Goal: Communication & Community: Answer question/provide support

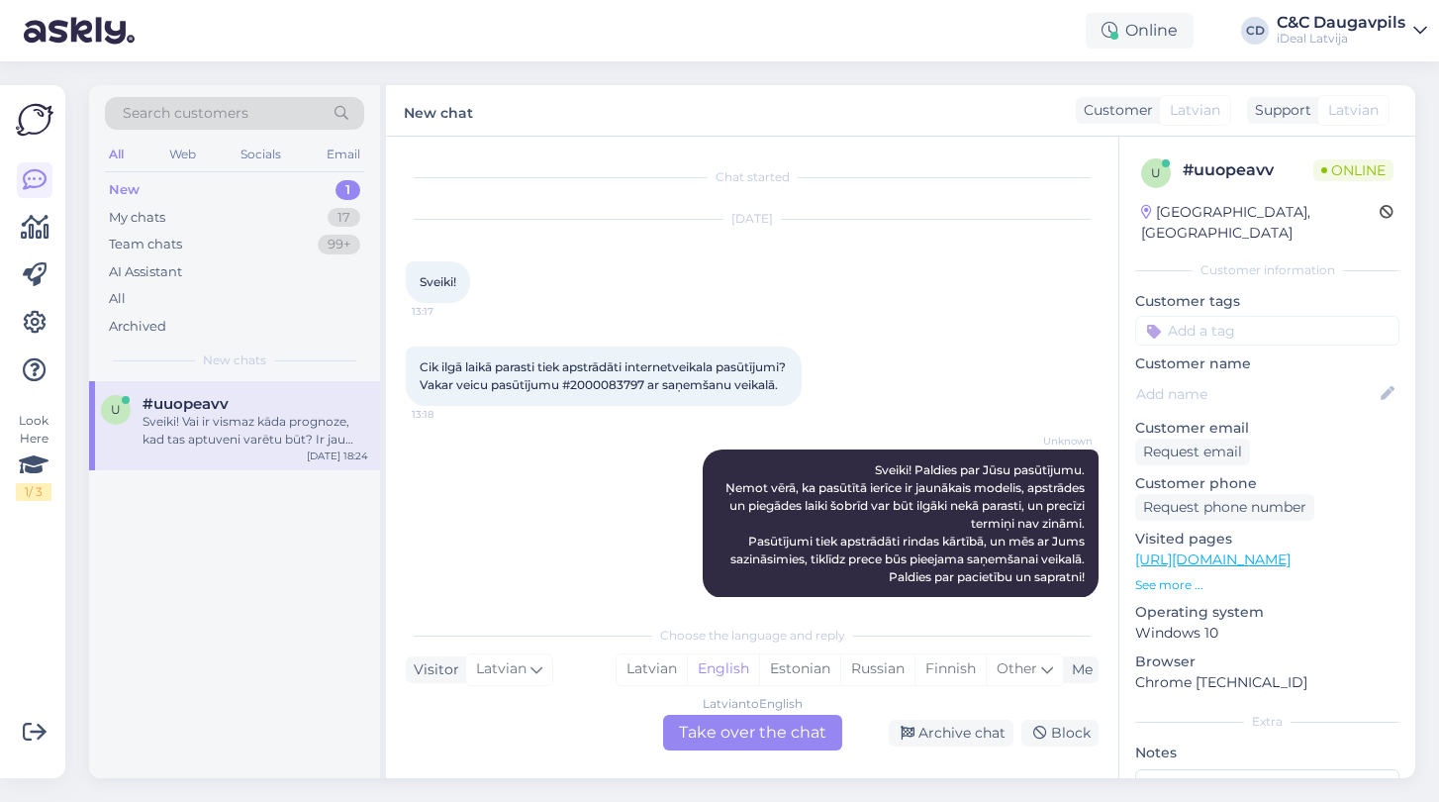
scroll to position [185, 0]
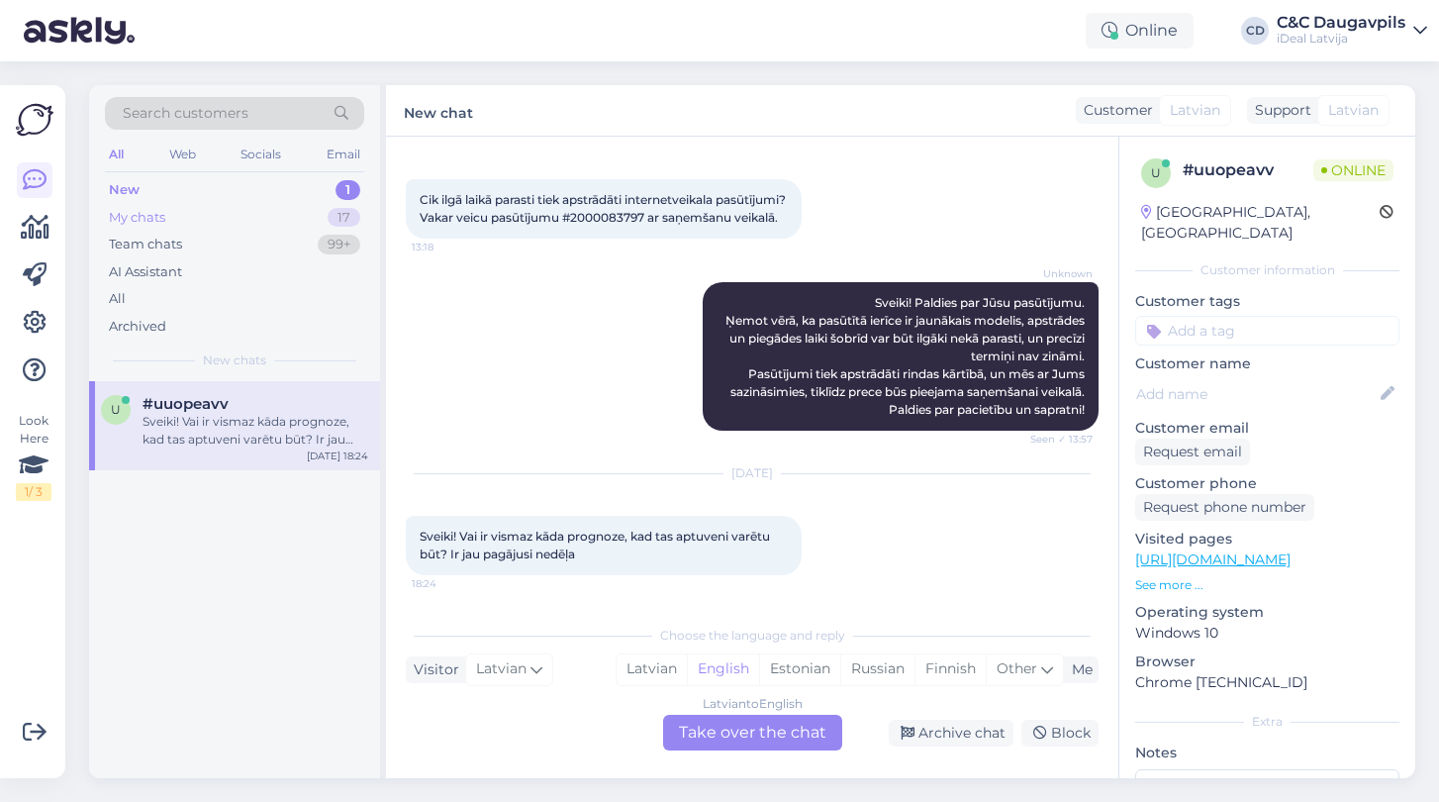
click at [151, 214] on div "My chats" at bounding box center [137, 218] width 56 height 20
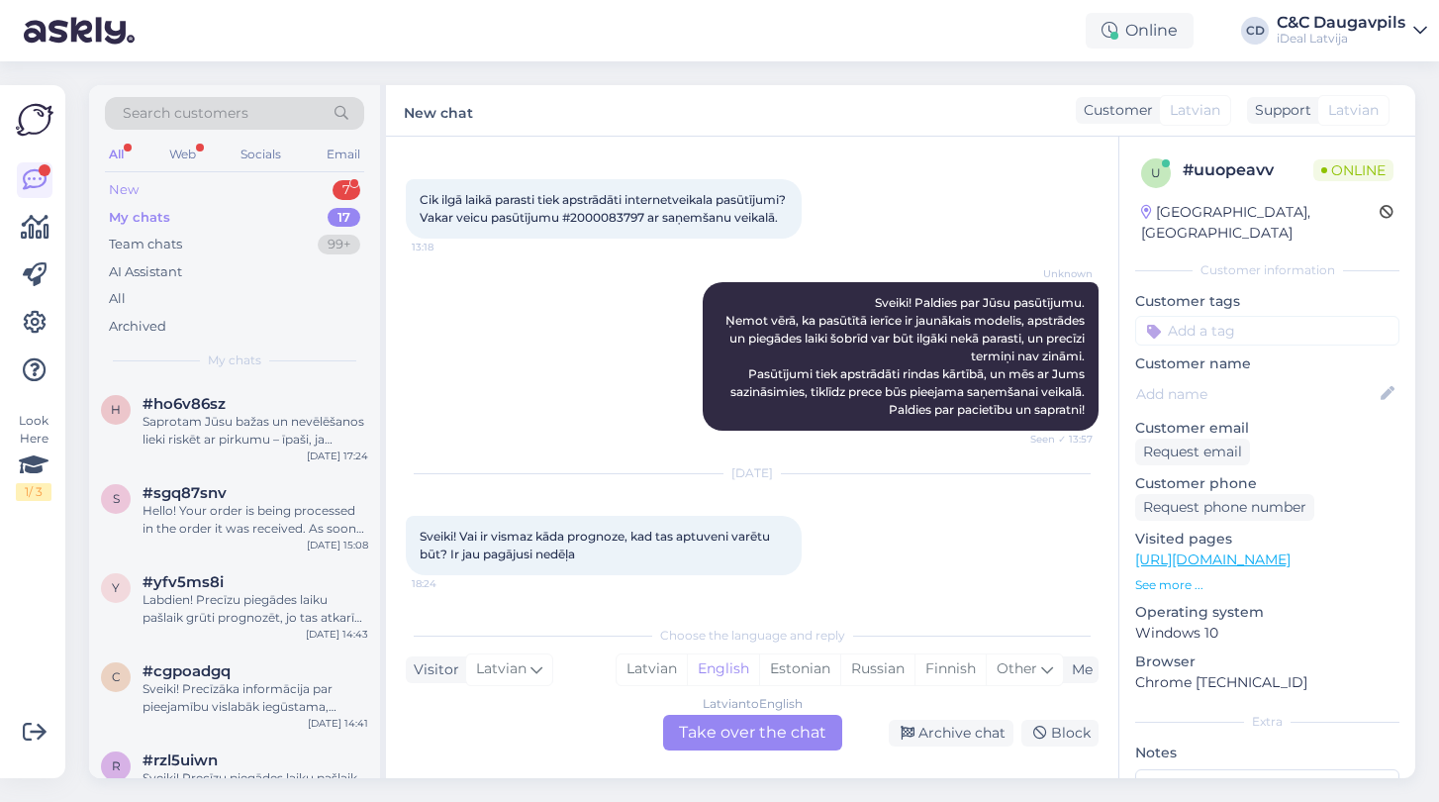
click at [138, 189] on div "New" at bounding box center [124, 190] width 30 height 20
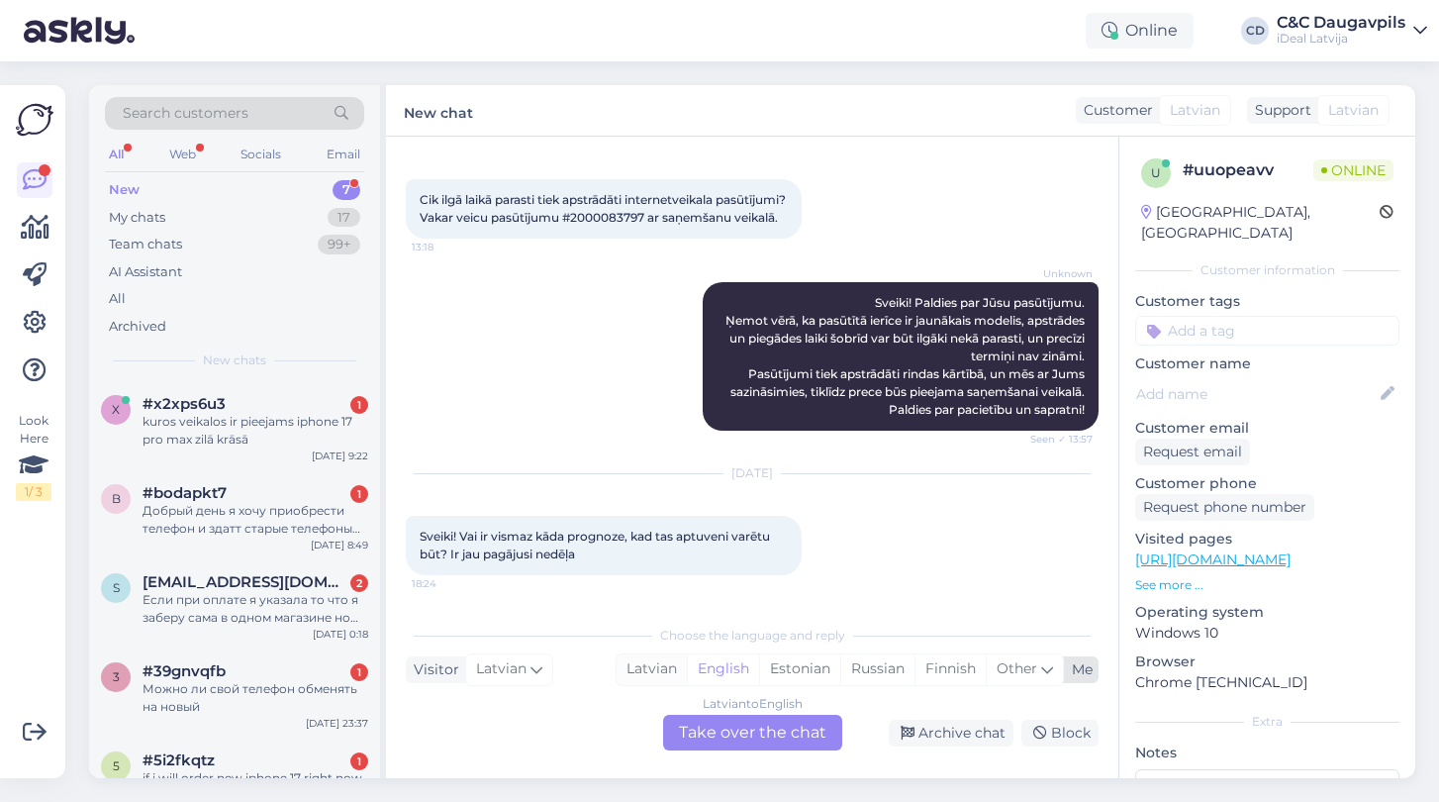
click at [656, 670] on div "Latvian" at bounding box center [652, 669] width 70 height 30
click at [730, 739] on div "Latvian to Latvian Take over the chat" at bounding box center [752, 733] width 179 height 36
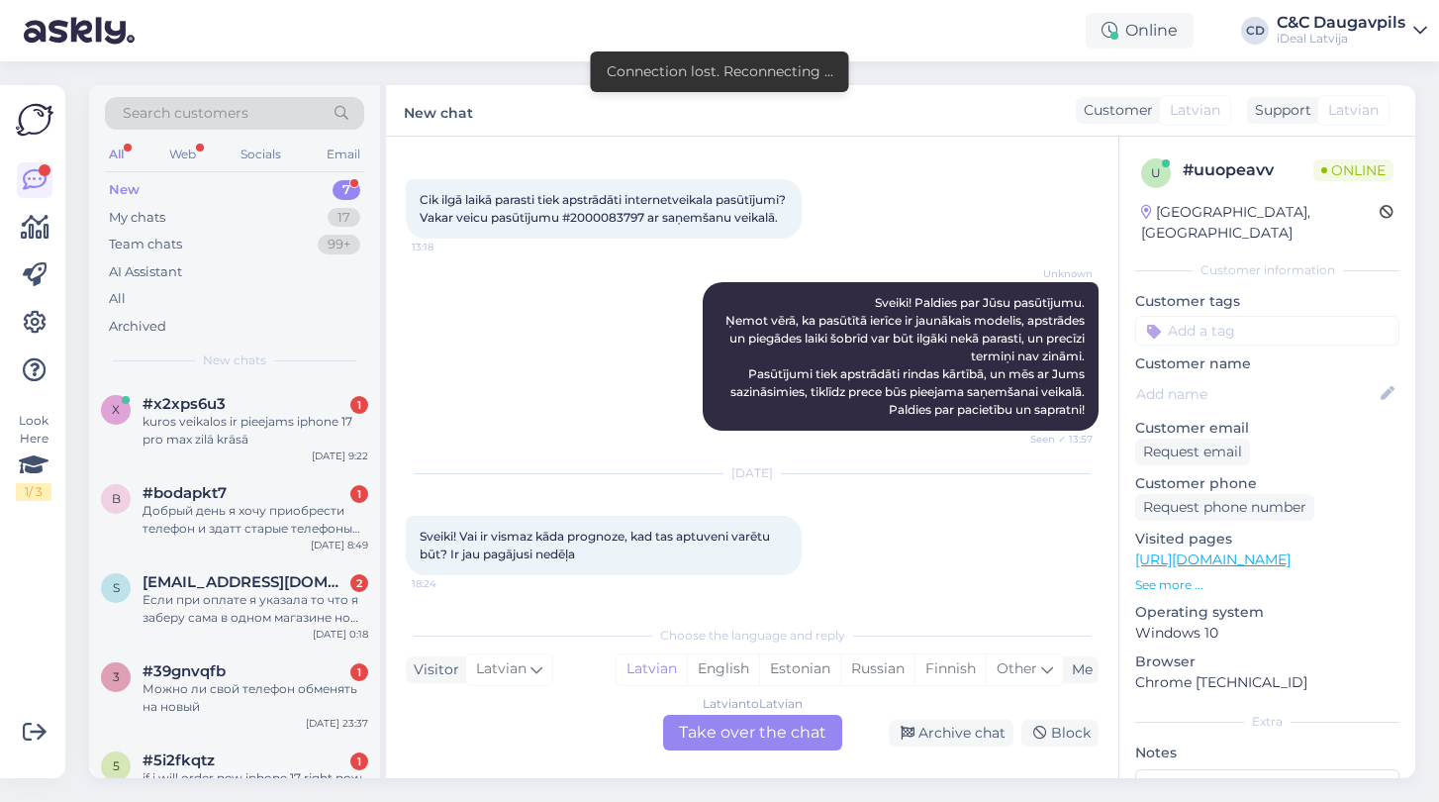
click at [730, 739] on div "Latvian to Latvian Take over the chat" at bounding box center [752, 733] width 179 height 36
click at [265, 415] on div "kuros veikalos ir pieejams iphone 17 pro max zilā krāsā" at bounding box center [256, 431] width 226 height 36
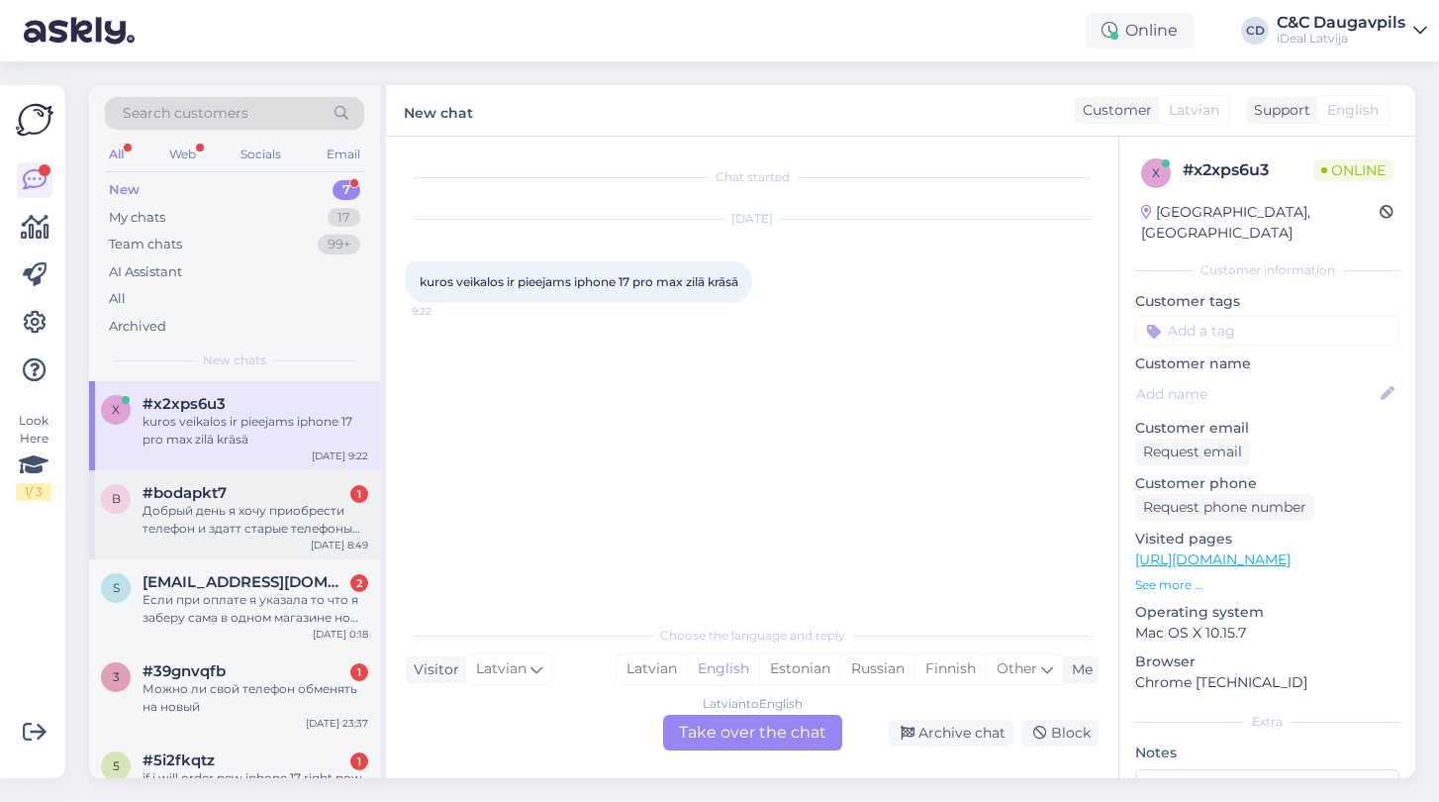
click at [323, 509] on div "Добрый день я хочу приобрести телефон и здатт старые телефоны ,ка это происходи…" at bounding box center [256, 520] width 226 height 36
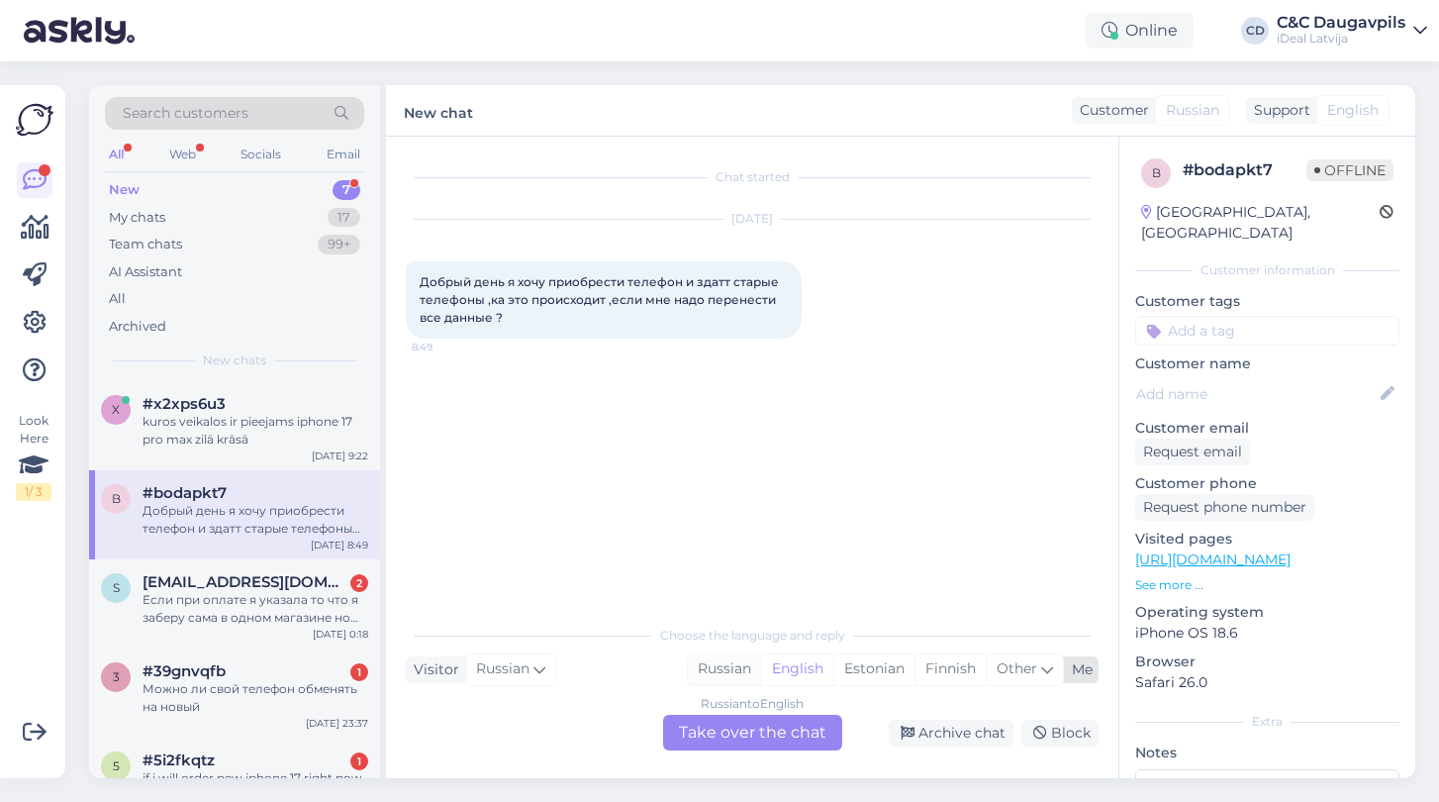
click at [716, 669] on div "Russian" at bounding box center [724, 669] width 73 height 30
click at [745, 737] on div "Russian to Russian Take over the chat" at bounding box center [752, 733] width 179 height 36
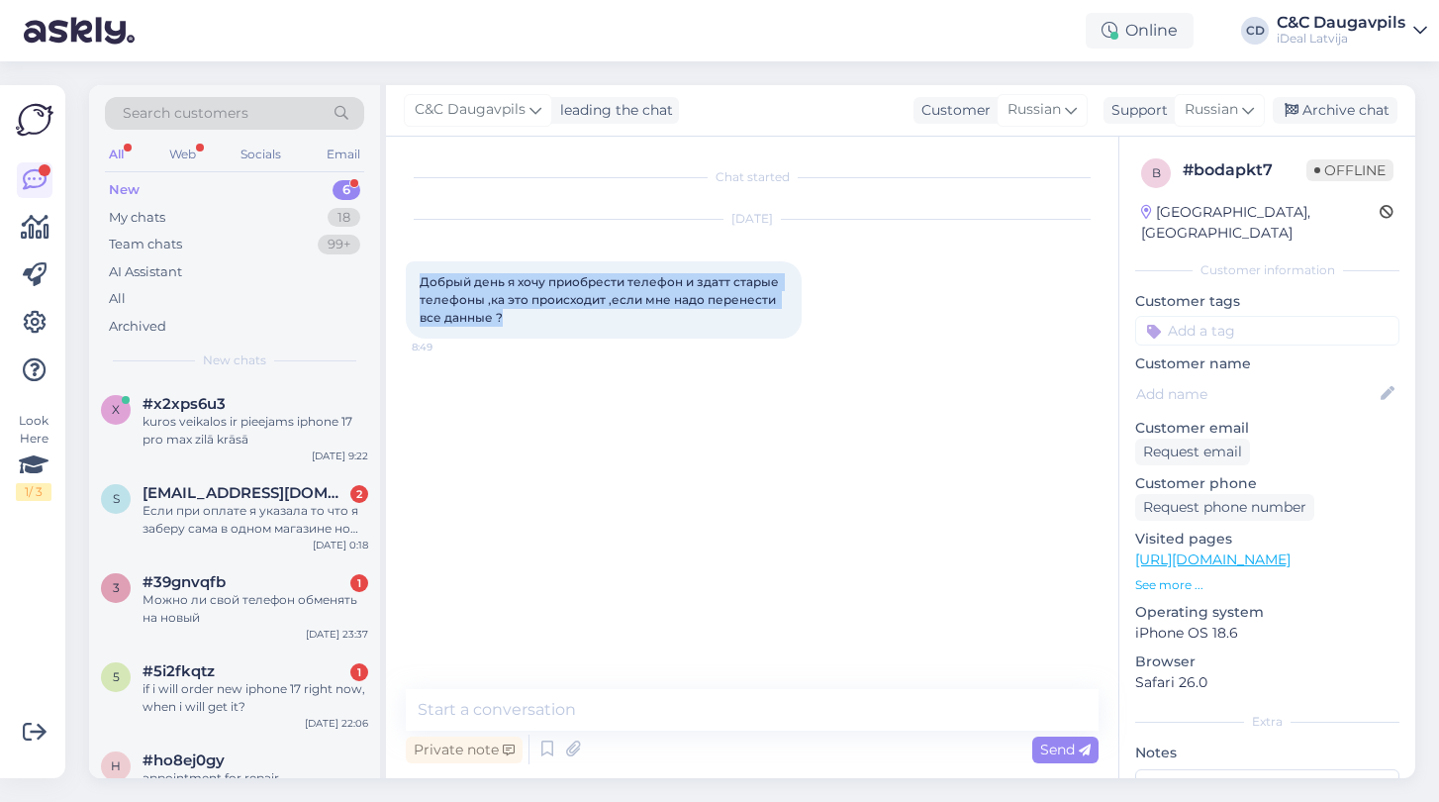
drag, startPoint x: 509, startPoint y: 318, endPoint x: 404, endPoint y: 278, distance: 112.1
click at [404, 278] on div "Chat started [DATE] Добрый день я хочу приобрести телефон и здатт старые телефо…" at bounding box center [752, 457] width 732 height 641
copy span "Добрый день я хочу приобрести телефон и здатт старые телефоны ,ка это происходи…"
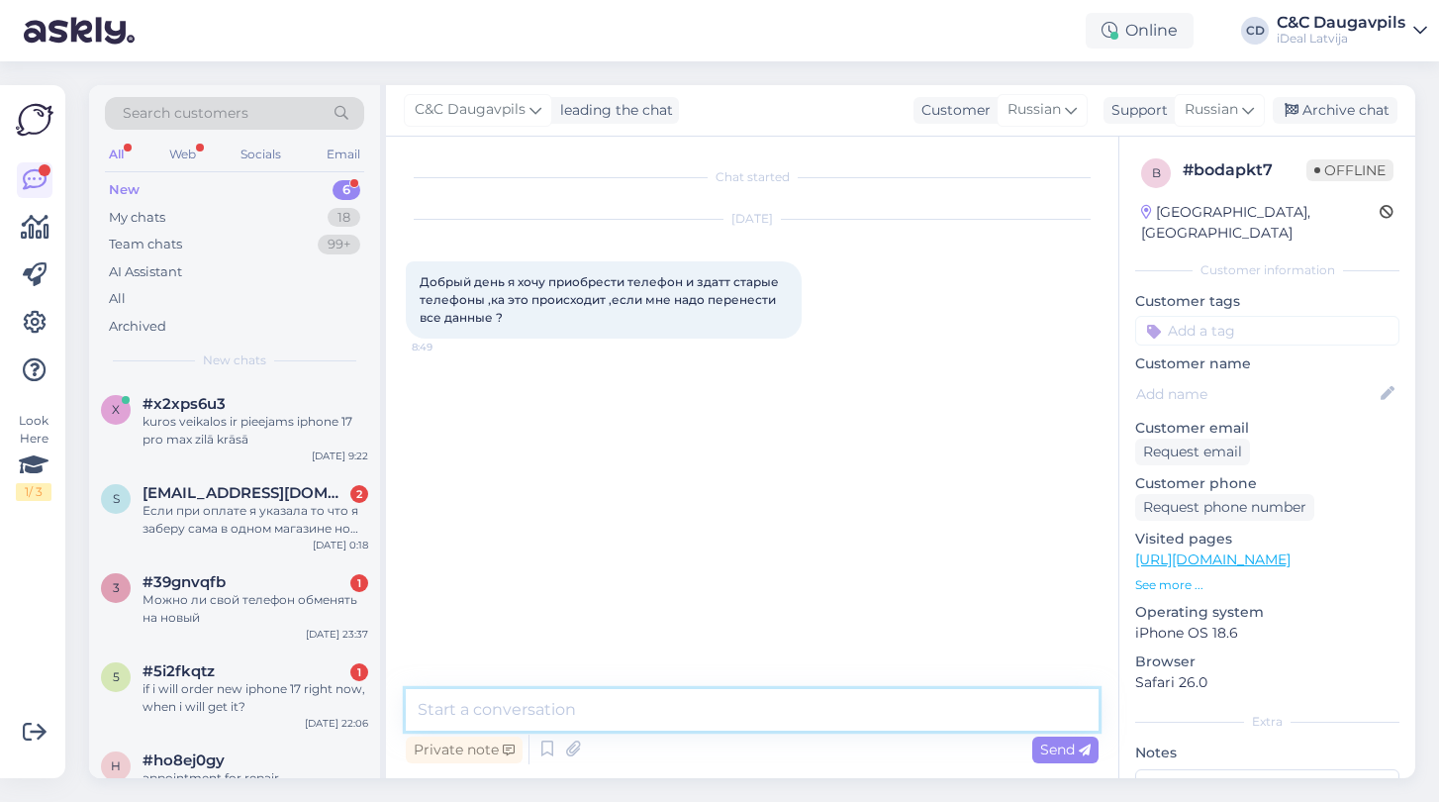
click at [586, 695] on textarea at bounding box center [752, 710] width 693 height 42
paste textarea "Loremi dolo! Sitamet, co adipis elits doeius temporin u laboreetdo magna. Aliqu…"
type textarea "Loremi dolo! Sitamet, co adipis elits doeius temporin u laboreetdo magna. Aliqu…"
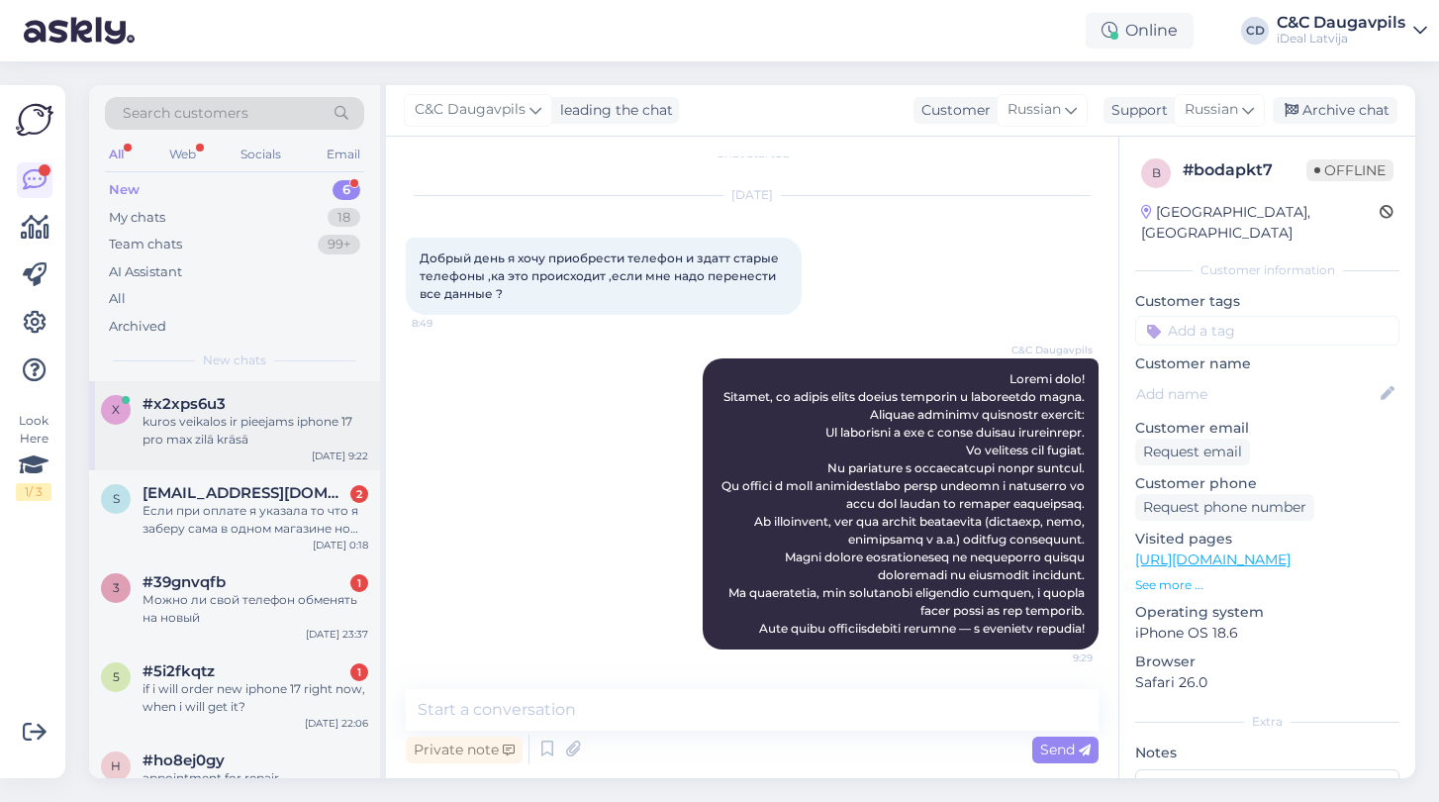
click at [248, 444] on div "kuros veikalos ir pieejams iphone 17 pro max zilā krāsā" at bounding box center [256, 431] width 226 height 36
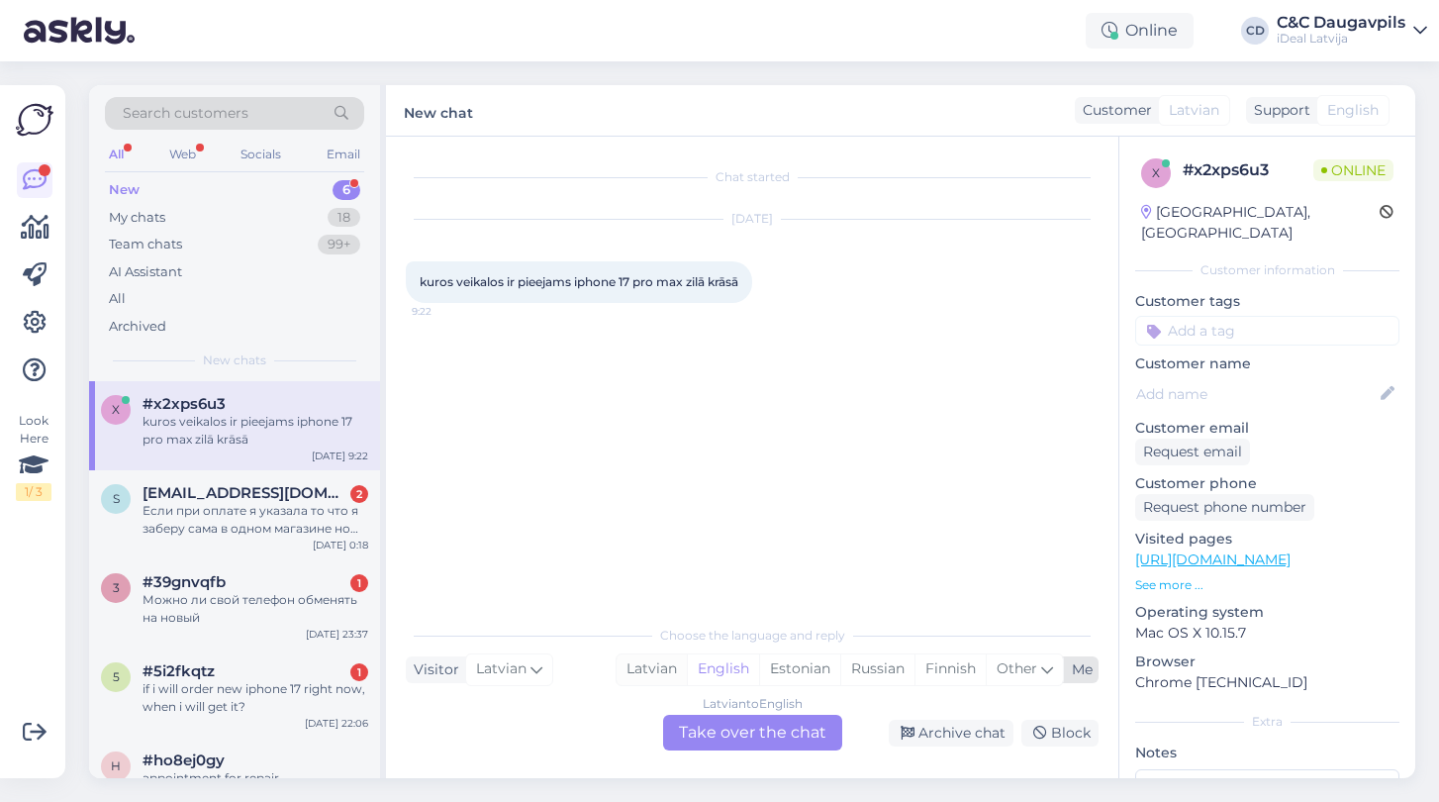
click at [634, 671] on div "Latvian" at bounding box center [652, 669] width 70 height 30
click at [728, 738] on div "Latvian to Latvian Take over the chat" at bounding box center [752, 733] width 179 height 36
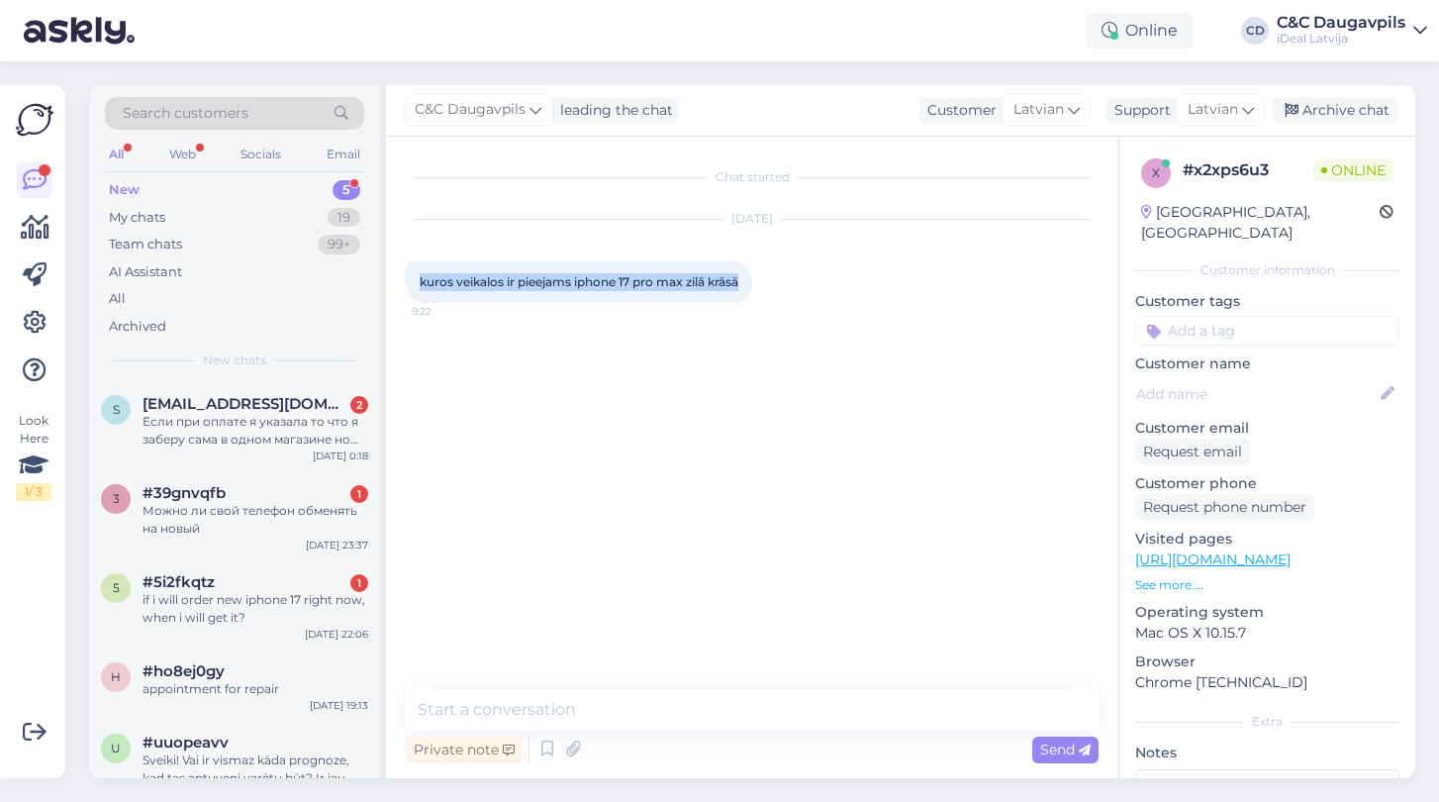
drag, startPoint x: 748, startPoint y: 287, endPoint x: 388, endPoint y: 282, distance: 360.3
click at [388, 282] on div "Chat started [DATE] kuros veikalos ir pieejams iphone 17 pro max zilā krāsā 9:2…" at bounding box center [752, 457] width 732 height 641
copy span "kuros veikalos ir pieejams iphone 17 pro max zilā krāsā"
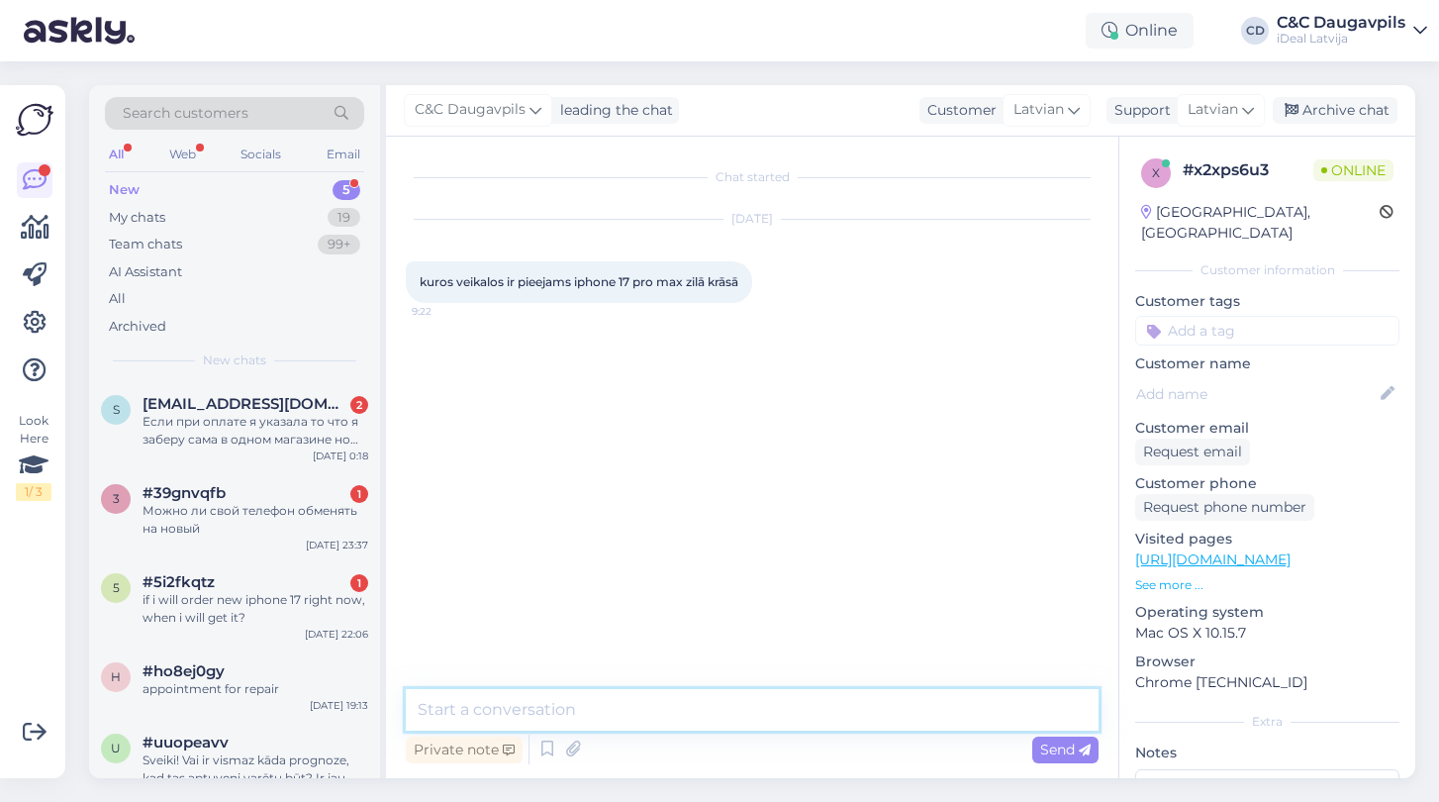
click at [517, 717] on textarea at bounding box center [752, 710] width 693 height 42
paste textarea "Labdien! iPhone 17 Pro Max zilā krāsā šobrīd diemžēl nav pieejams nevienā no mū…"
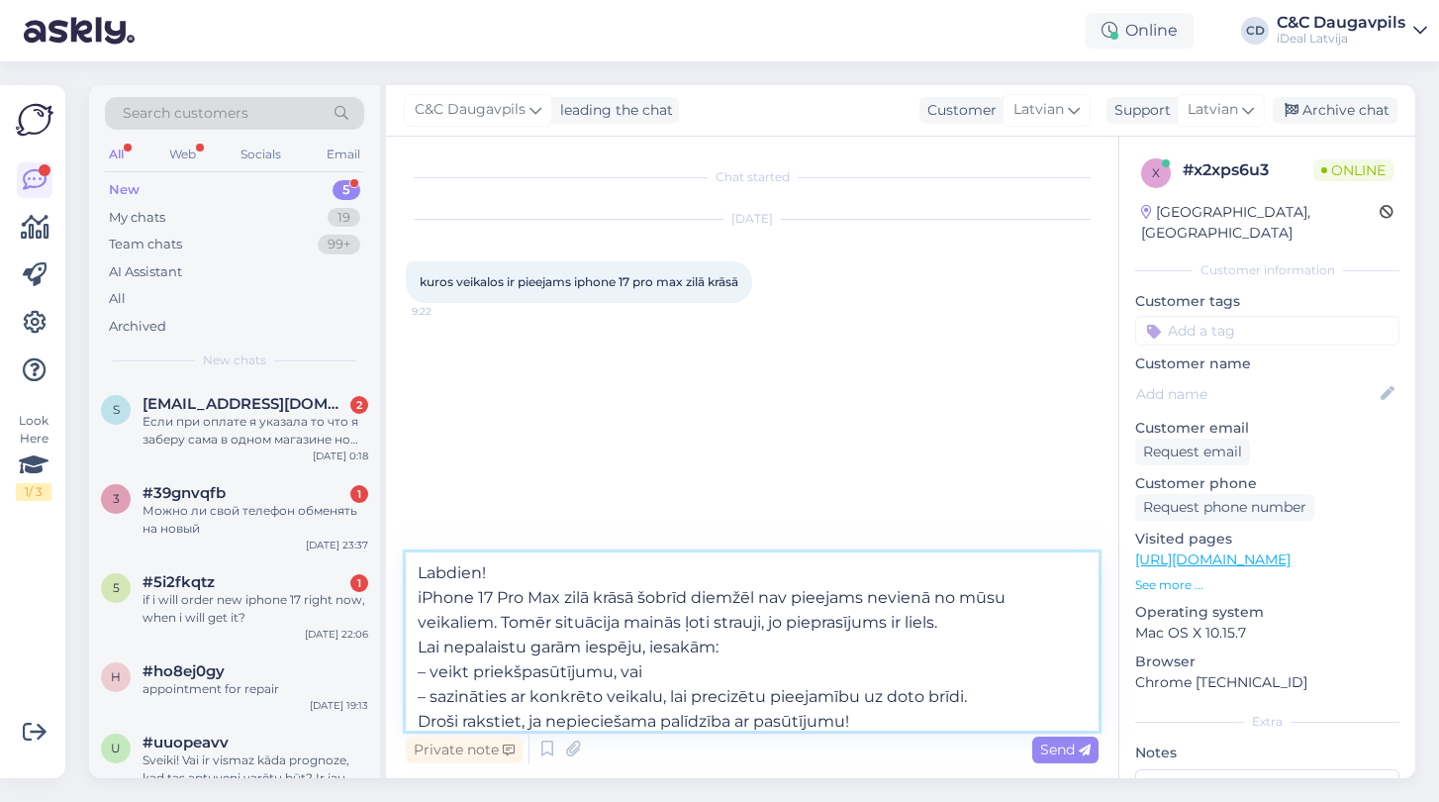
click at [761, 722] on textarea "Labdien! iPhone 17 Pro Max zilā krāsā šobrīd diemžēl nav pieejams nevienā no mū…" at bounding box center [752, 641] width 693 height 178
type textarea "Labdien! iPhone 17 Pro Max zilā krāsā šobrīd diemžēl nav pieejams nevienā no mū…"
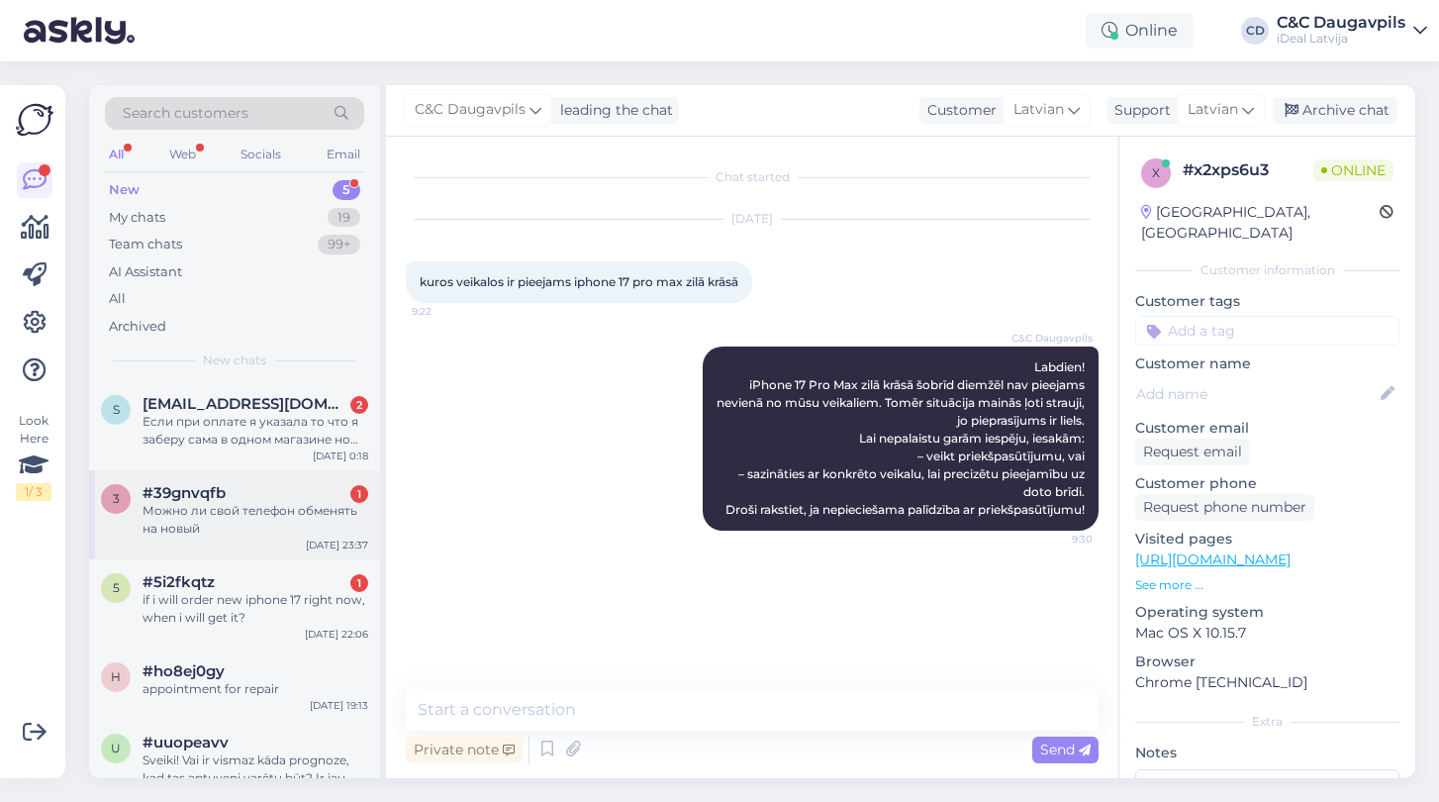
click at [247, 521] on div "Можно ли свой телефон обменять на новый" at bounding box center [256, 520] width 226 height 36
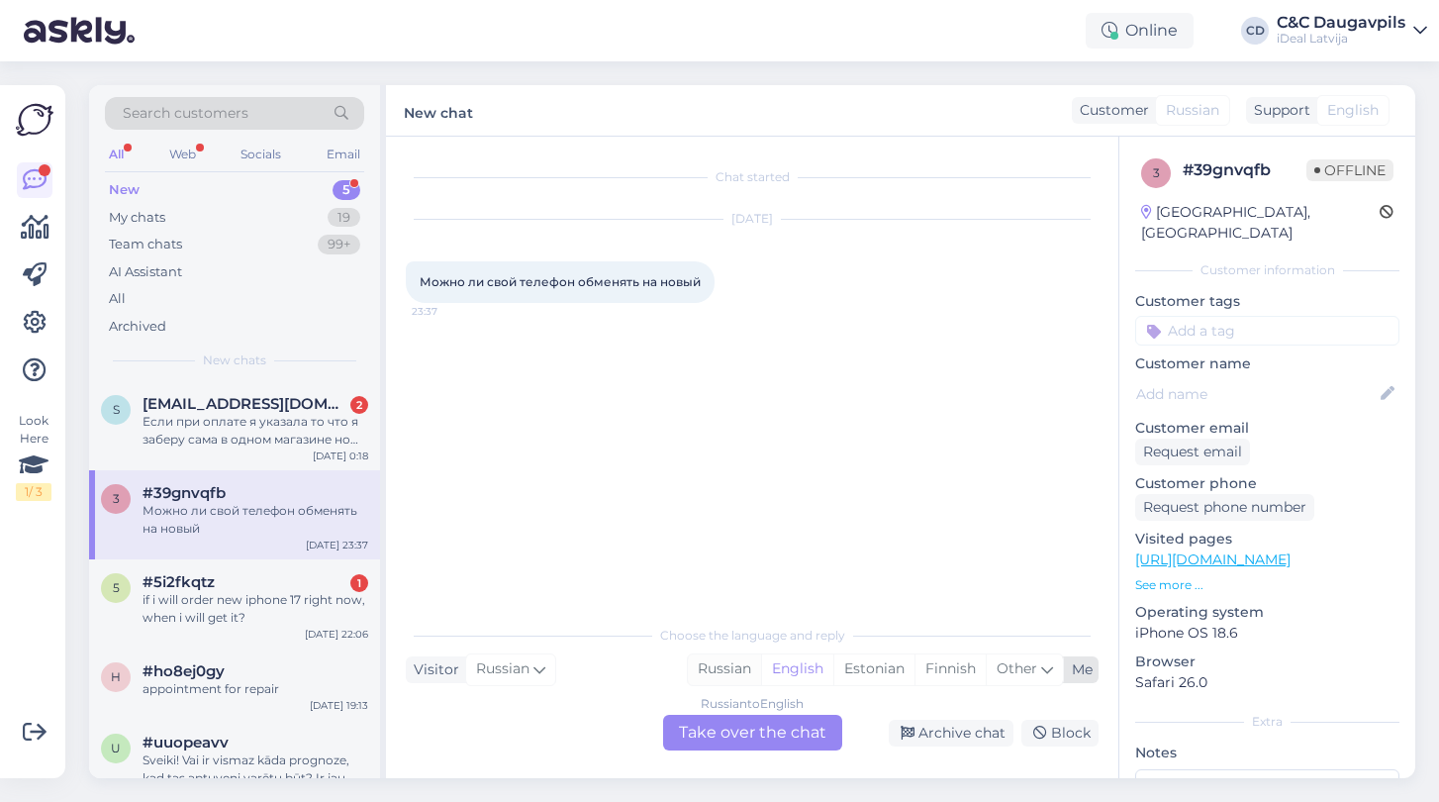
click at [725, 670] on div "Russian" at bounding box center [724, 669] width 73 height 30
click at [731, 740] on div "Russian to Russian Take over the chat" at bounding box center [752, 733] width 179 height 36
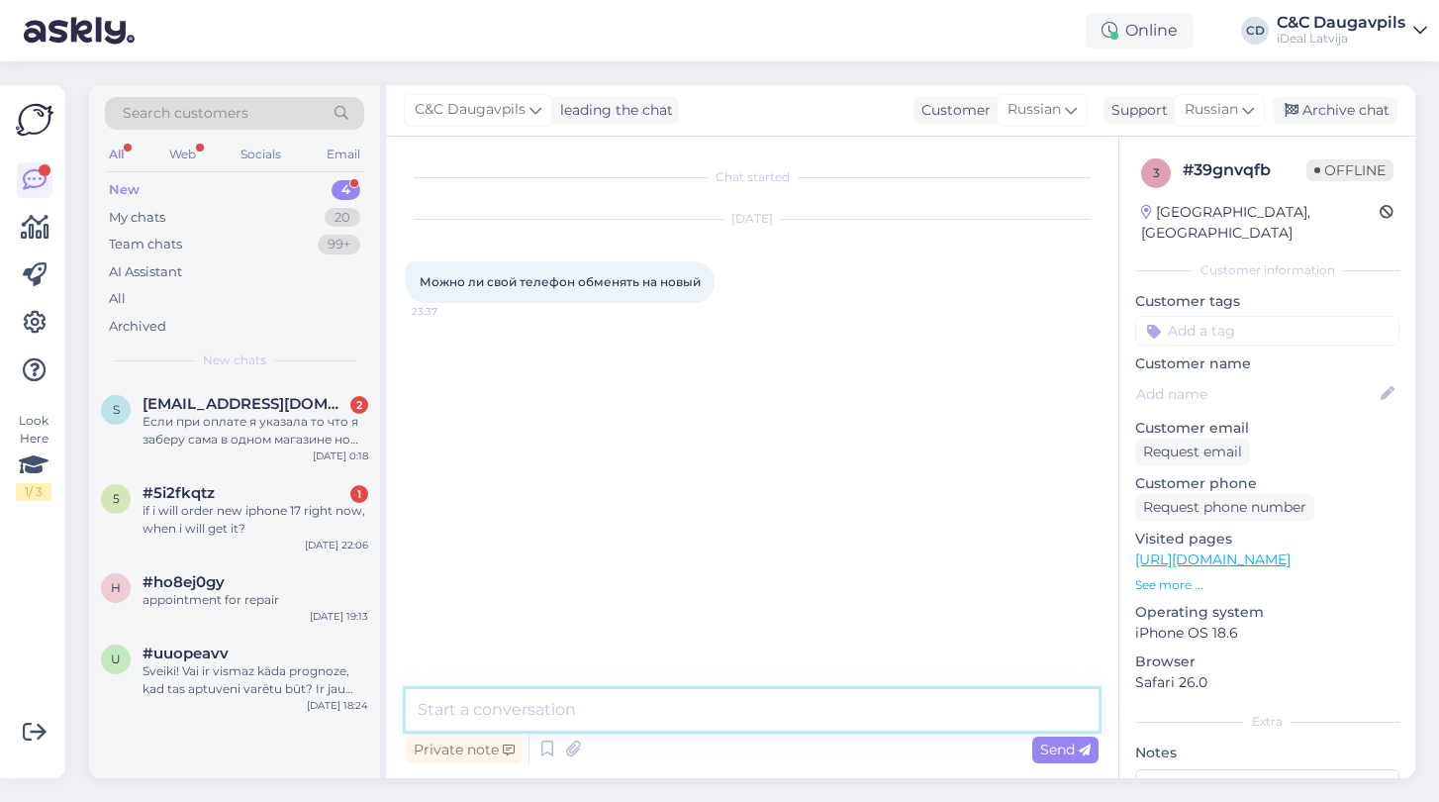
click at [666, 718] on textarea at bounding box center [752, 710] width 693 height 42
type textarea "L"
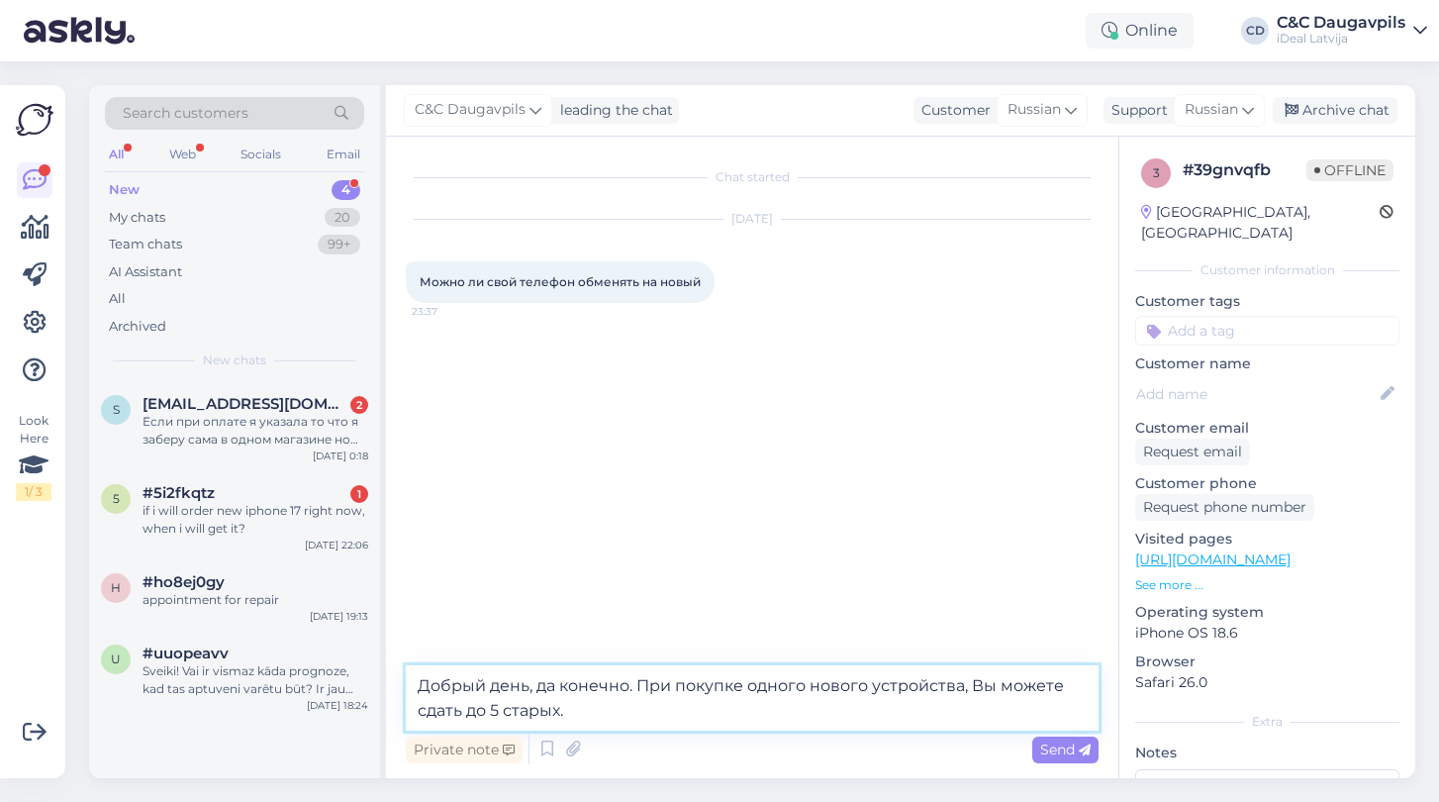
type textarea "Добрый день, да конечно. При покупке одного нового устройства, Вы можете сдать …"
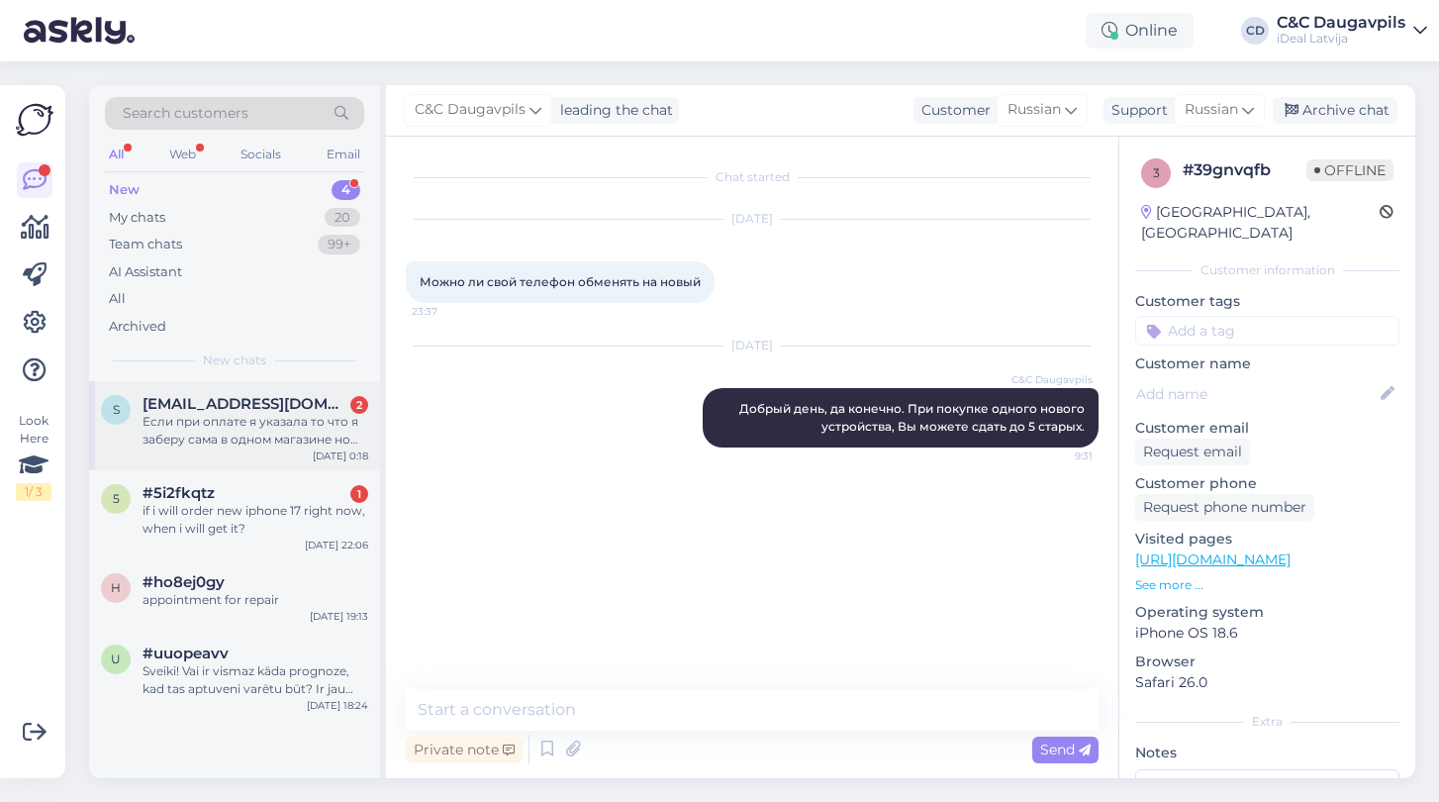
click at [237, 442] on div "Если при оплате я указала то что я заберу сама в одном магазине но он закрыт, м…" at bounding box center [256, 431] width 226 height 36
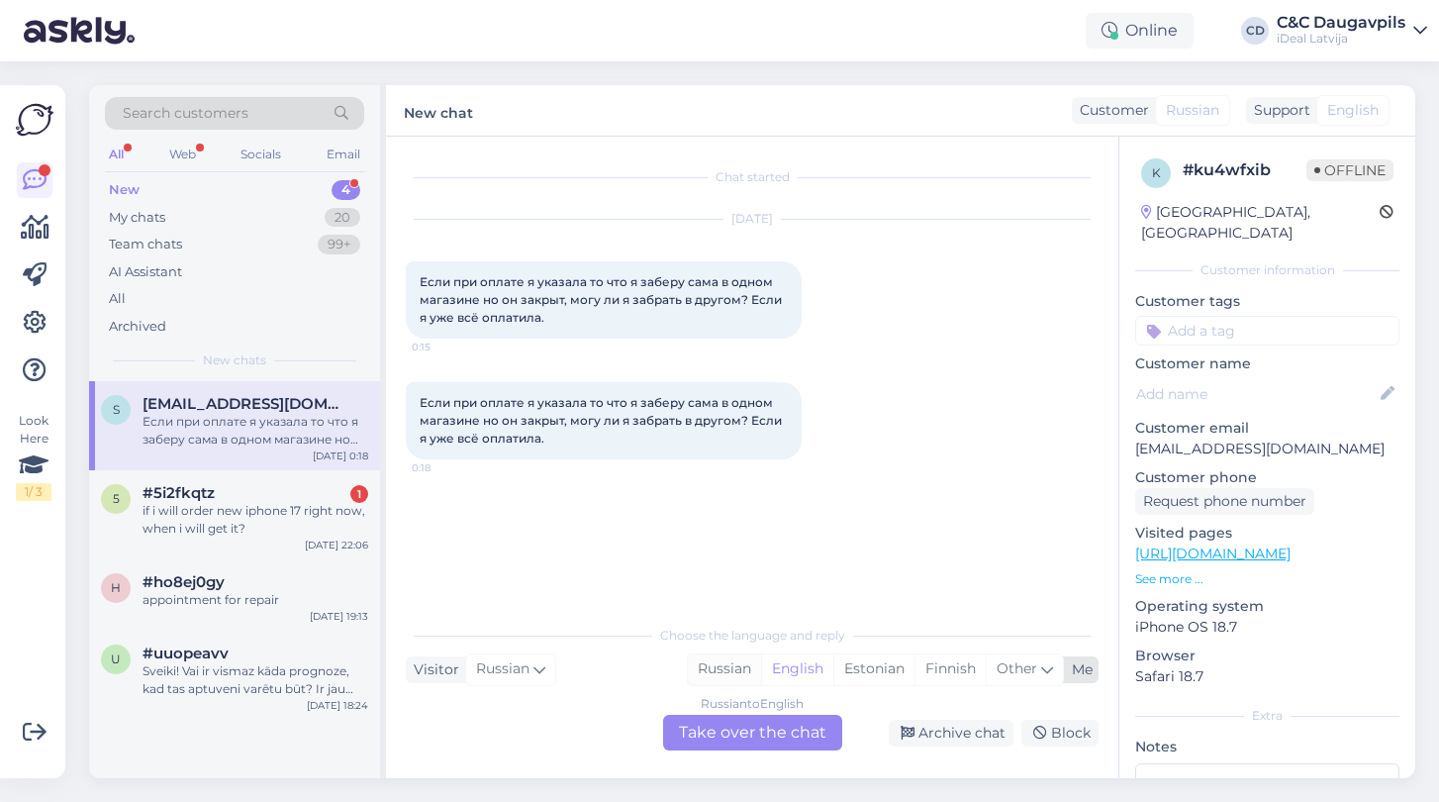
click at [724, 670] on div "Russian" at bounding box center [724, 669] width 73 height 30
click at [222, 503] on div "if i will order new iphone 17 right now, when i will get it?" at bounding box center [256, 520] width 226 height 36
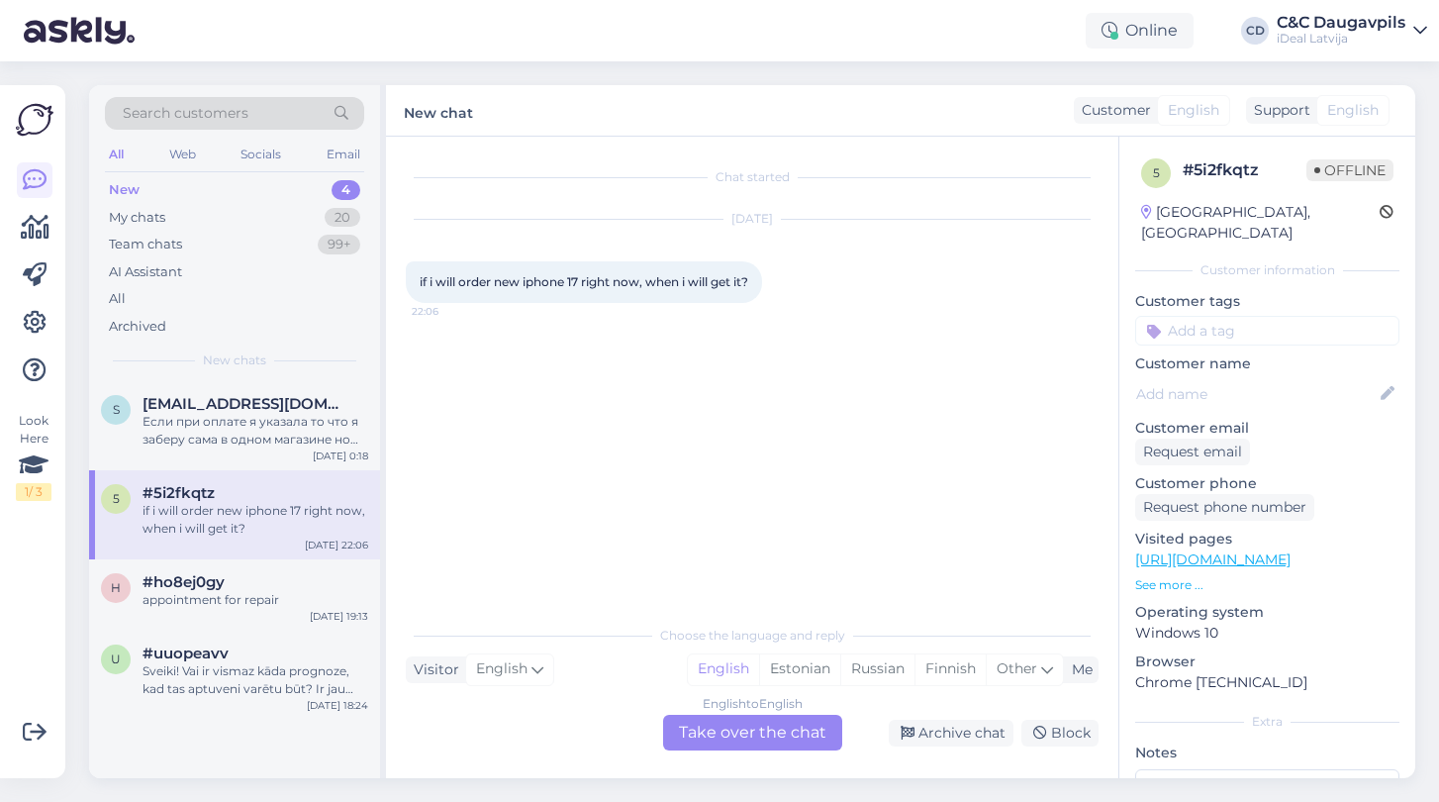
click at [742, 738] on div "English to English Take over the chat" at bounding box center [752, 733] width 179 height 36
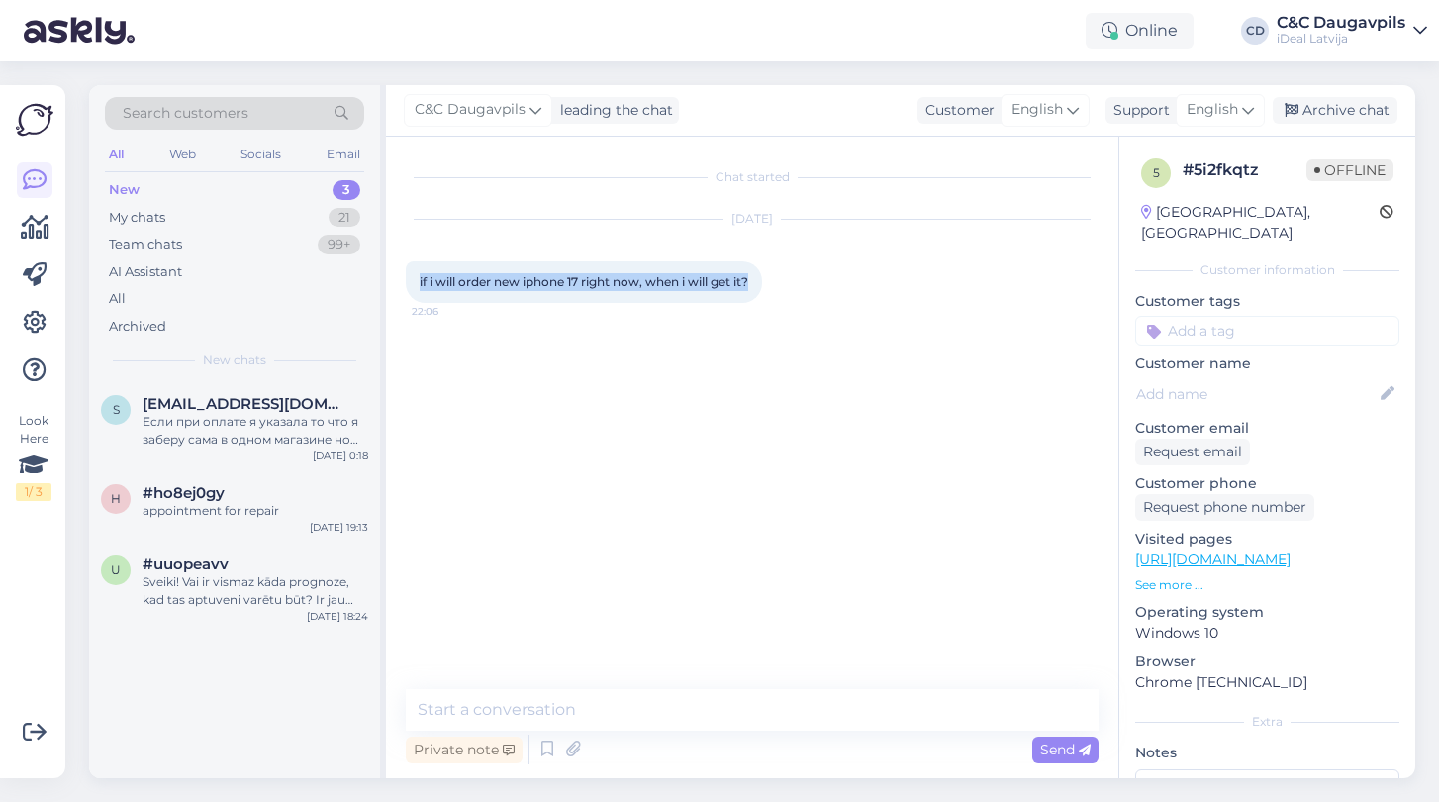
drag, startPoint x: 758, startPoint y: 282, endPoint x: 412, endPoint y: 278, distance: 346.4
click at [411, 278] on div "if i will order new iphone 17 right now, when i will get it? 22:06" at bounding box center [584, 282] width 356 height 42
copy span "if i will order new iphone 17 right now, when i will get it?"
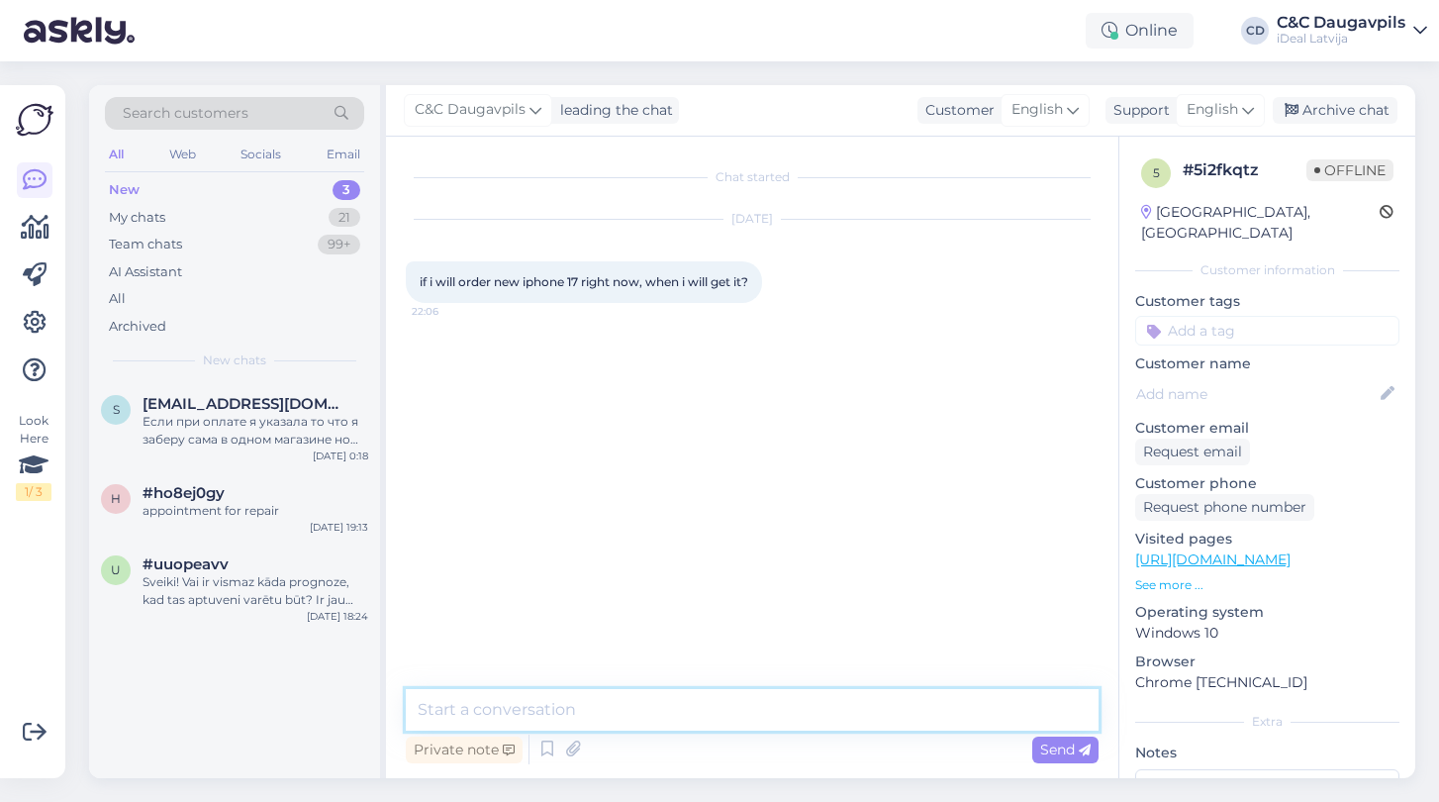
click at [461, 714] on textarea at bounding box center [752, 710] width 693 height 42
paste textarea "Hi! At the moment, the iPhone 17 is not available in stock. However, if you pla…"
type textarea "Hi! At the moment, the iPhone 17 is not available in stock. However, if you pla…"
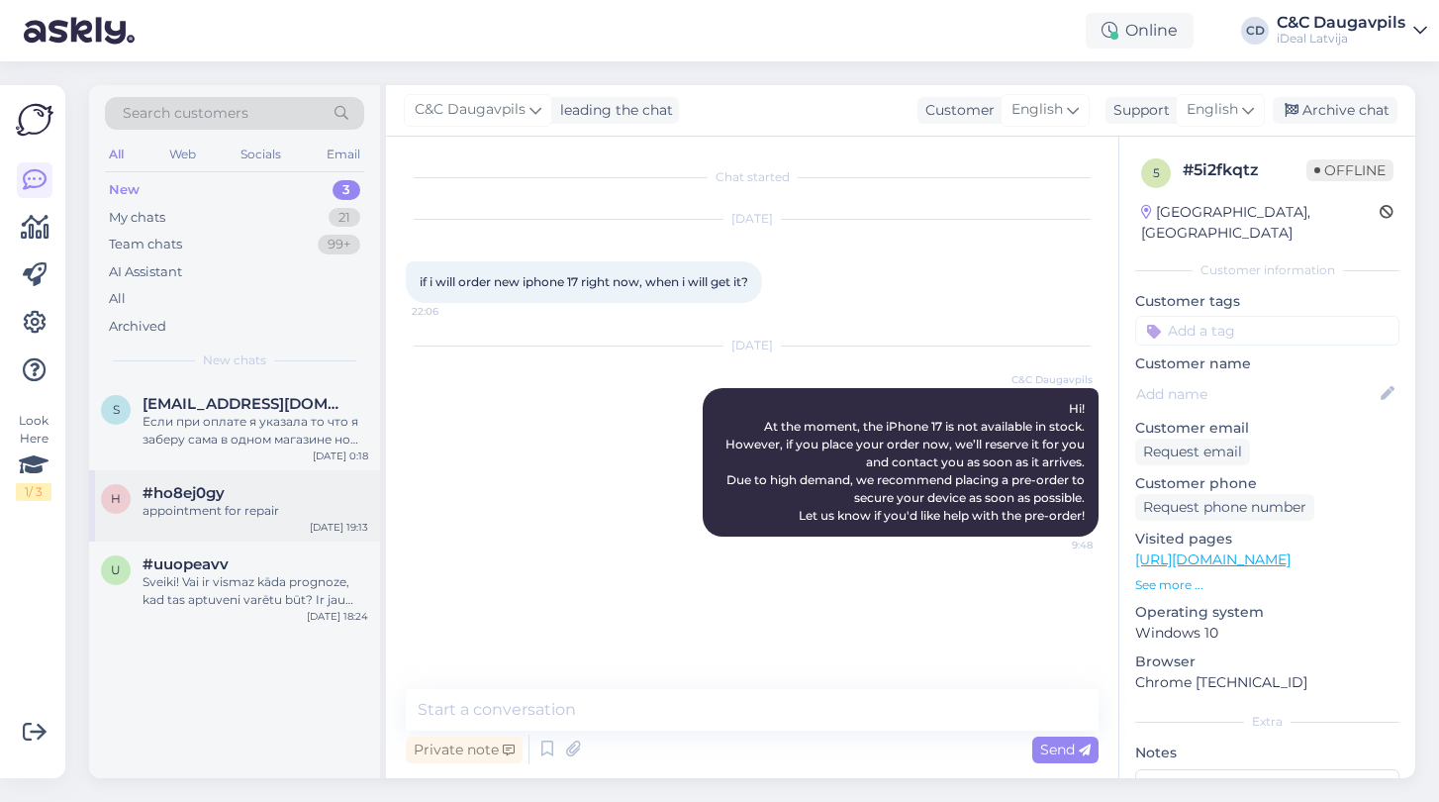
click at [252, 487] on div "#ho8ej0gy" at bounding box center [256, 493] width 226 height 18
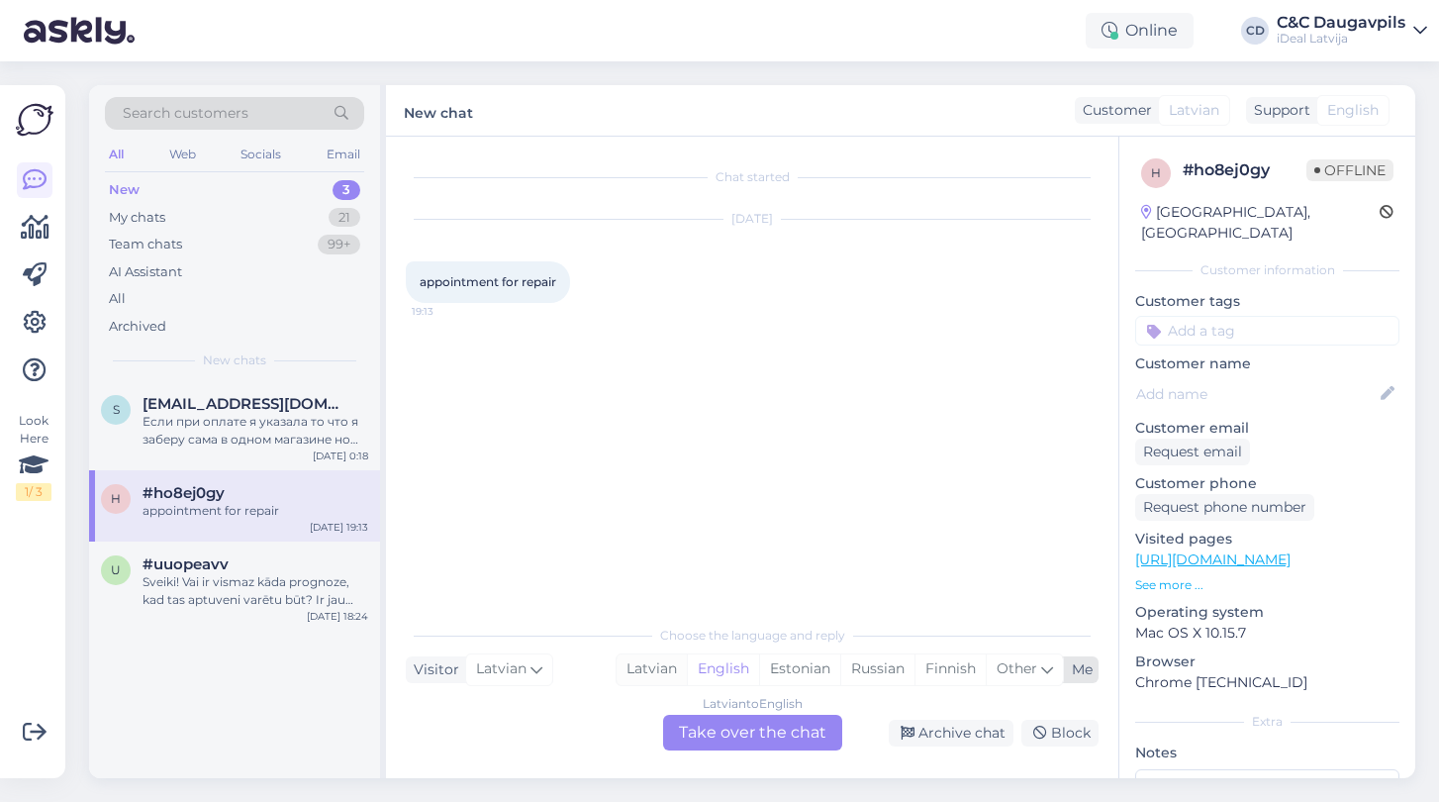
click at [660, 671] on div "Latvian" at bounding box center [652, 669] width 70 height 30
click at [770, 738] on div "Latvian to Latvian Take over the chat" at bounding box center [752, 733] width 179 height 36
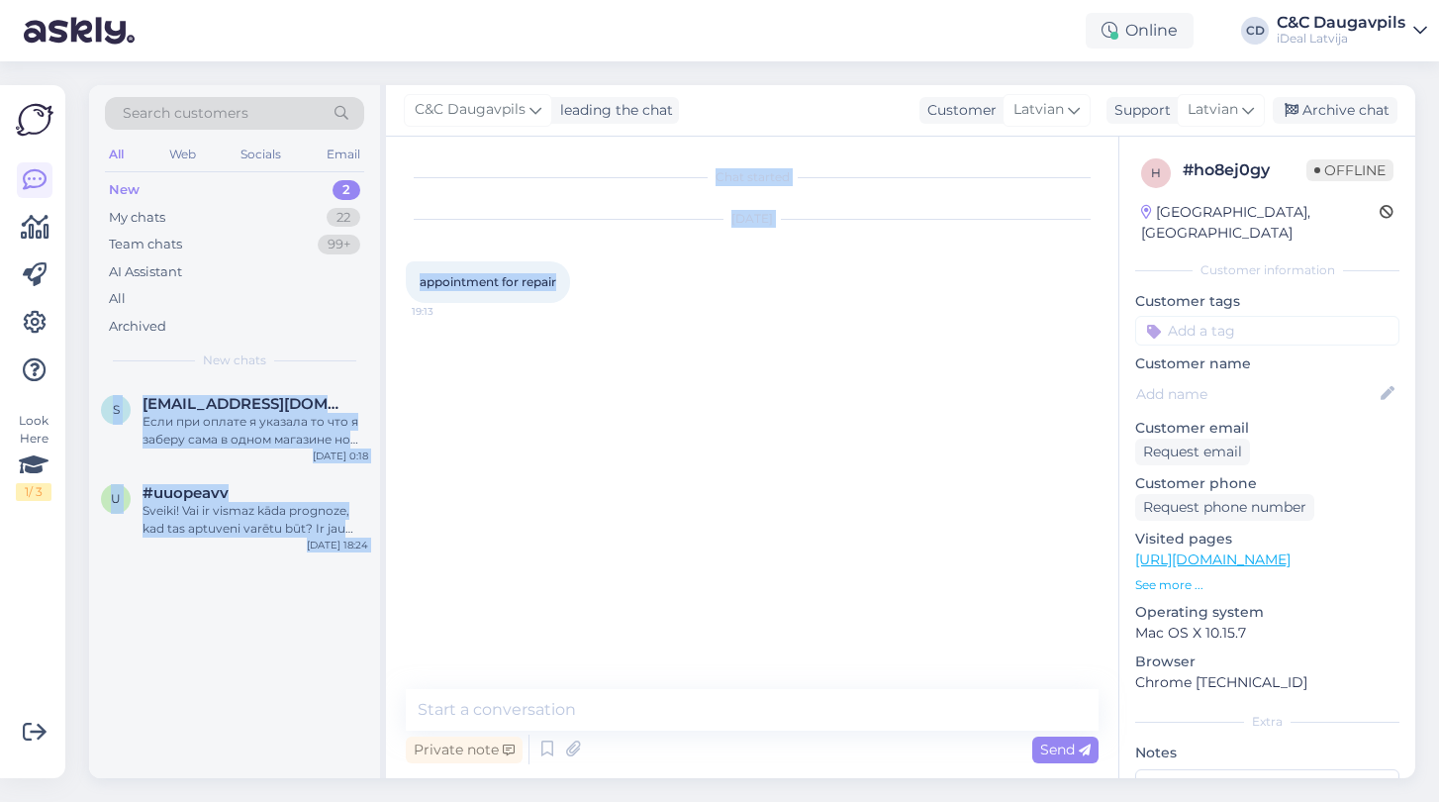
drag, startPoint x: 561, startPoint y: 277, endPoint x: 381, endPoint y: 277, distance: 180.1
click at [381, 277] on div "Search customers All Web Socials Email New 2 My chats 22 Team chats 99+ AI Assi…" at bounding box center [752, 431] width 1326 height 693
copy div "s [EMAIL_ADDRESS][DOMAIN_NAME] Если при оплате я указала то что я заберу сама в…"
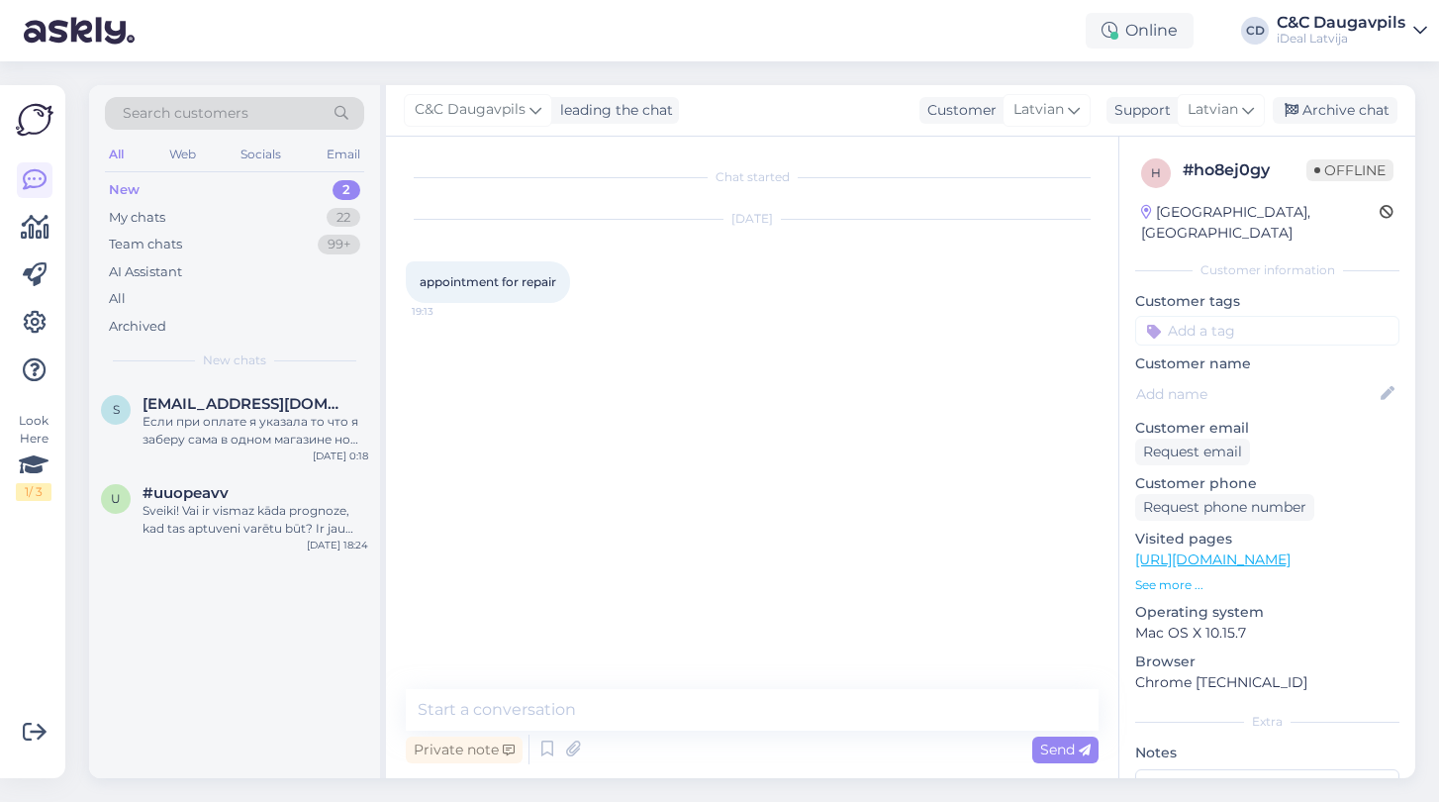
click at [565, 300] on div "appointment for repair 19:13" at bounding box center [488, 282] width 164 height 42
drag, startPoint x: 561, startPoint y: 284, endPoint x: 412, endPoint y: 284, distance: 149.4
click at [412, 284] on div "appointment for repair 19:13" at bounding box center [488, 282] width 164 height 42
copy span "appointment for repair"
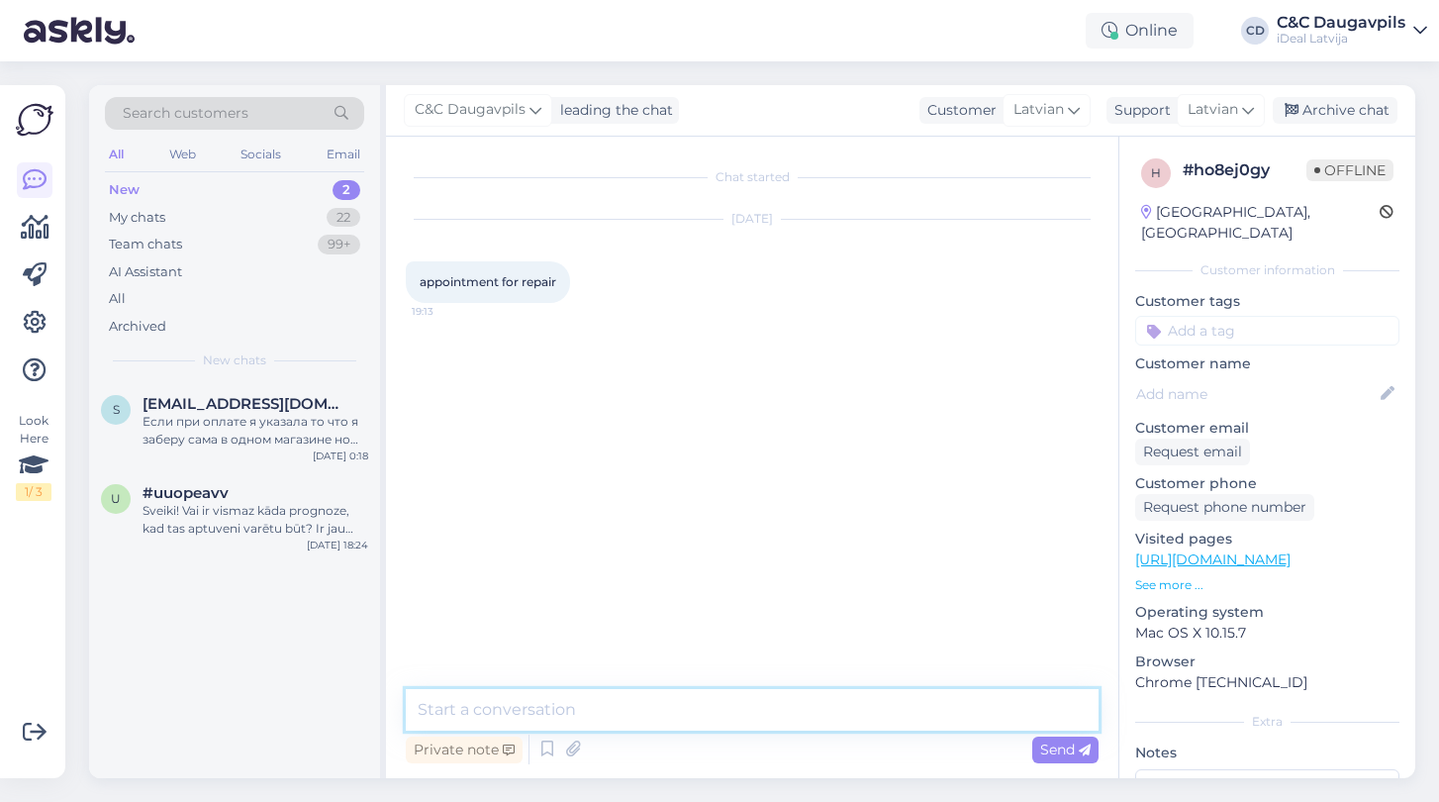
click at [489, 708] on textarea at bounding box center [752, 710] width 693 height 42
paste textarea "[URL][DOMAIN_NAME]"
type textarea "[URL][DOMAIN_NAME]"
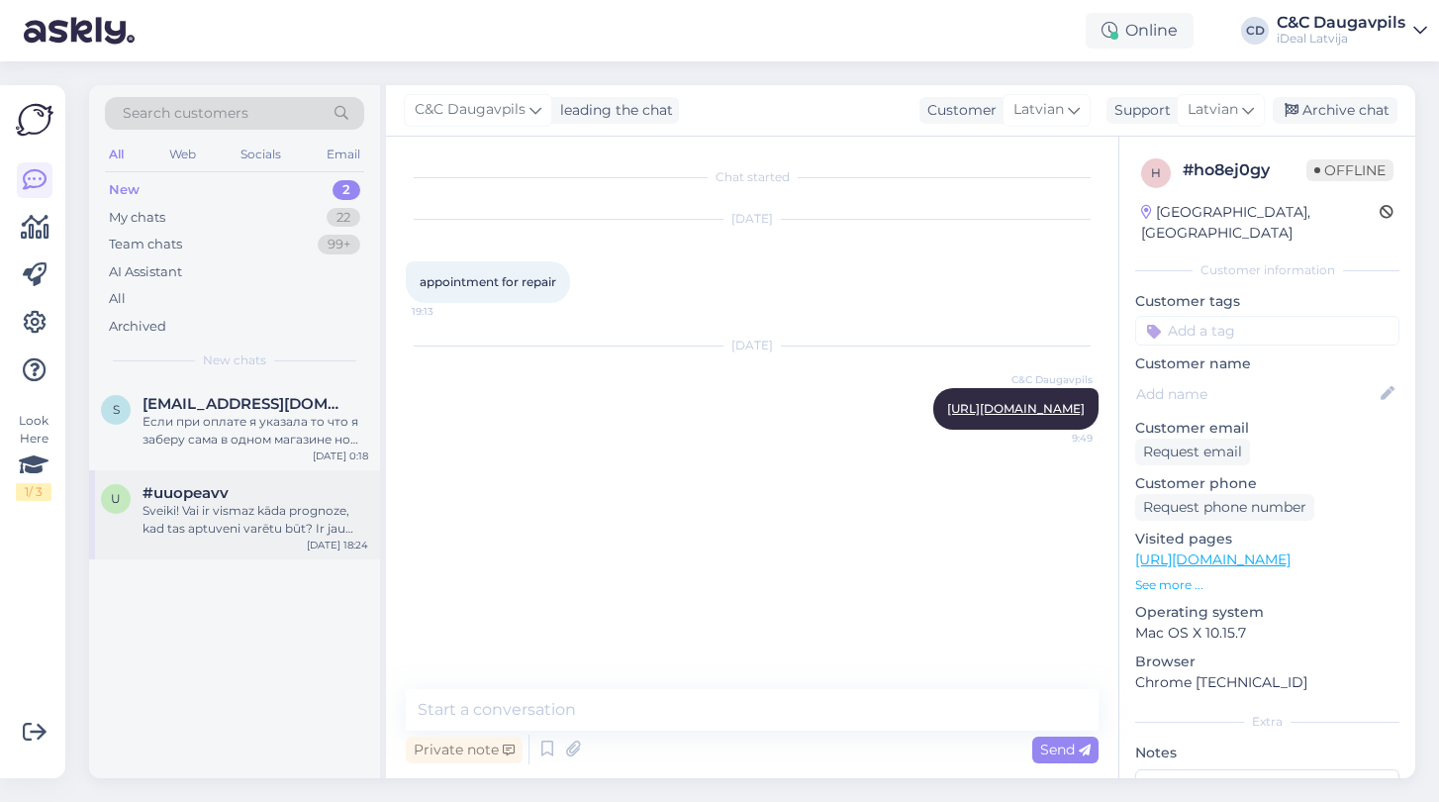
click at [263, 524] on div "Sveiki! Vai ir vismaz kāda prognoze, kad tas aptuveni varētu būt? Ir jau pagāju…" at bounding box center [256, 520] width 226 height 36
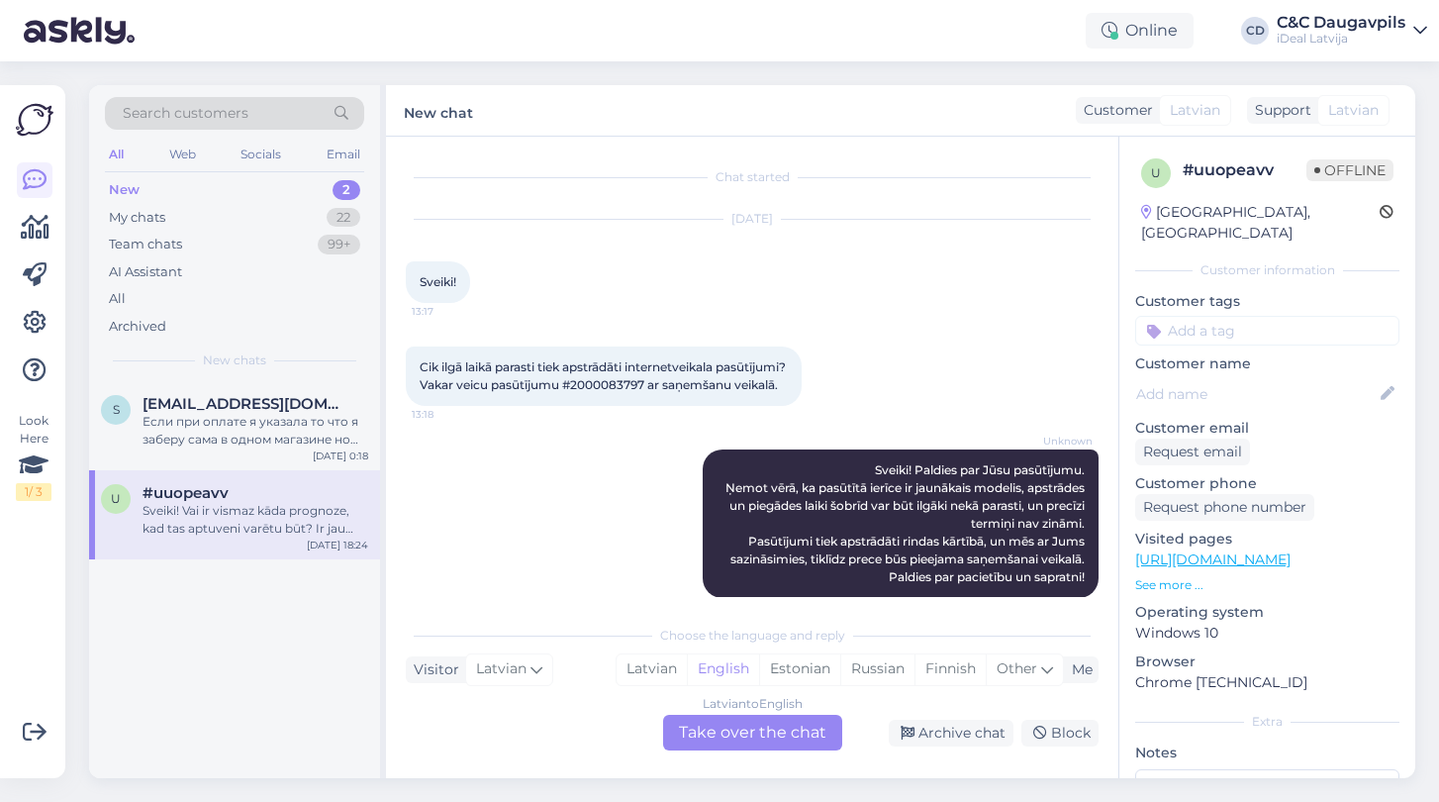
scroll to position [185, 0]
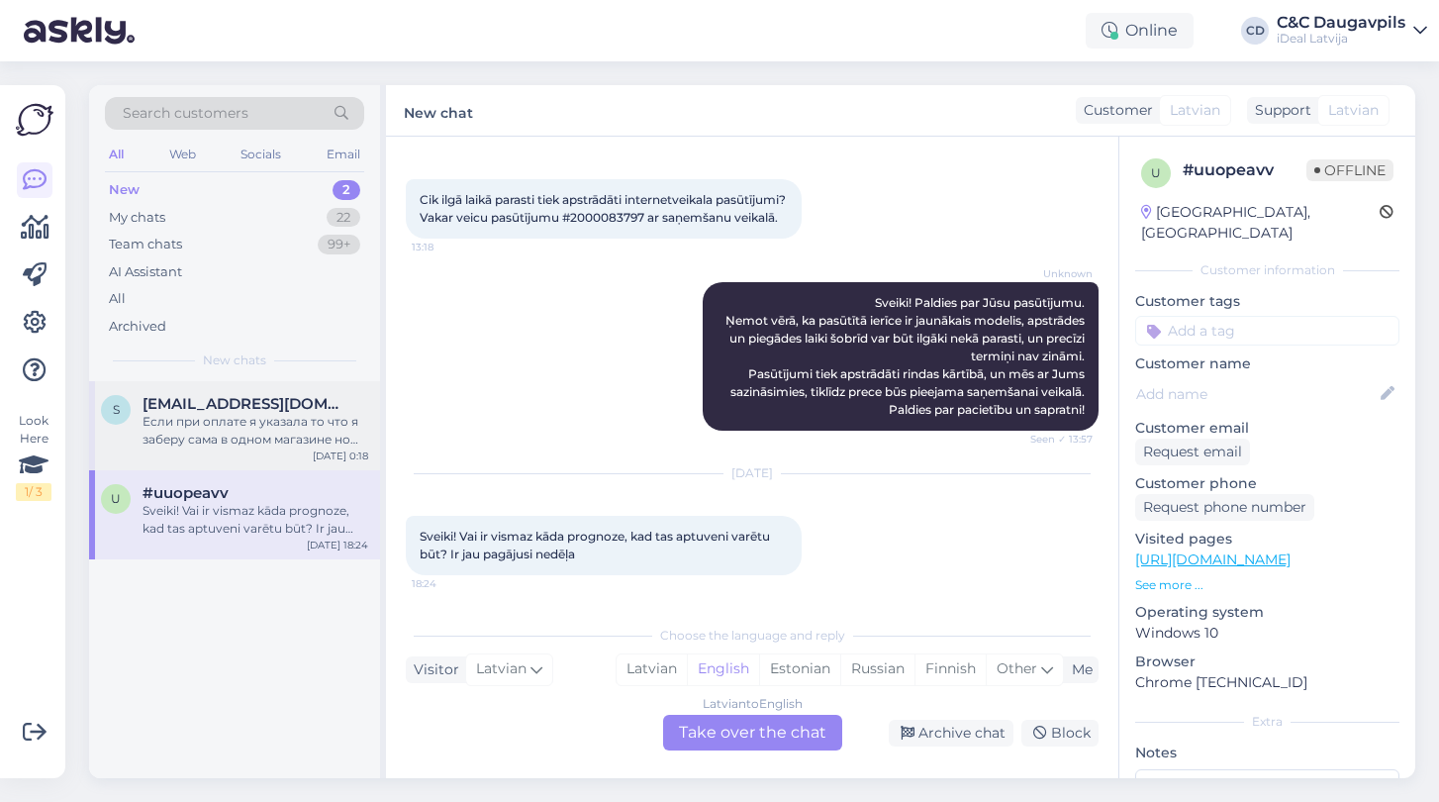
click at [245, 424] on div "Если при оплате я указала то что я заберу сама в одном магазине но он закрыт, м…" at bounding box center [256, 431] width 226 height 36
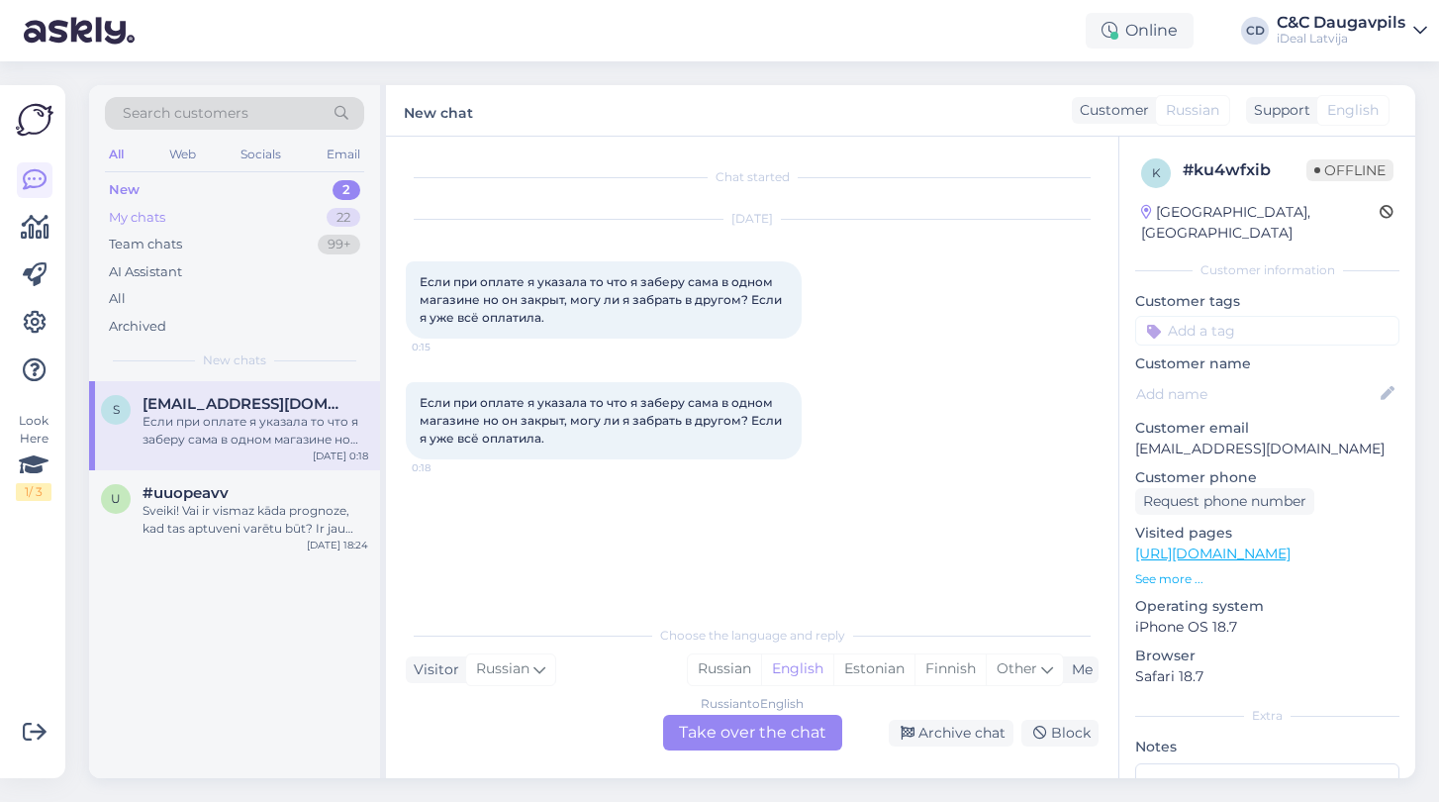
click at [130, 215] on div "My chats" at bounding box center [137, 218] width 56 height 20
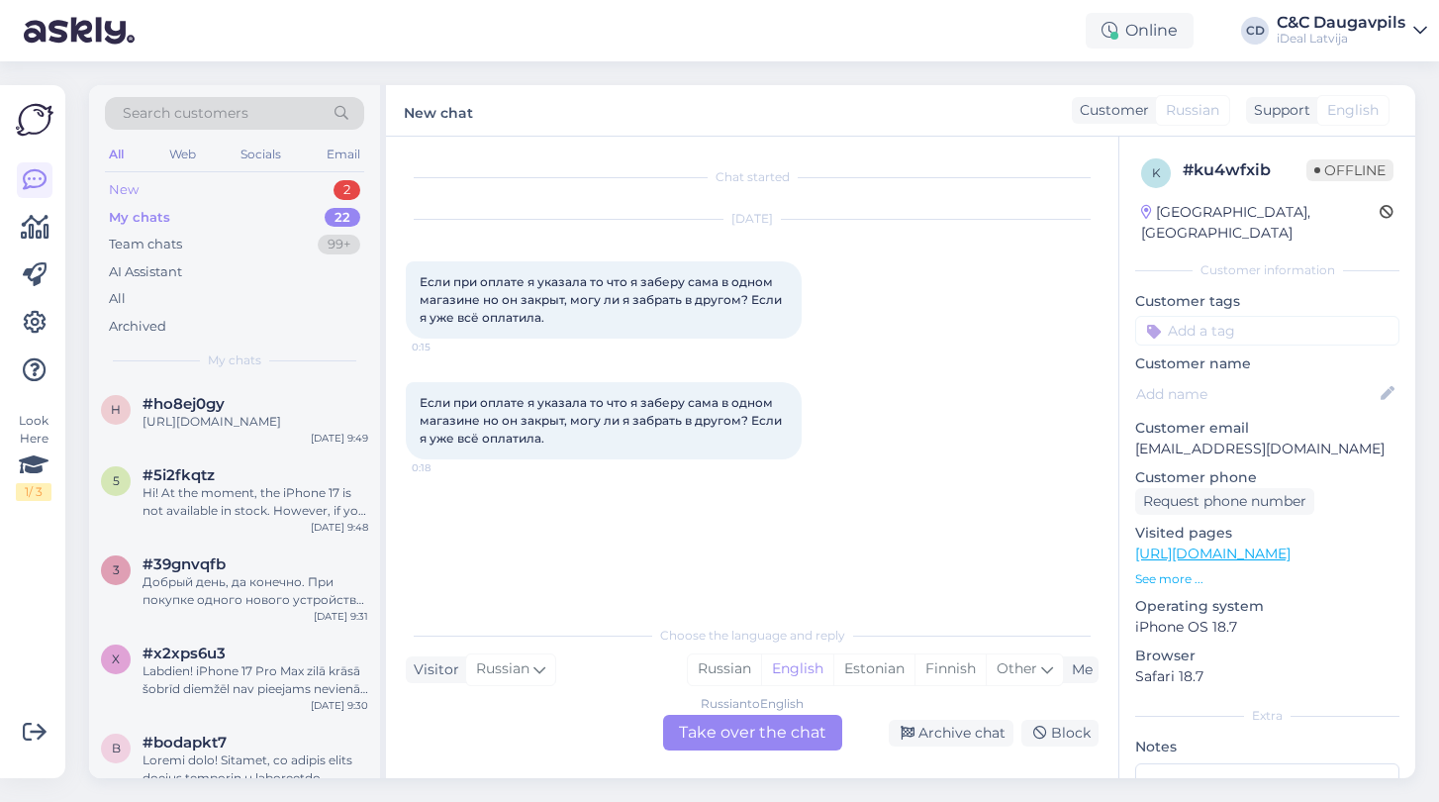
click at [128, 182] on div "New" at bounding box center [124, 190] width 30 height 20
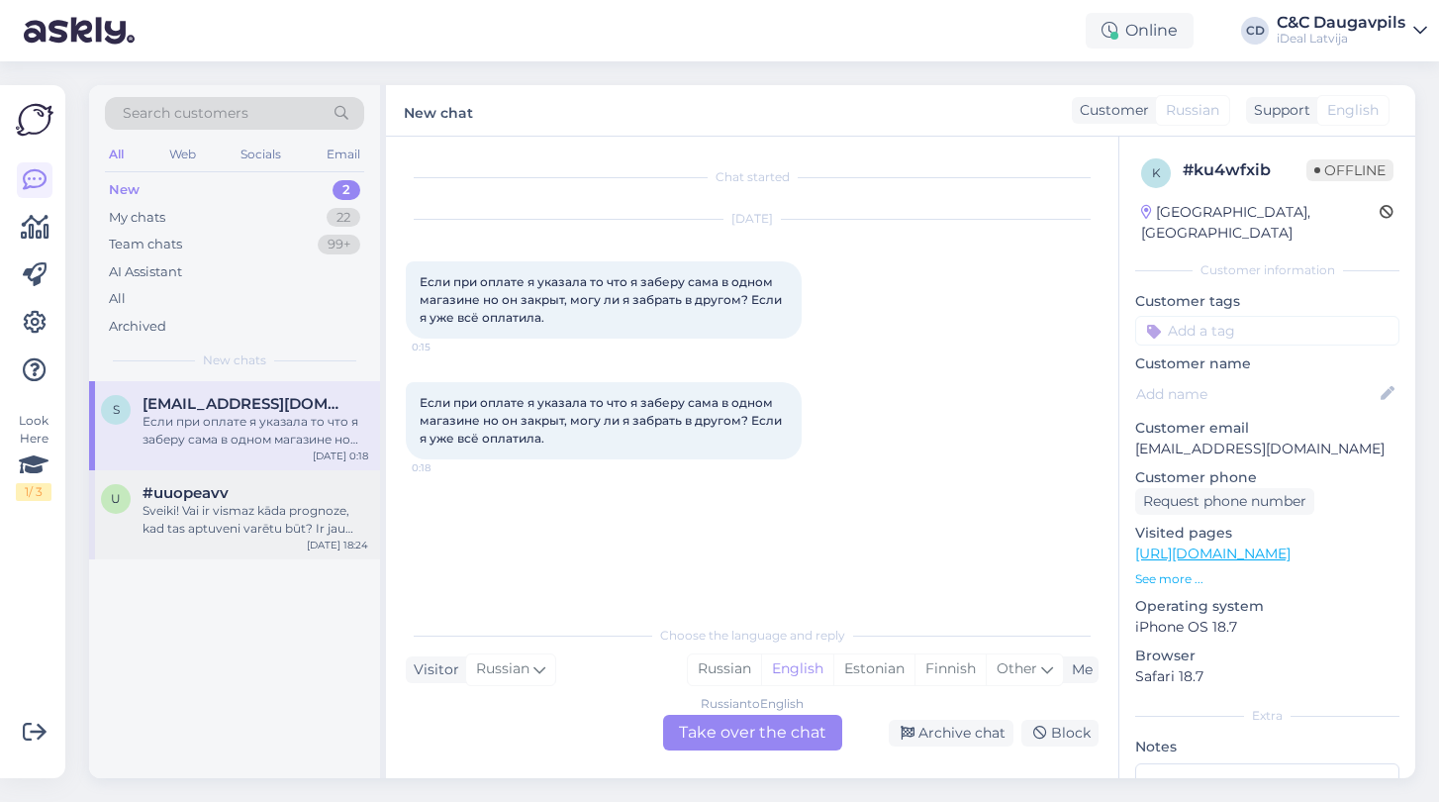
click at [228, 508] on div "Sveiki! Vai ir vismaz kāda prognoze, kad tas aptuveni varētu būt? Ir jau pagāju…" at bounding box center [256, 520] width 226 height 36
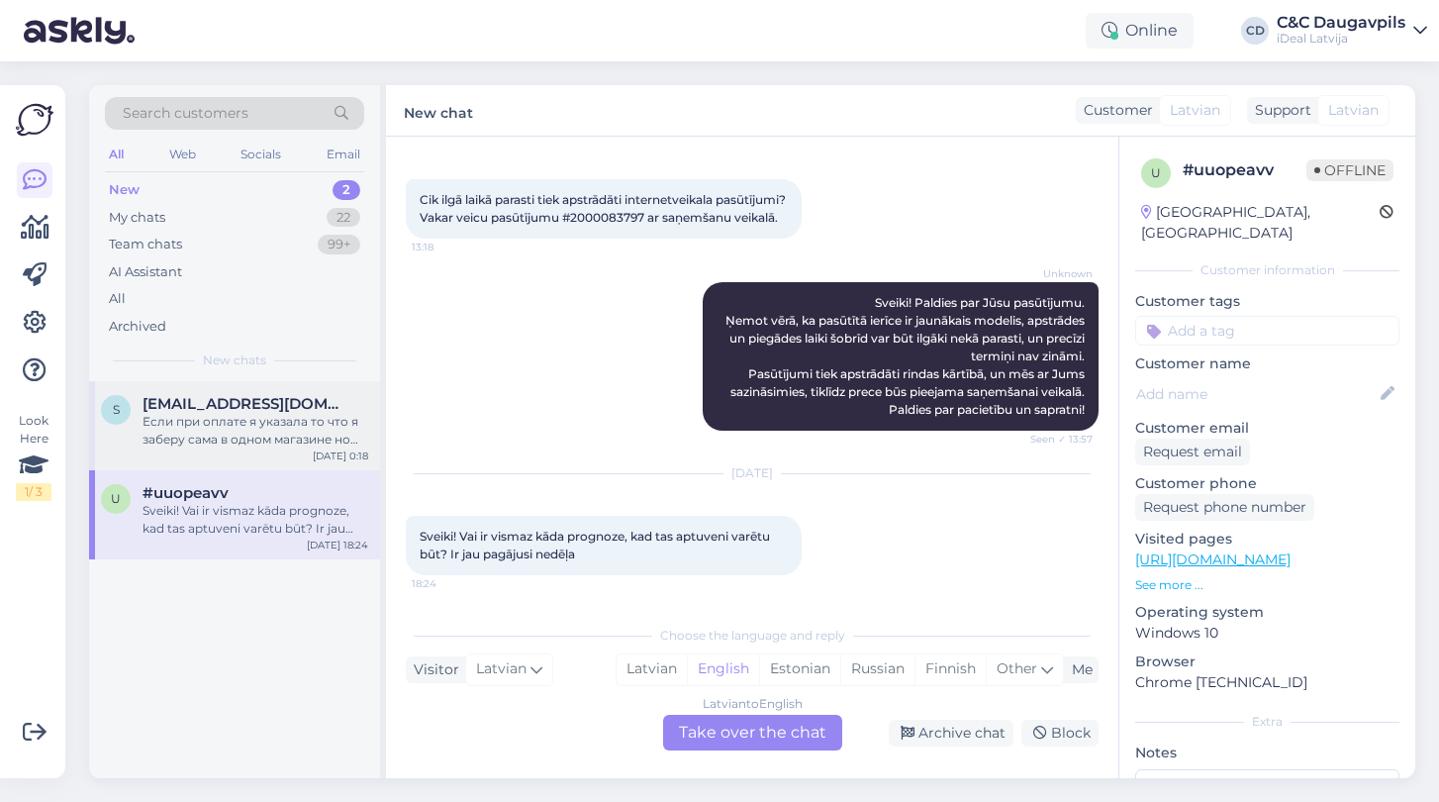
click at [234, 432] on div "Если при оплате я указала то что я заберу сама в одном магазине но он закрыт, м…" at bounding box center [256, 431] width 226 height 36
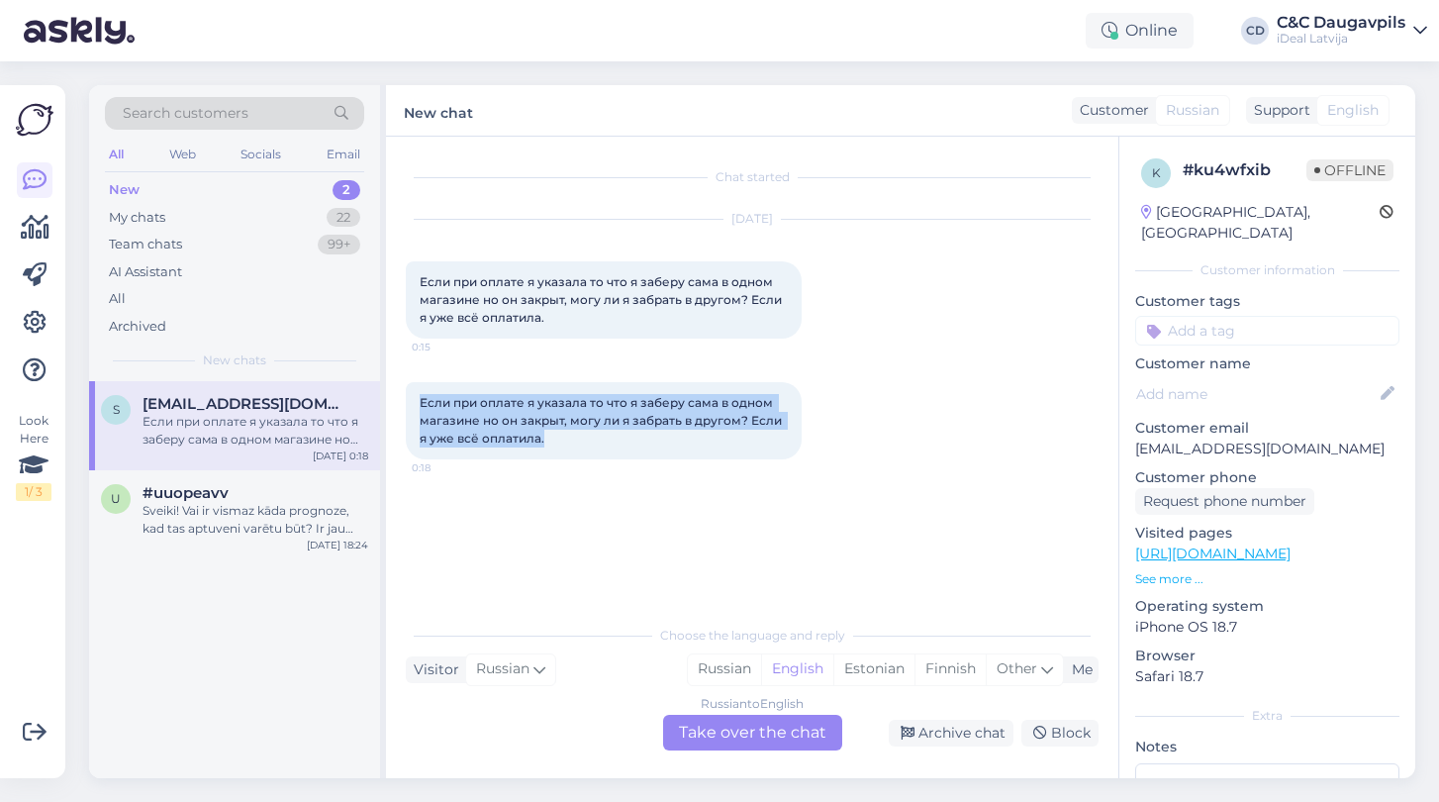
drag, startPoint x: 558, startPoint y: 437, endPoint x: 417, endPoint y: 403, distance: 145.7
click at [417, 403] on div "Если при оплате я указала то что я заберу сама в одном магазине но он закрыт, м…" at bounding box center [604, 420] width 396 height 77
copy span "Если при оплате я указала то что я заберу сама в одном магазине но он закрыт, м…"
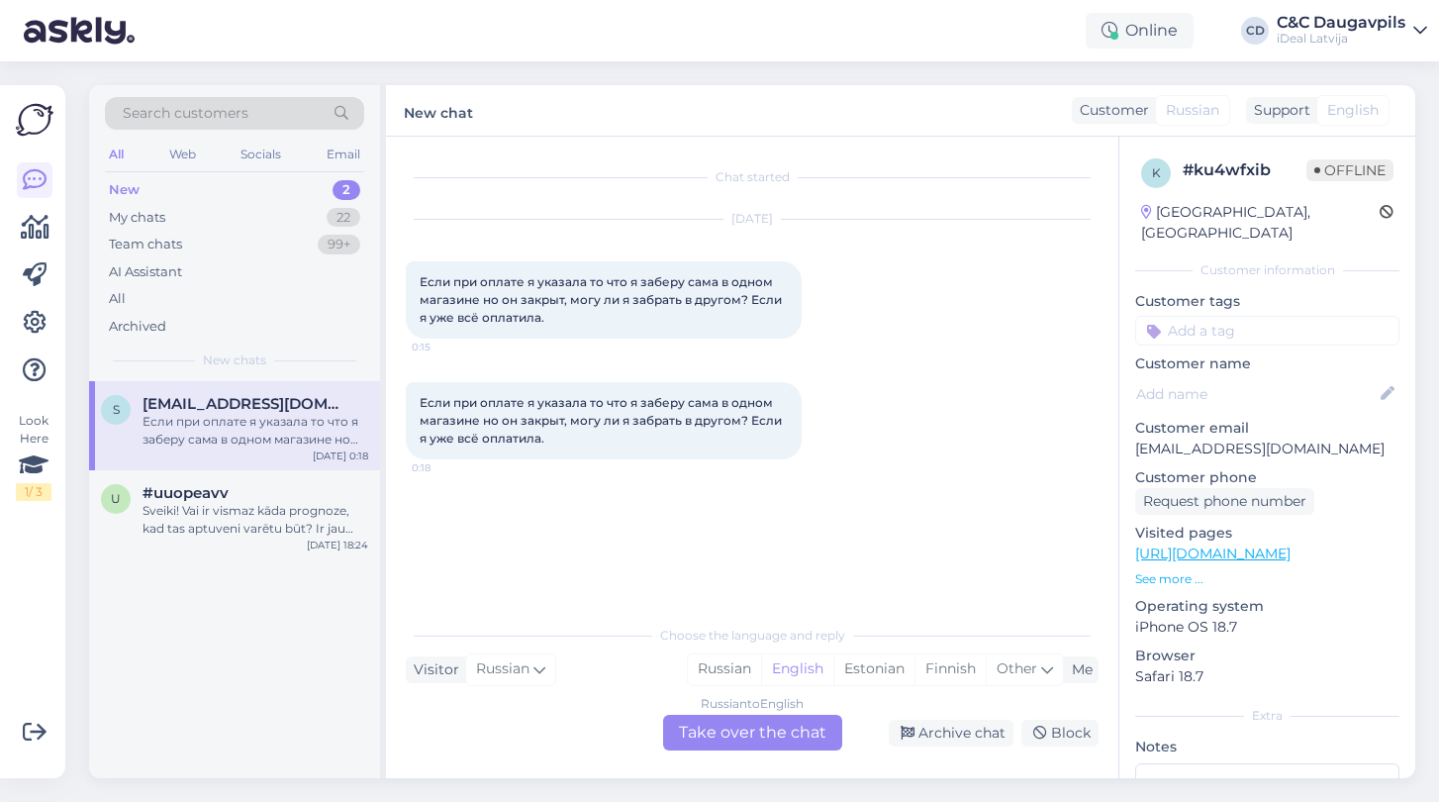
click at [727, 728] on div "Russian to English Take over the chat" at bounding box center [752, 733] width 179 height 36
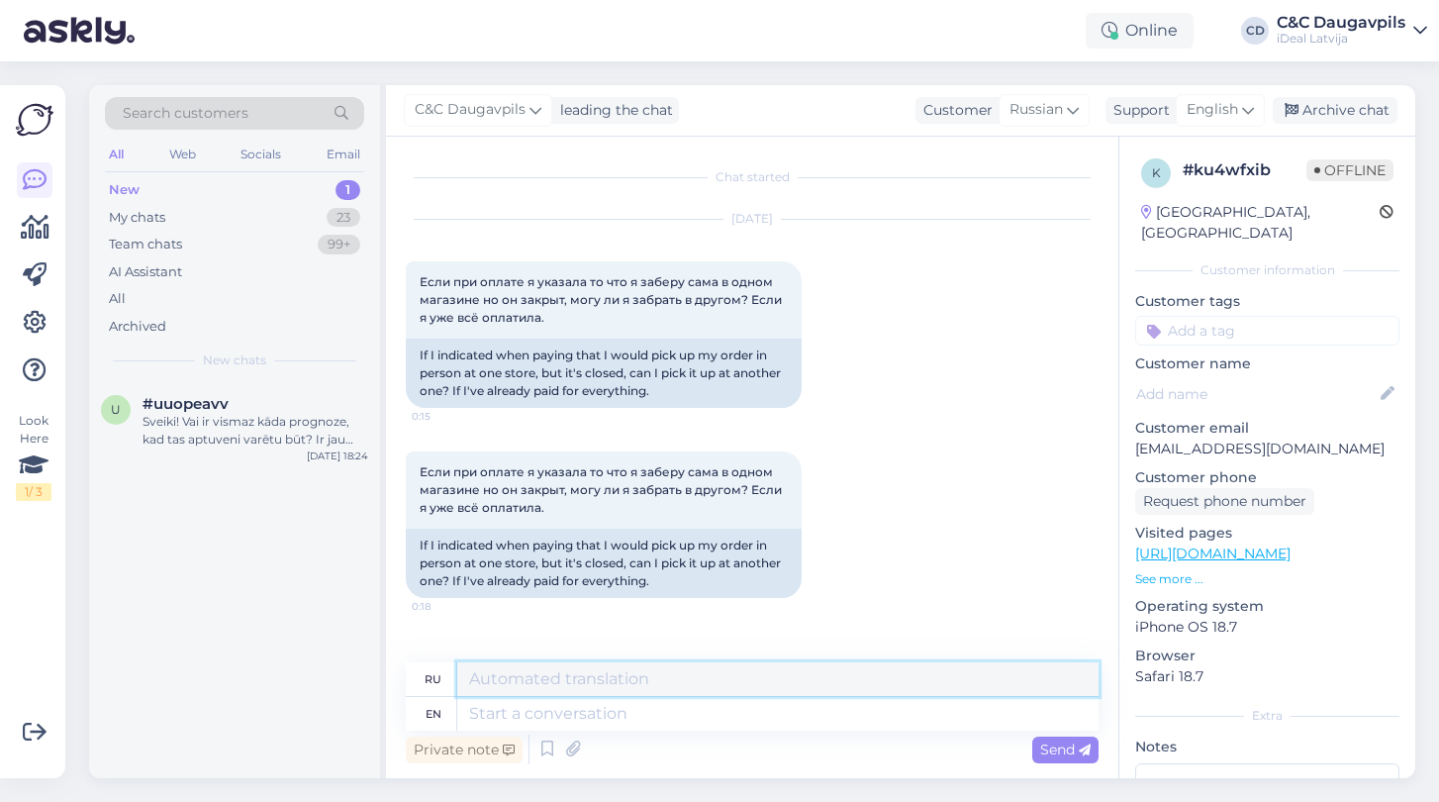
click at [570, 683] on textarea at bounding box center [777, 679] width 641 height 34
paste textarea "Здравствуйте! Если при оформлении заказа вы выбрали самовывоз в конкретном мага…"
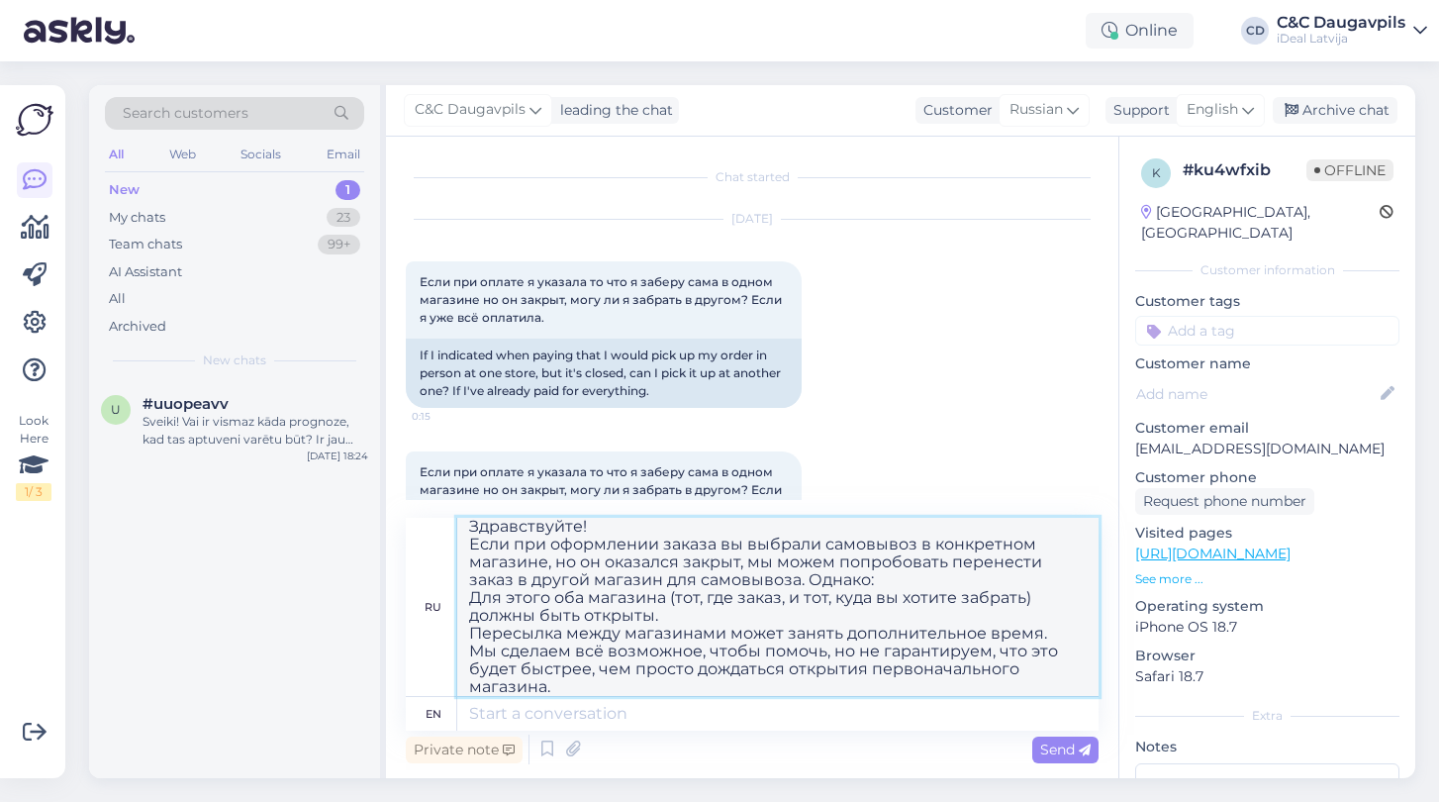
type textarea "Здравствуйте! Если при оформлении заказа вы выбрали самовывоз в конкретном мага…"
click at [616, 709] on textarea at bounding box center [777, 714] width 641 height 34
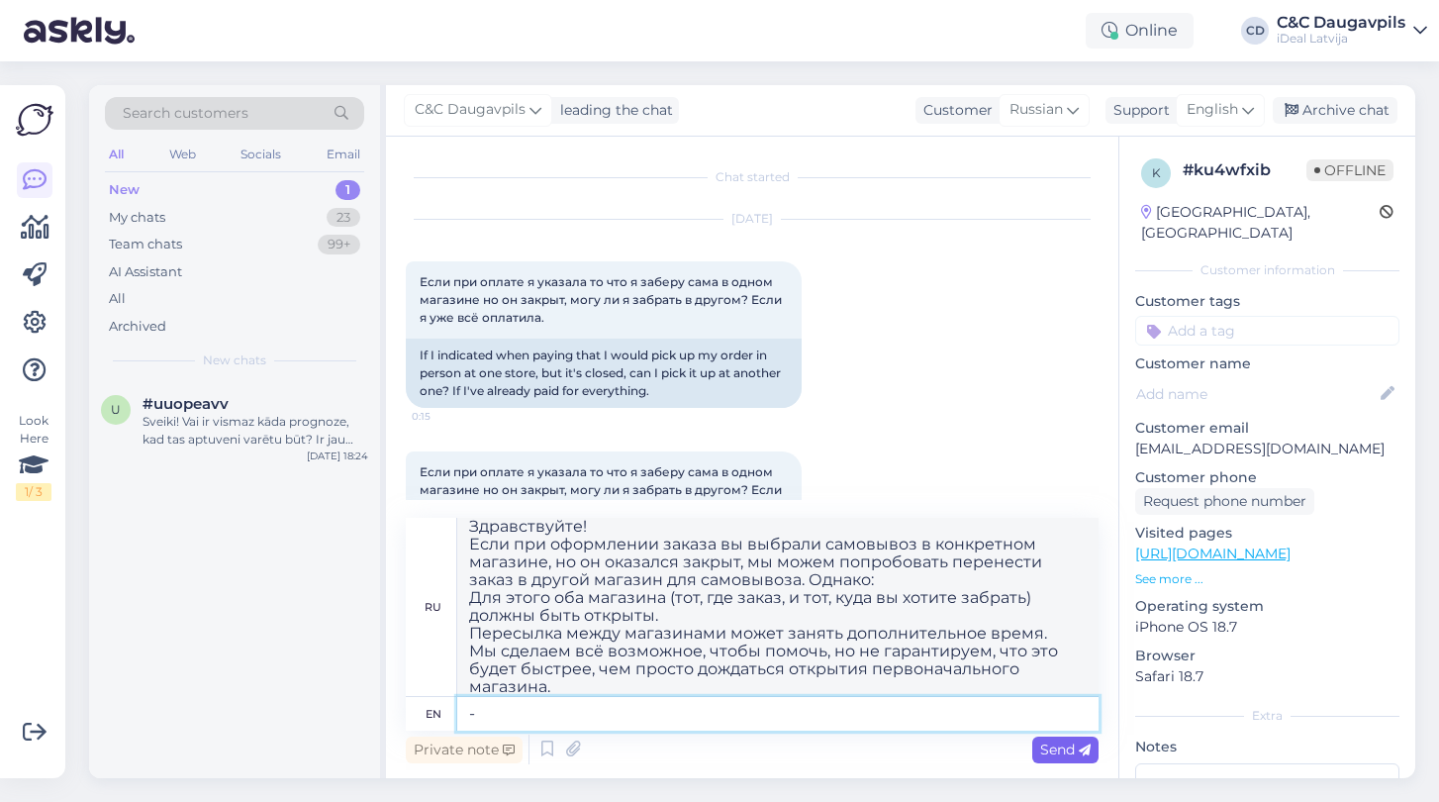
type textarea "-"
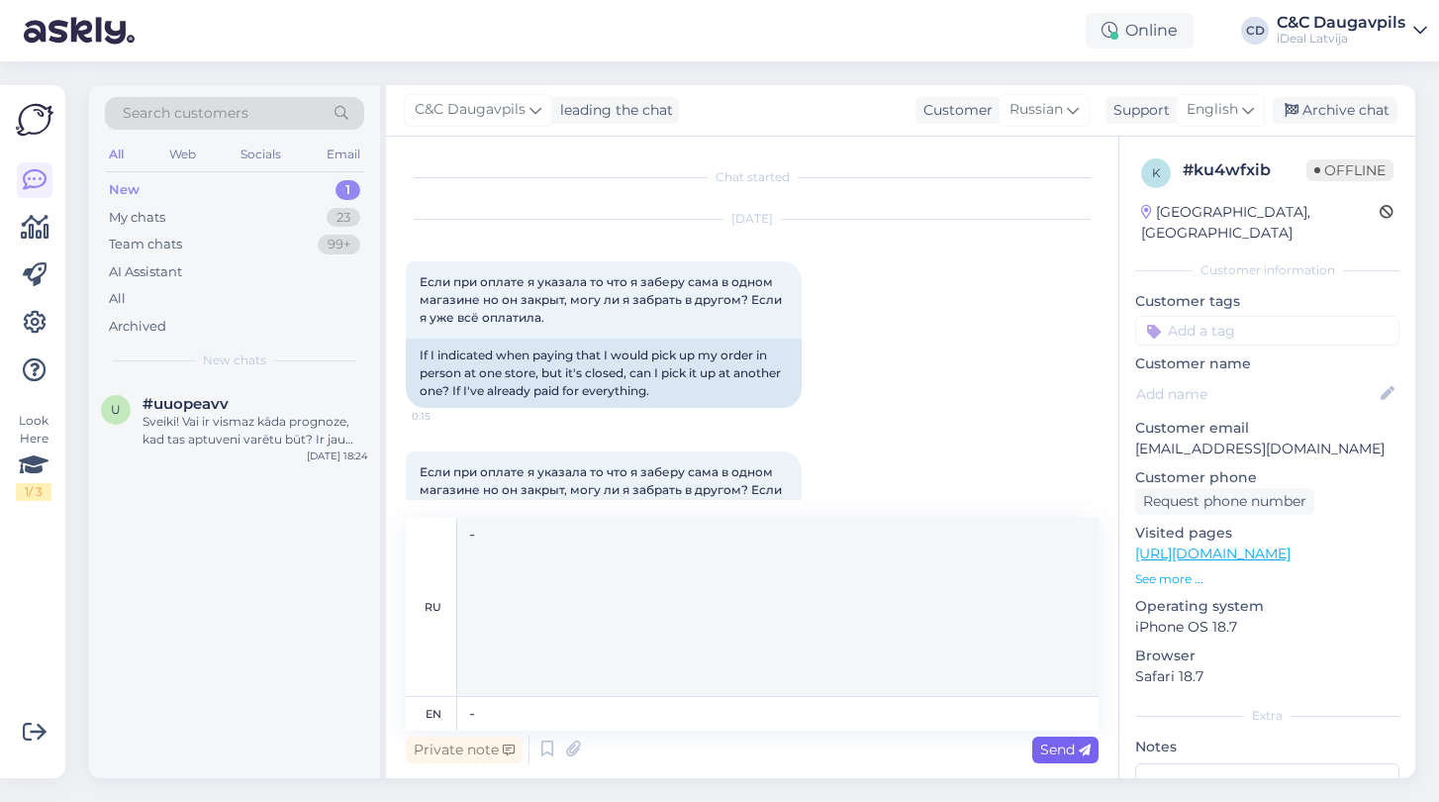
click at [1081, 747] on icon at bounding box center [1085, 750] width 12 height 12
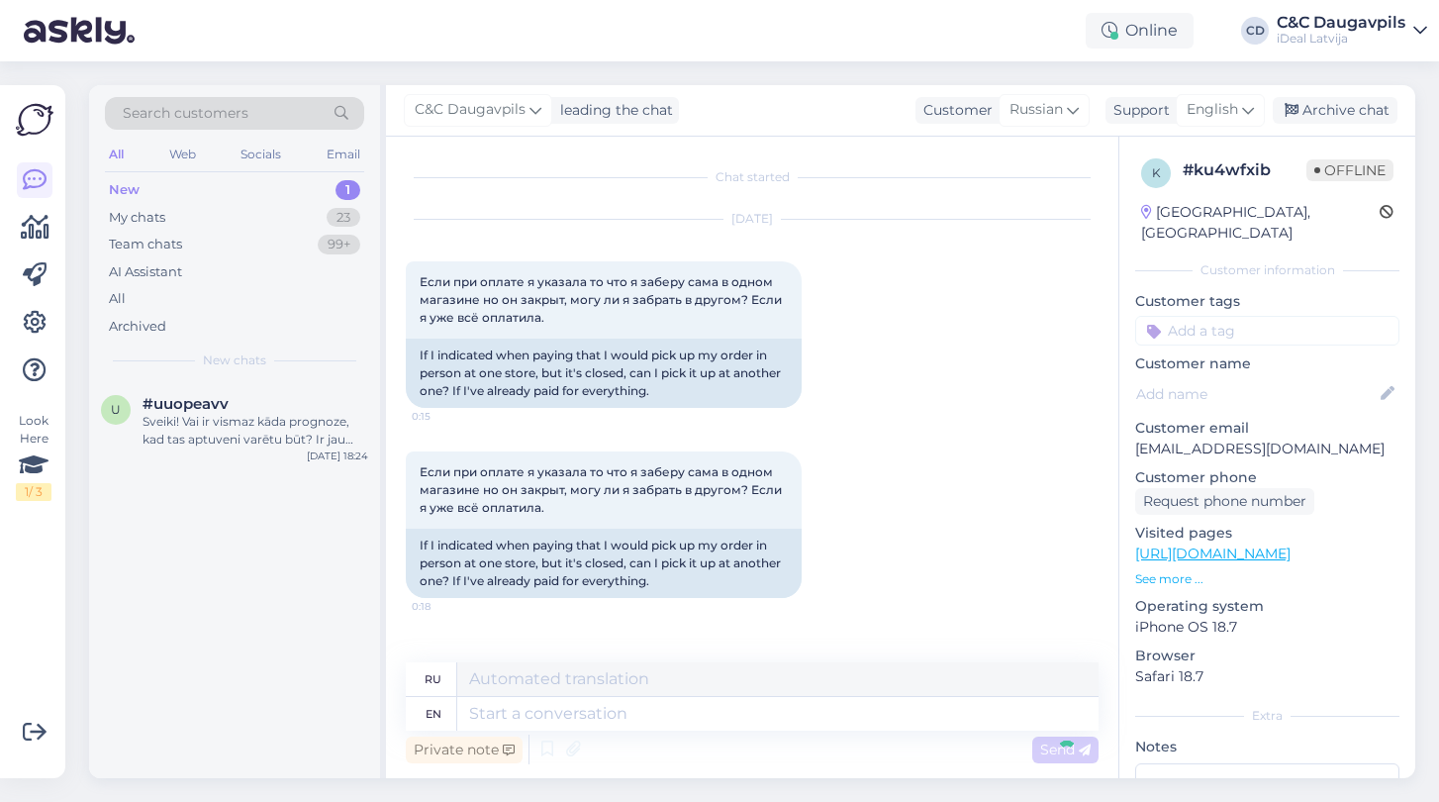
scroll to position [94, 0]
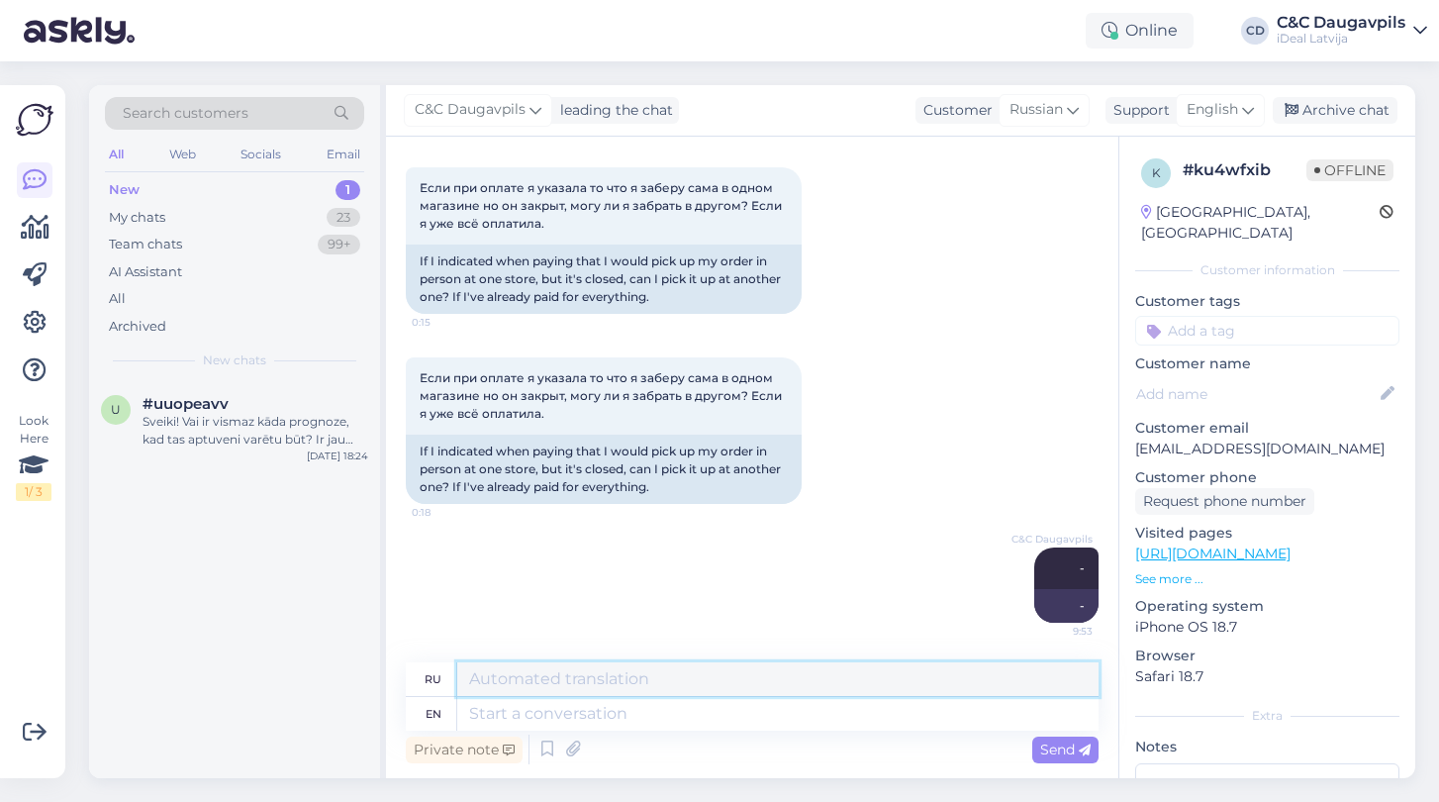
click at [701, 672] on textarea at bounding box center [777, 679] width 641 height 34
paste textarea "Здравствуйте! Если при оформлении заказа вы выбрали самовывоз в конкретном мага…"
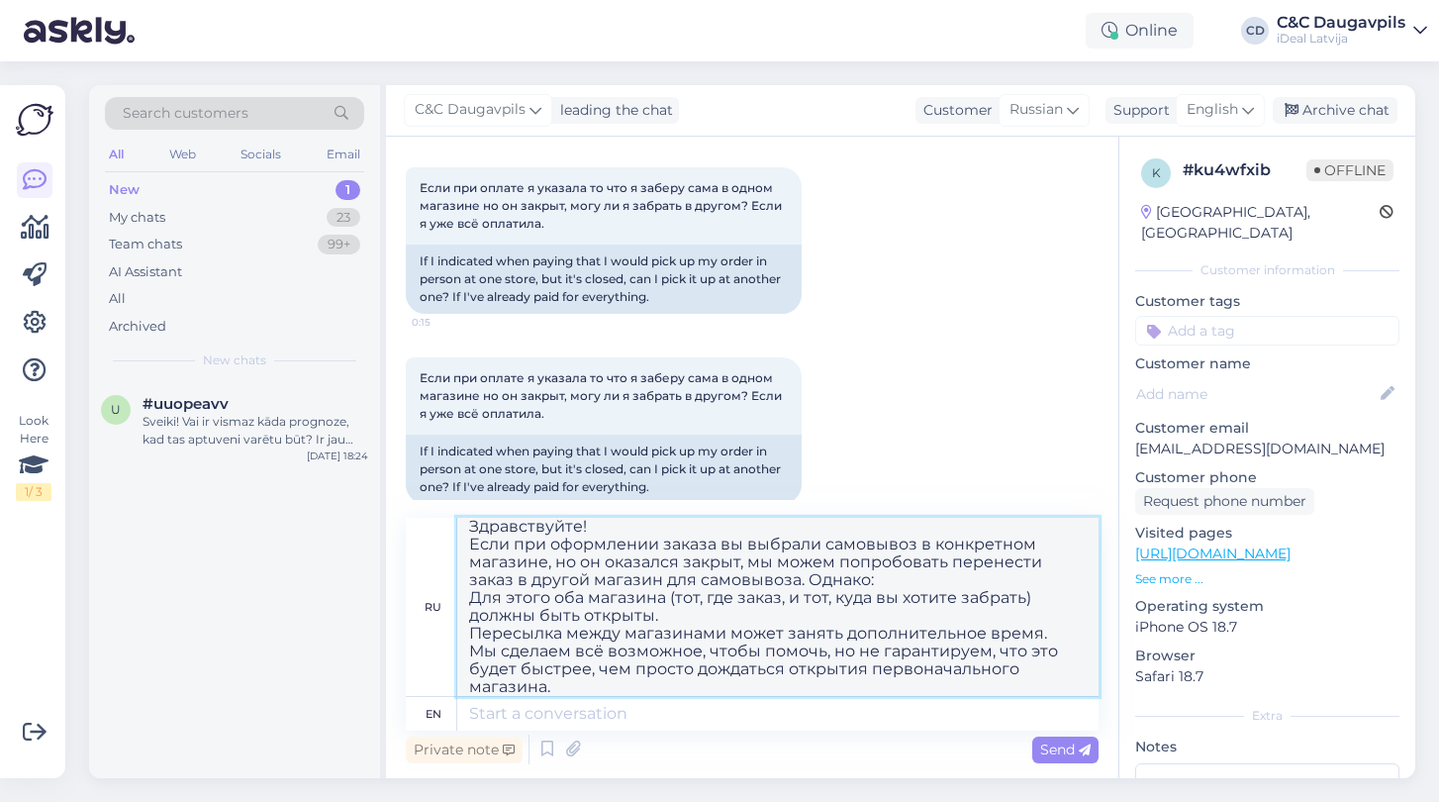
type textarea "Здравствуйте! Если при оформлении заказа вы выбрали самовывоз в конкретном мага…"
click at [595, 712] on textarea at bounding box center [777, 714] width 641 height 34
paste textarea "Здравствуйте! Если при оформлении заказа вы выбрали самовывоз в конкретном мага…"
type textarea "Здравствуйте! Если при оформлении заказа вы выбрали самовывоз в конкретном мага…"
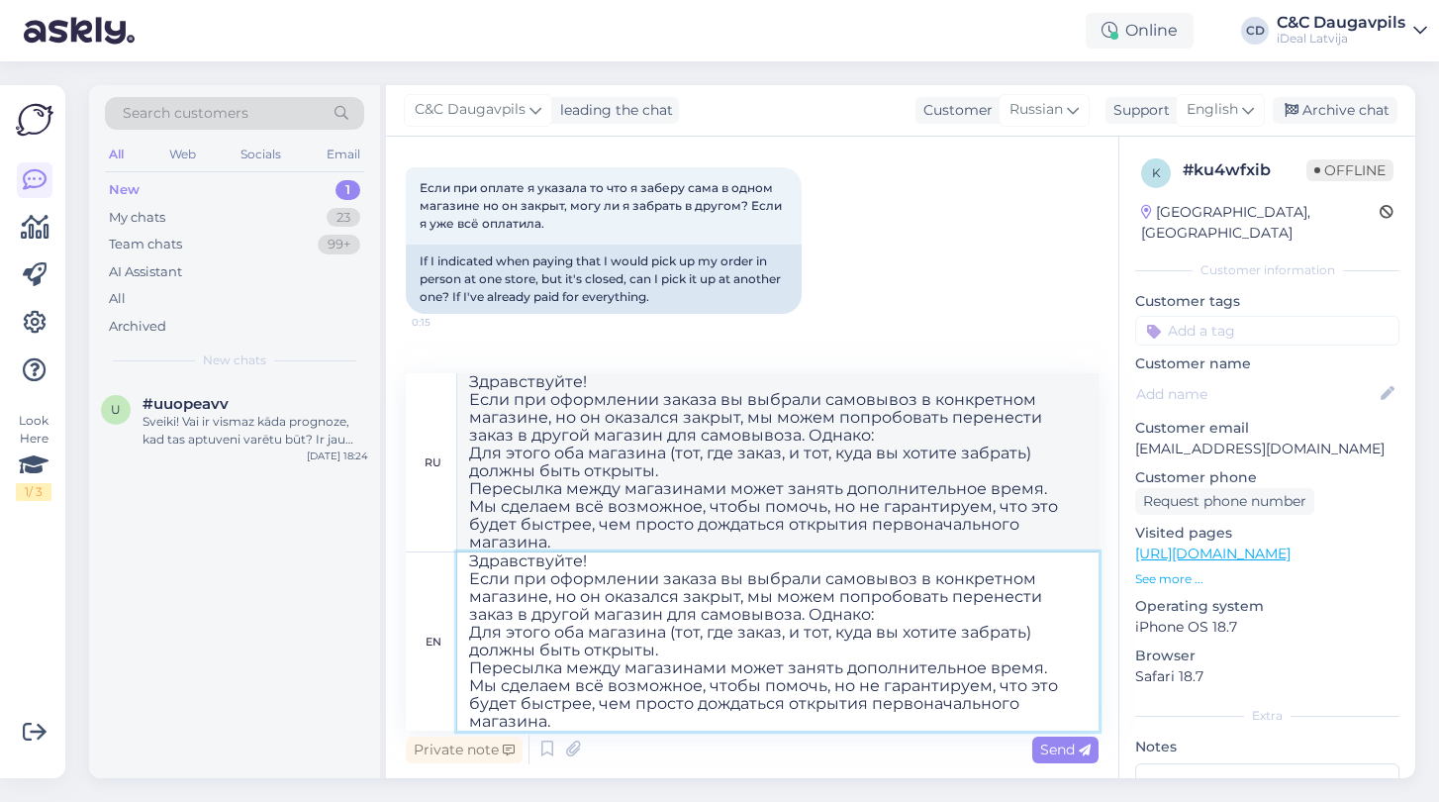
type textarea "Здравствуйте! Если при оформлении заказа вы выбрали самовывоз в конкретном мага…"
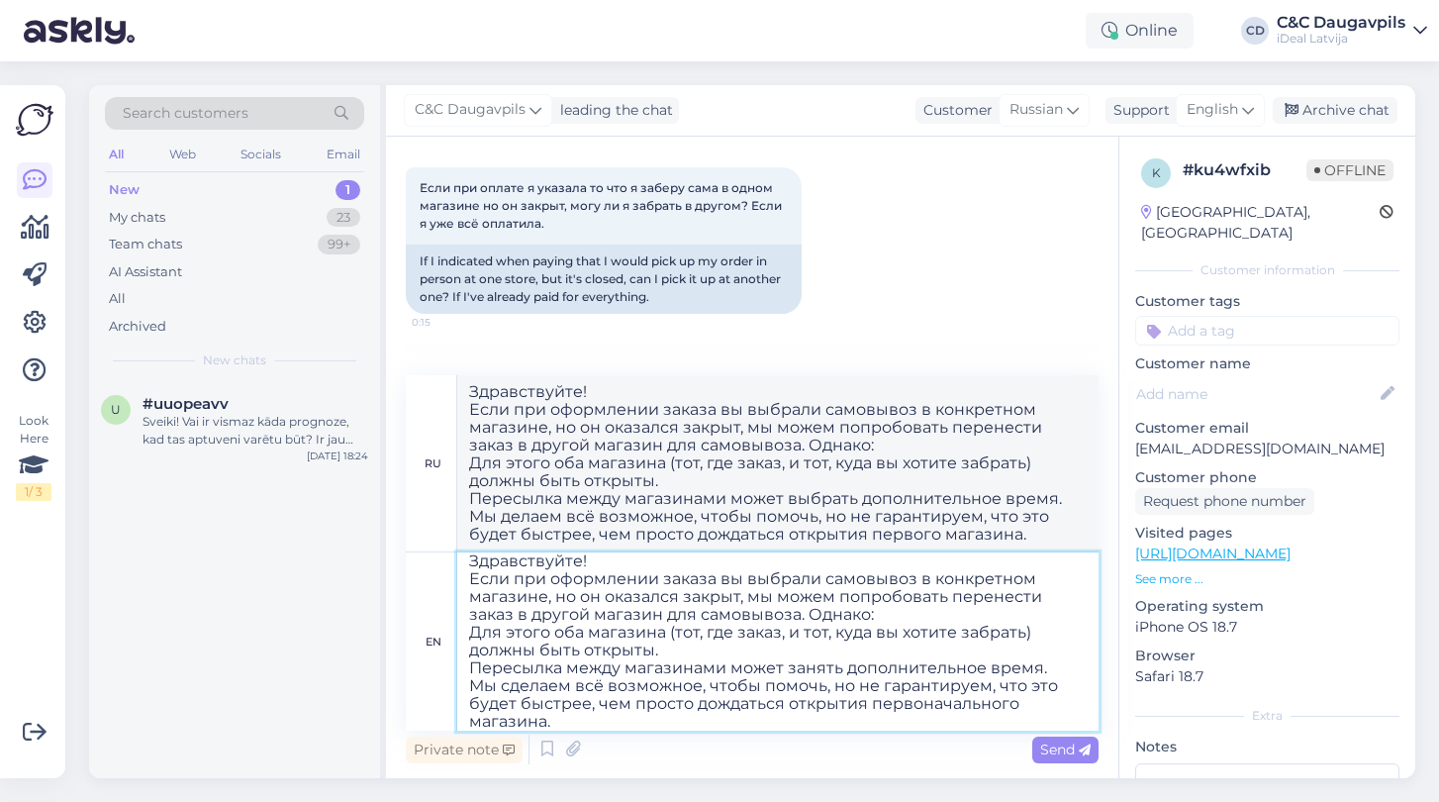
scroll to position [0, 0]
type textarea "Здравствуйте! Если при оформлении заказа вы выбрали самовывоз в конкретном мага…"
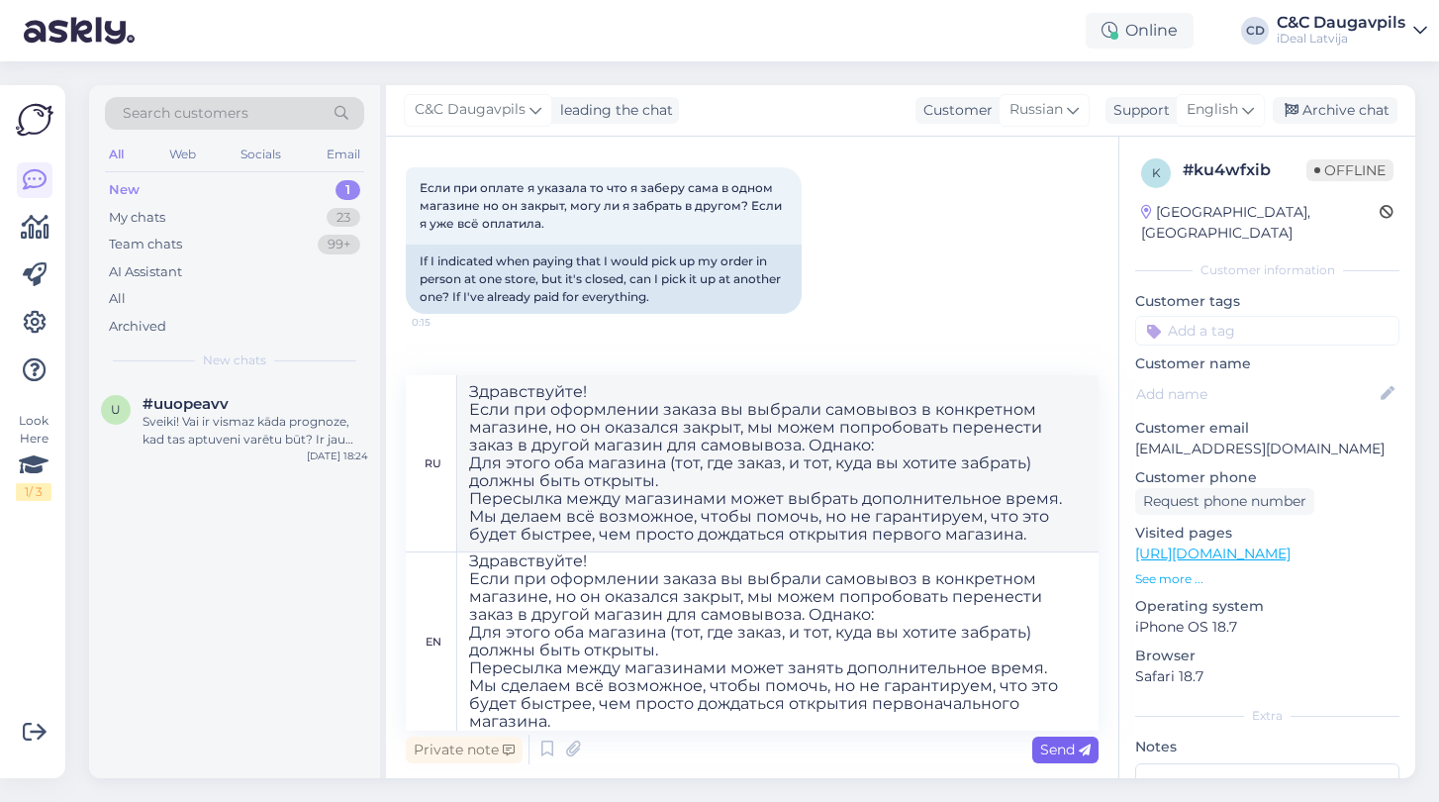
click at [1062, 759] on div "Send" at bounding box center [1065, 749] width 66 height 27
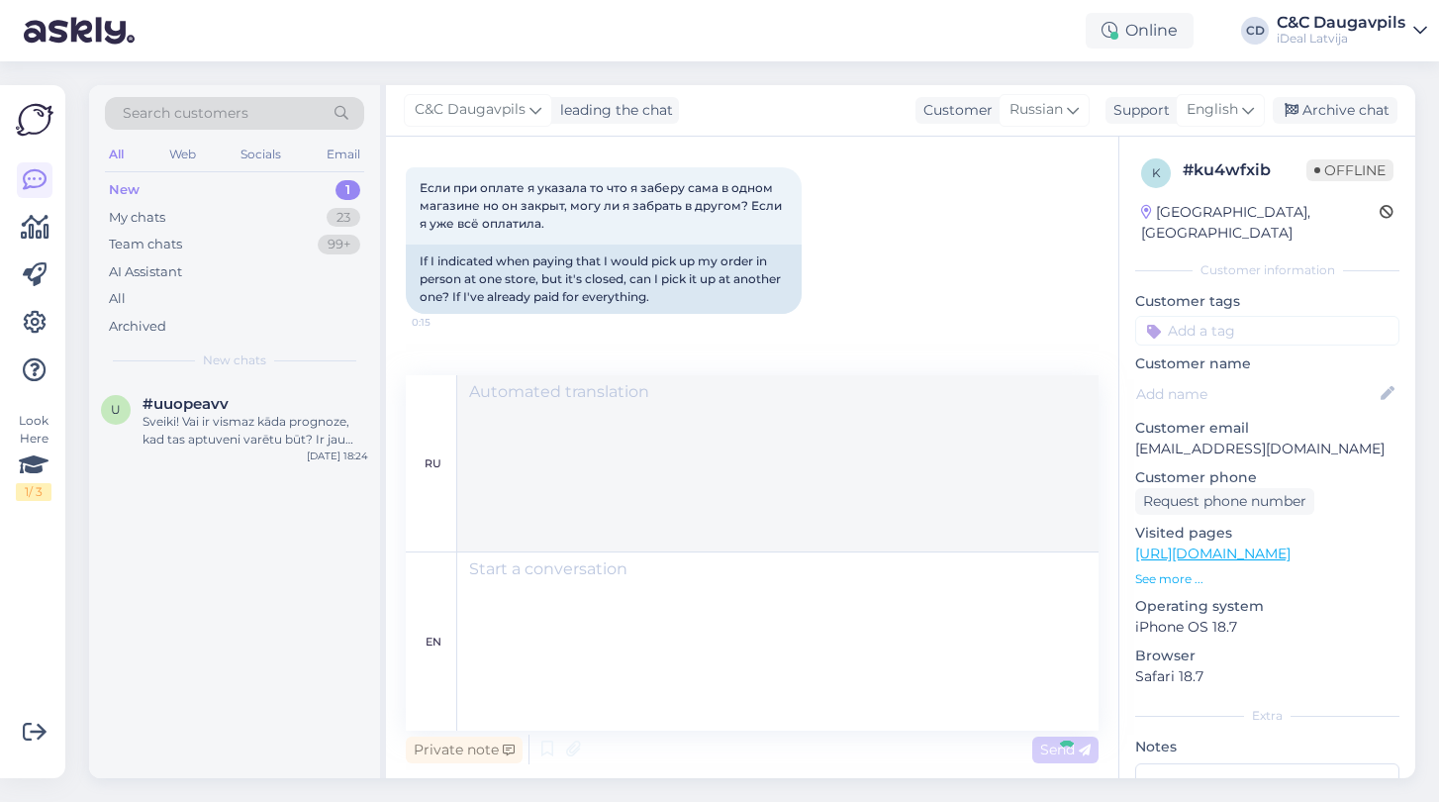
scroll to position [605, 0]
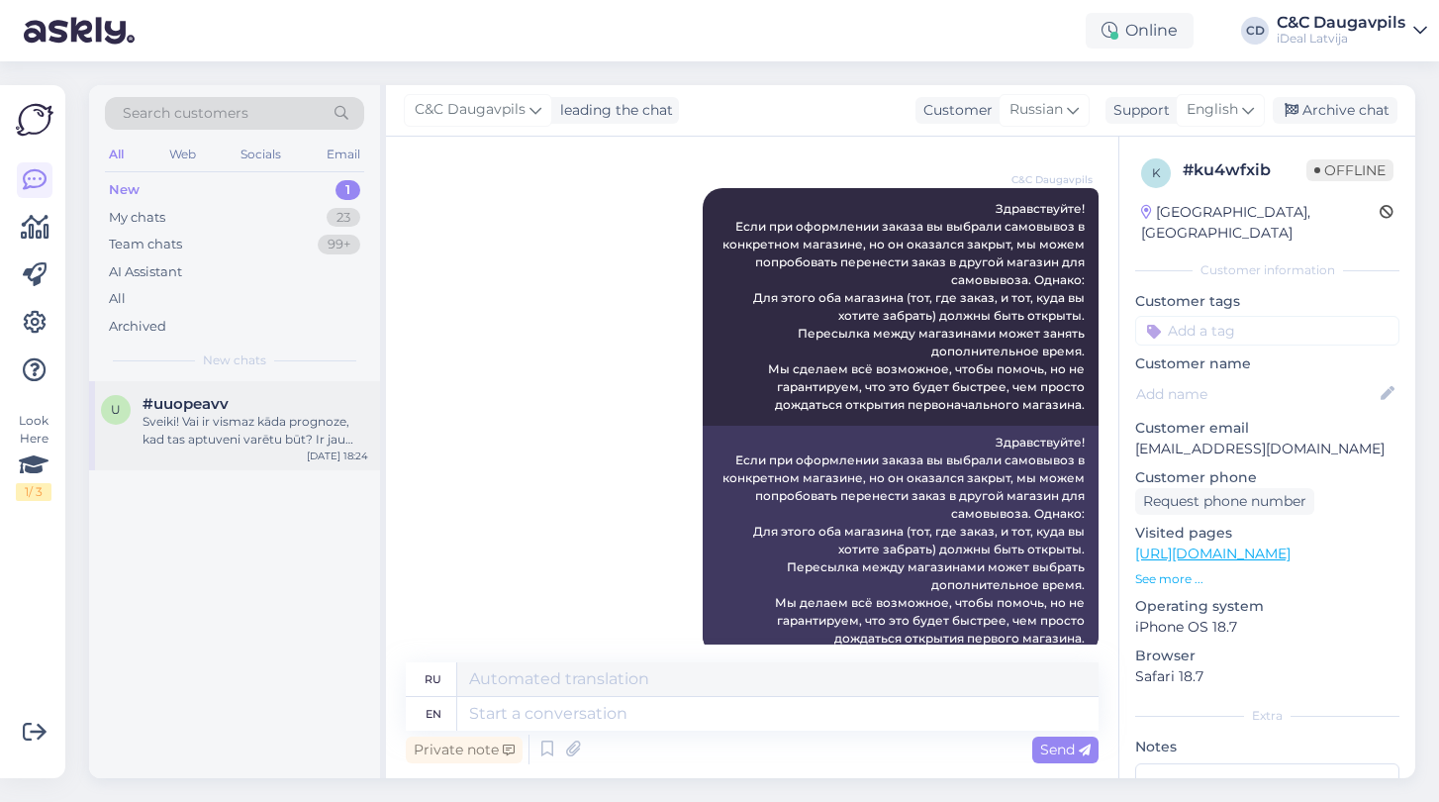
click at [298, 423] on div "Sveiki! Vai ir vismaz kāda prognoze, kad tas aptuveni varētu būt? Ir jau pagāju…" at bounding box center [256, 431] width 226 height 36
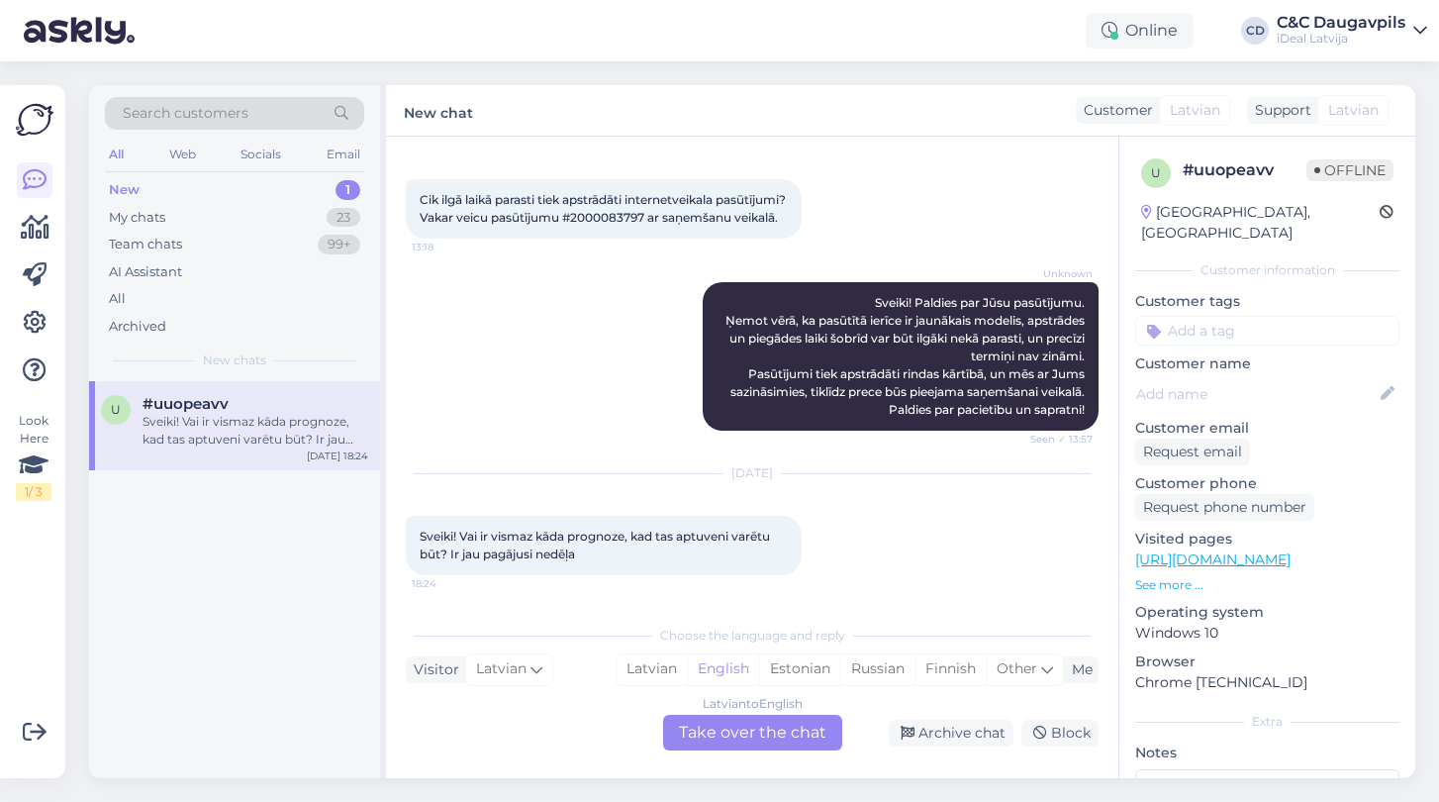
scroll to position [185, 0]
drag, startPoint x: 583, startPoint y: 558, endPoint x: 415, endPoint y: 538, distance: 169.4
click at [415, 538] on div "Sveiki! Vai ir vismaz kāda prognoze, kad tas aptuveni varētu būt? Ir jau pagāju…" at bounding box center [604, 545] width 396 height 59
copy span "Sveiki! Vai ir vismaz kāda prognoze, kad tas aptuveni varētu būt? Ir jau pagāju…"
click at [642, 666] on div "Latvian" at bounding box center [652, 669] width 70 height 30
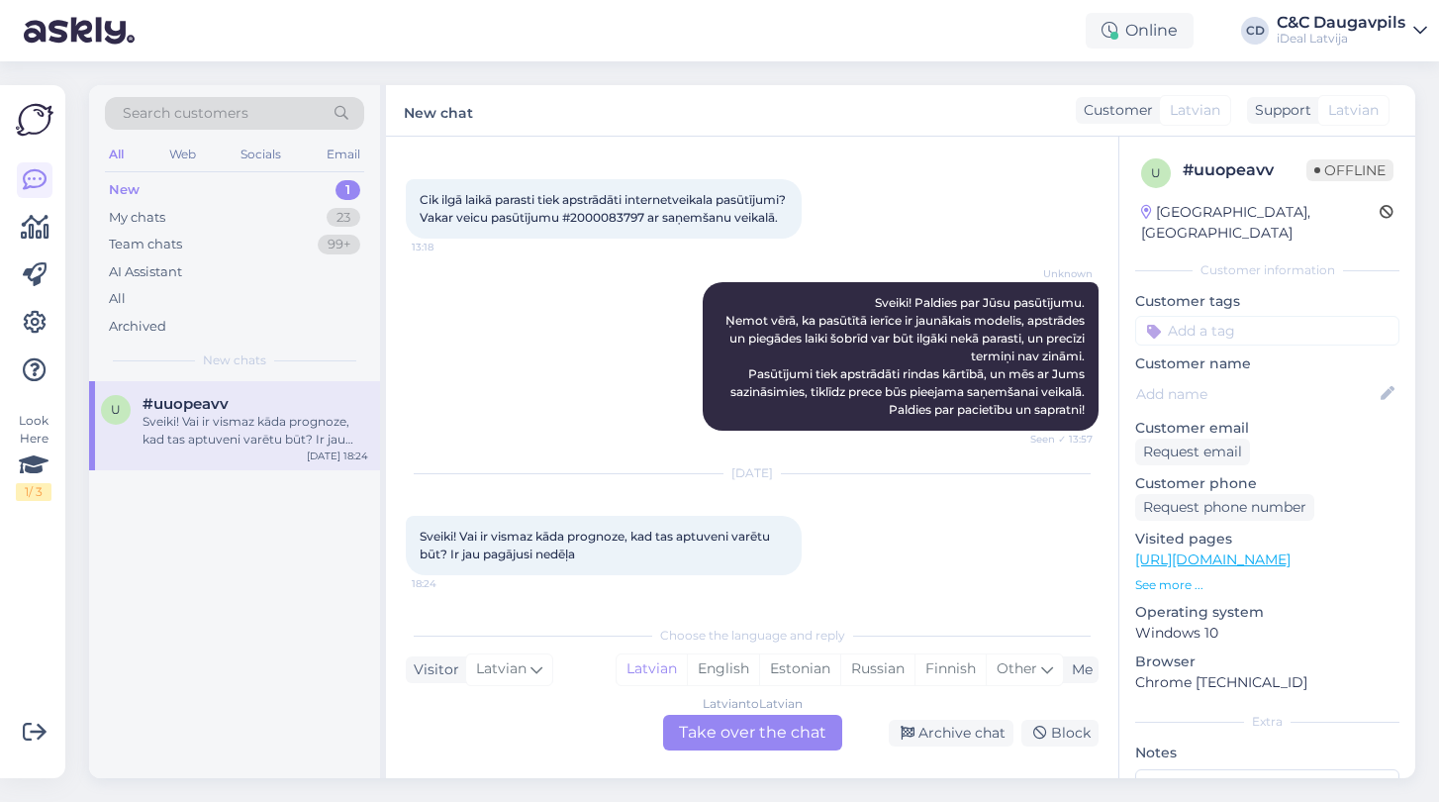
click at [716, 739] on div "Latvian to Latvian Take over the chat" at bounding box center [752, 733] width 179 height 36
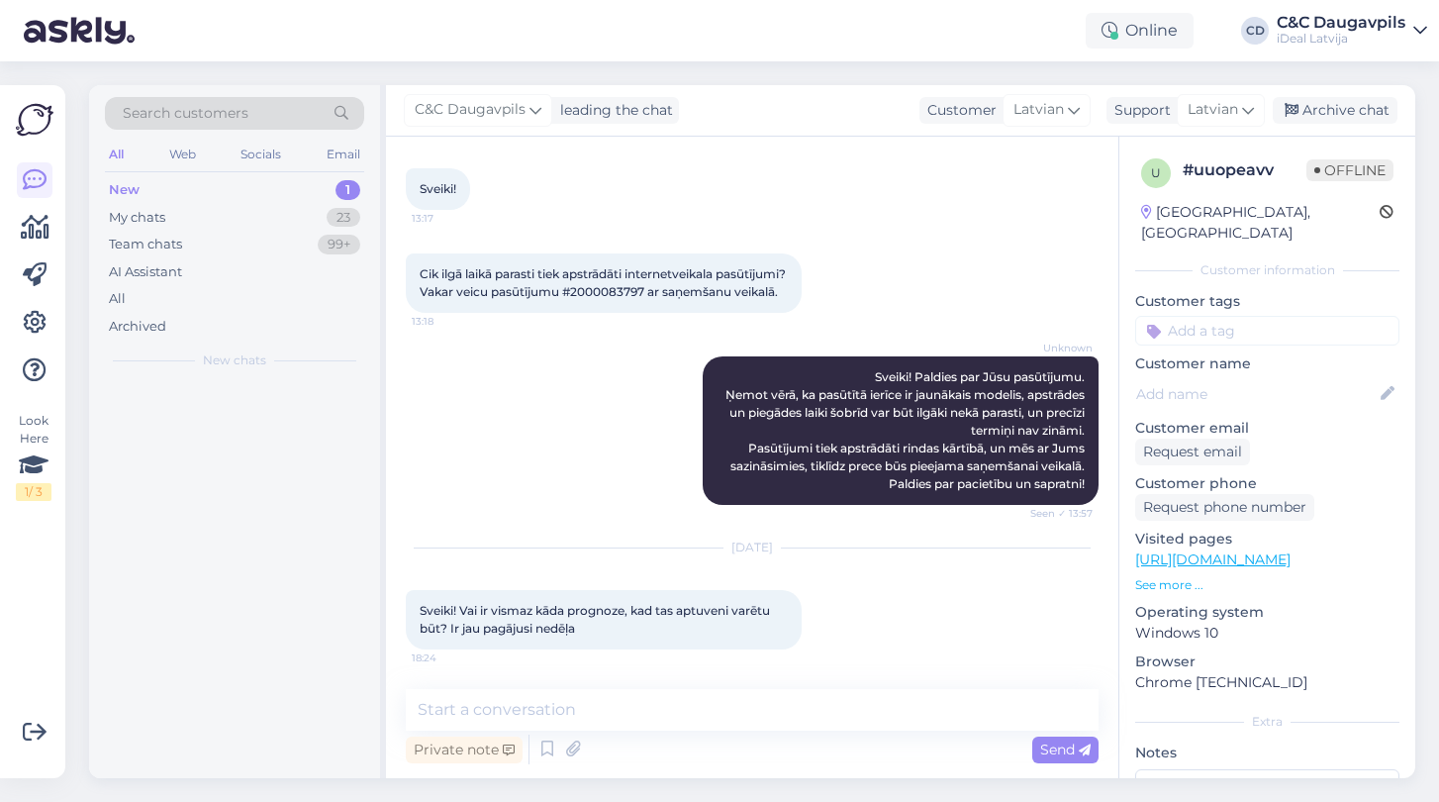
scroll to position [111, 0]
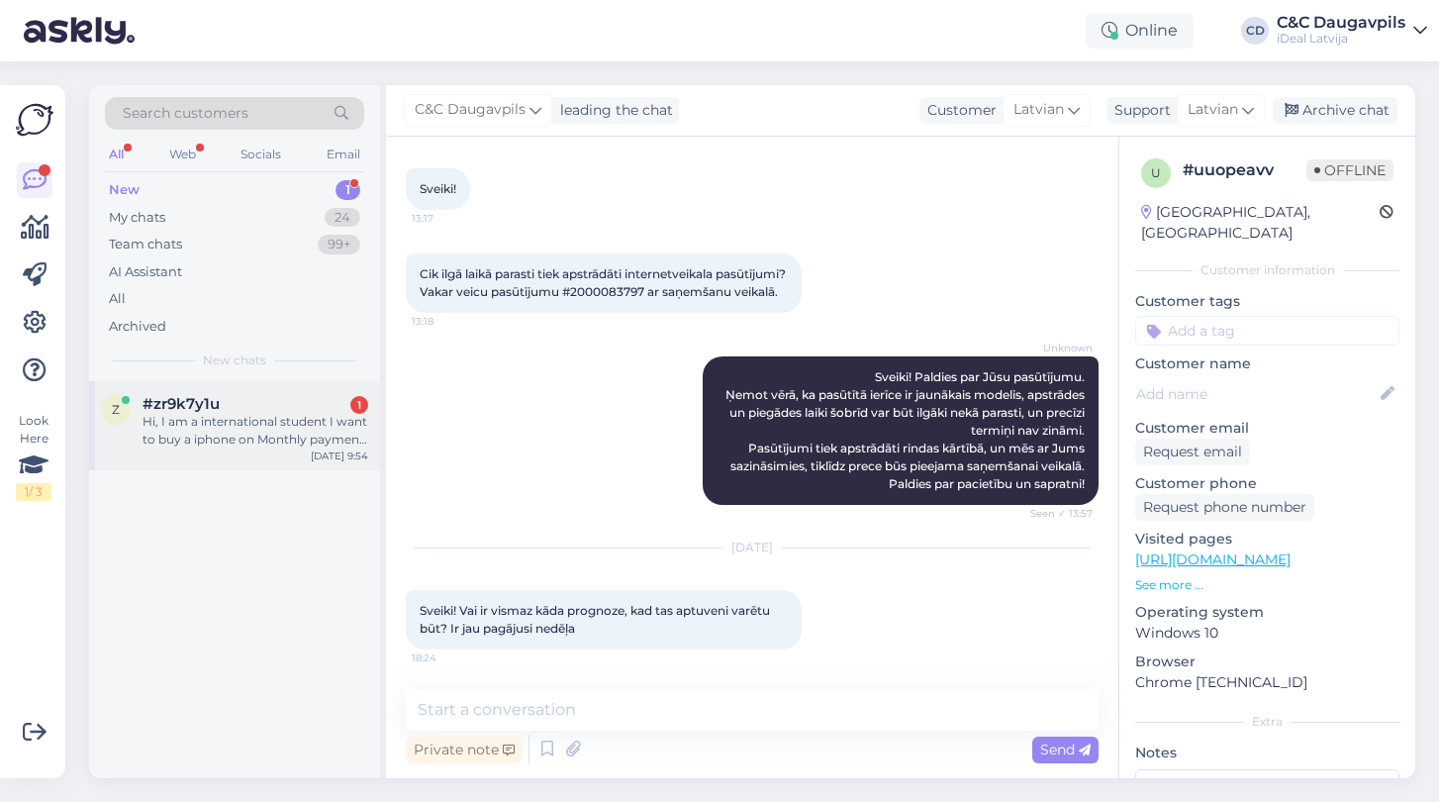
click at [209, 430] on div "Hi, I am a international student I want to buy a iphone on Monthly payment, cou…" at bounding box center [256, 431] width 226 height 36
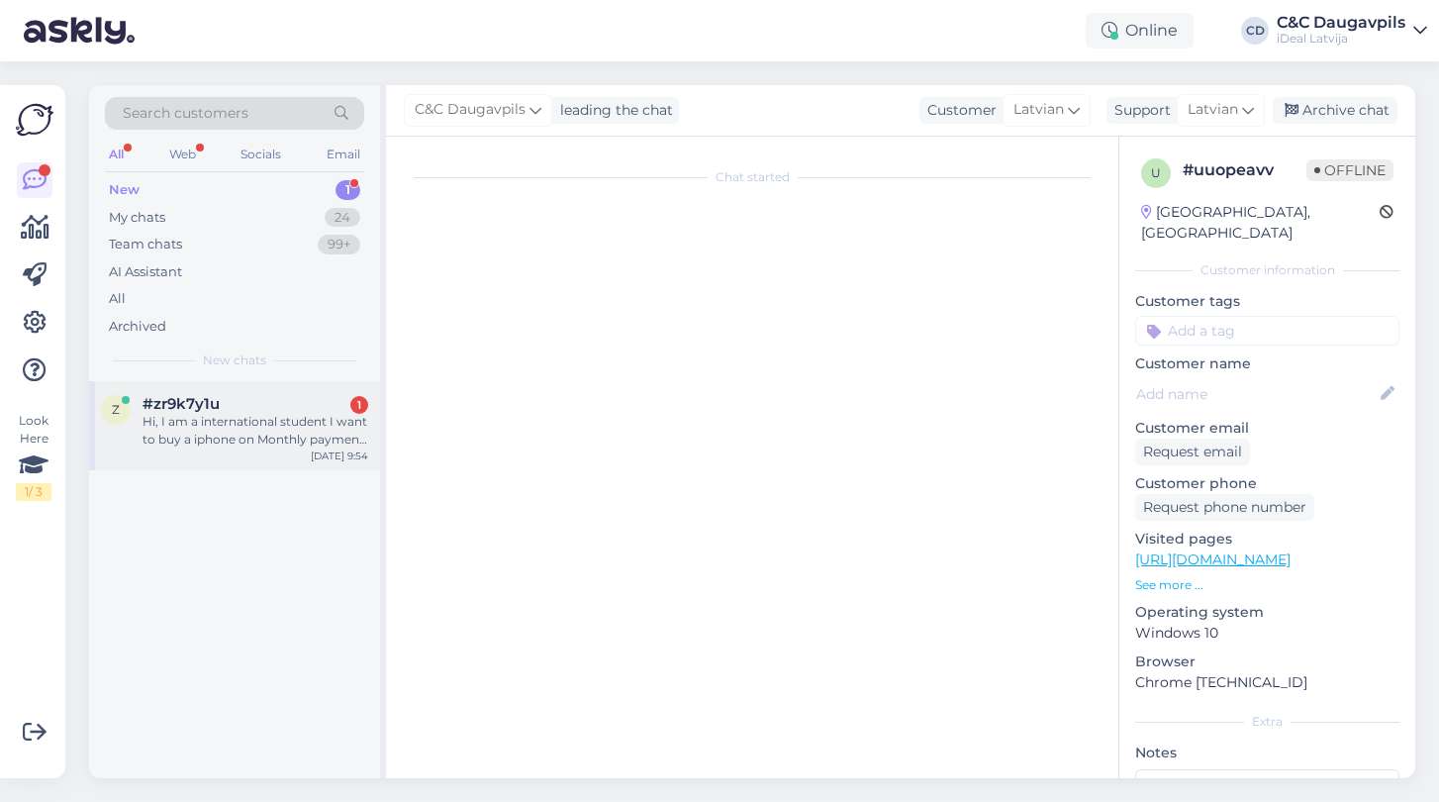
scroll to position [0, 0]
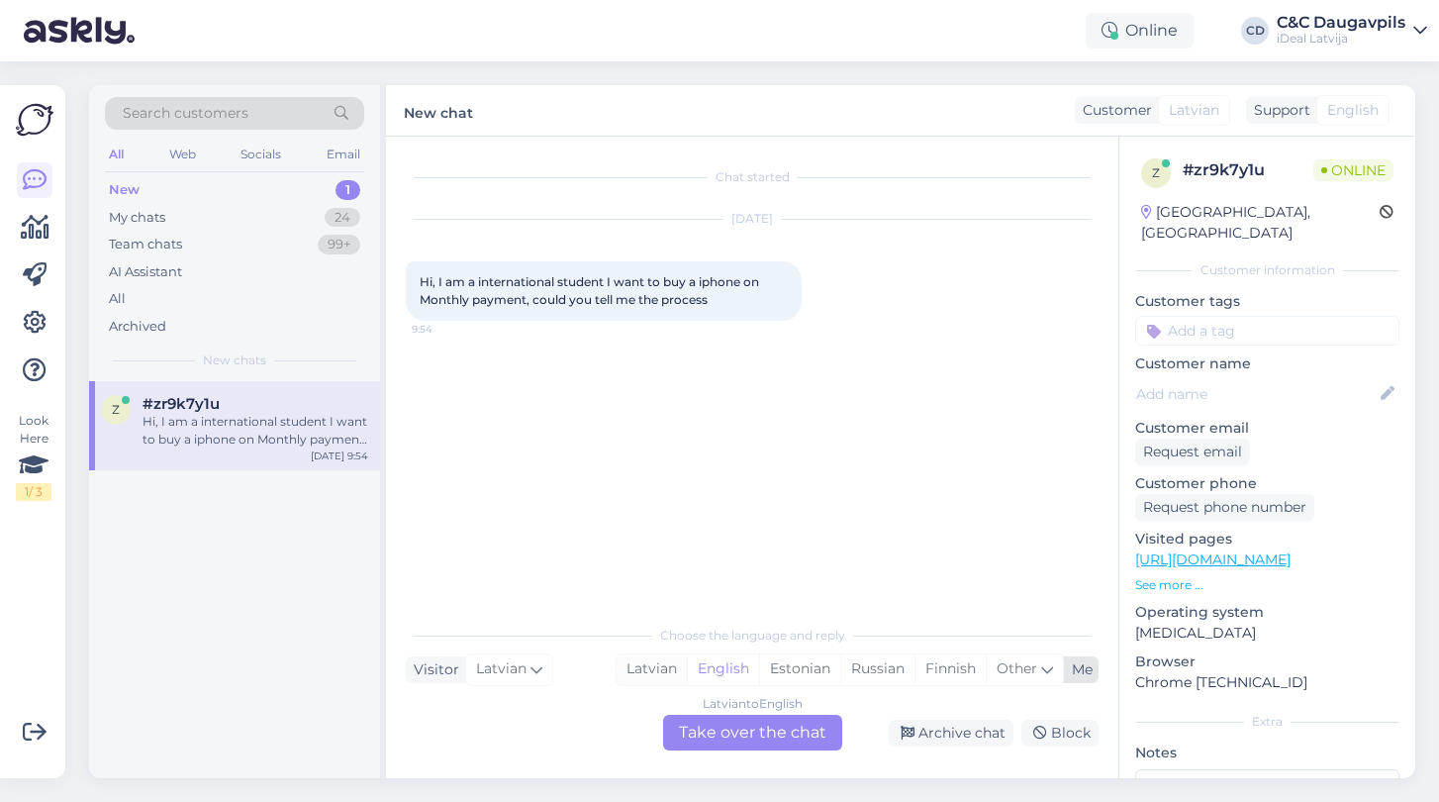
click at [628, 672] on div "Latvian" at bounding box center [652, 669] width 70 height 30
click at [496, 672] on span "Latvian" at bounding box center [501, 669] width 50 height 22
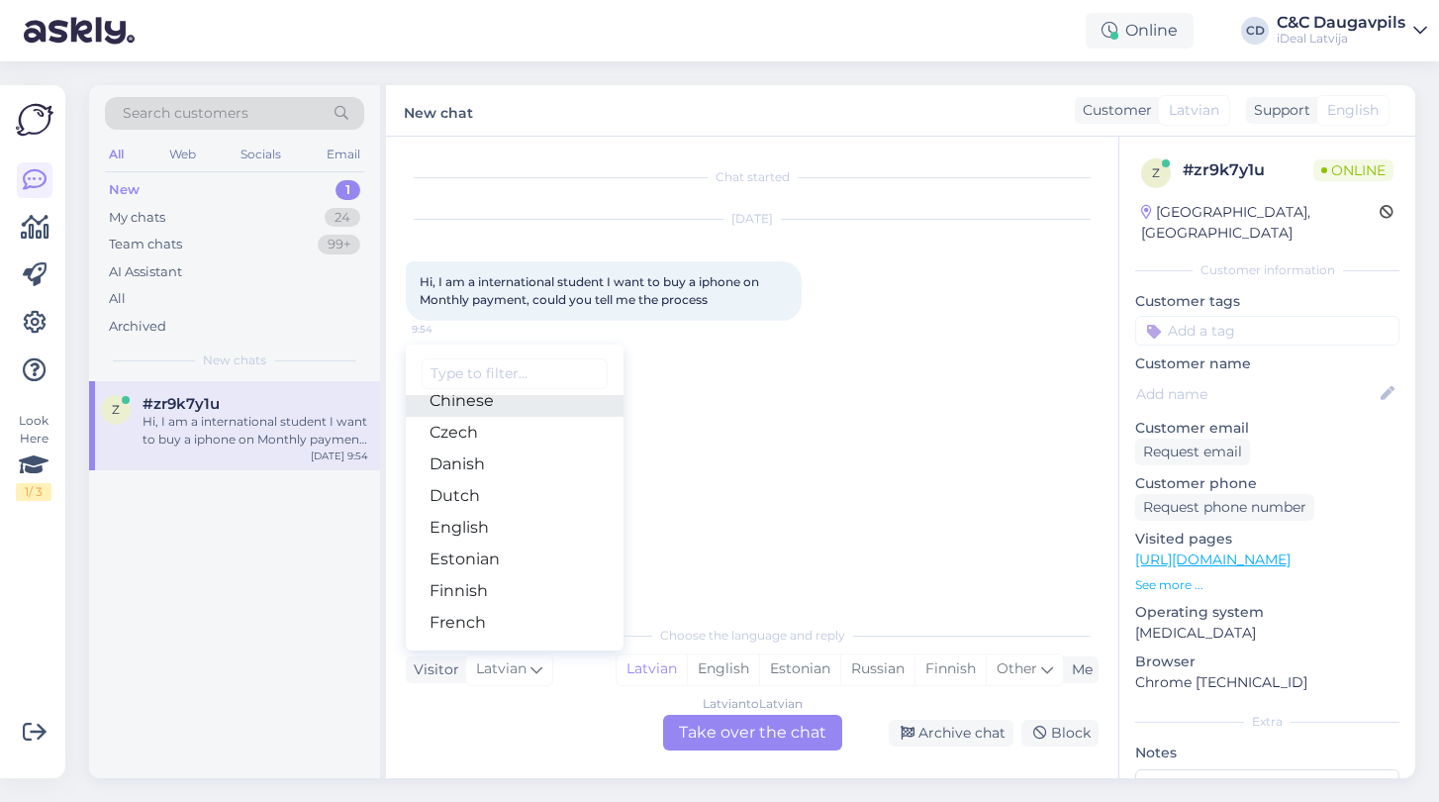
scroll to position [124, 0]
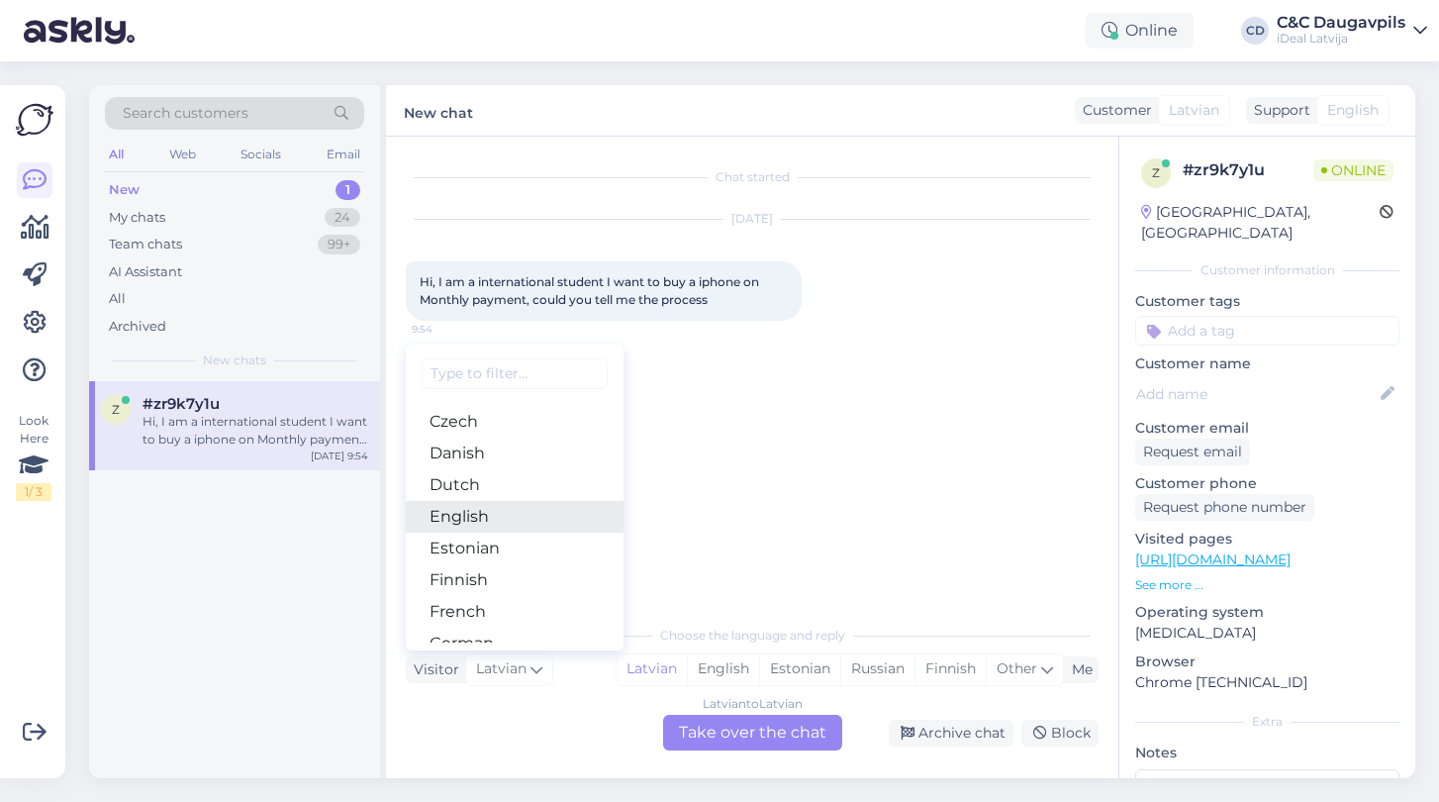
click at [483, 515] on link "English" at bounding box center [515, 517] width 218 height 32
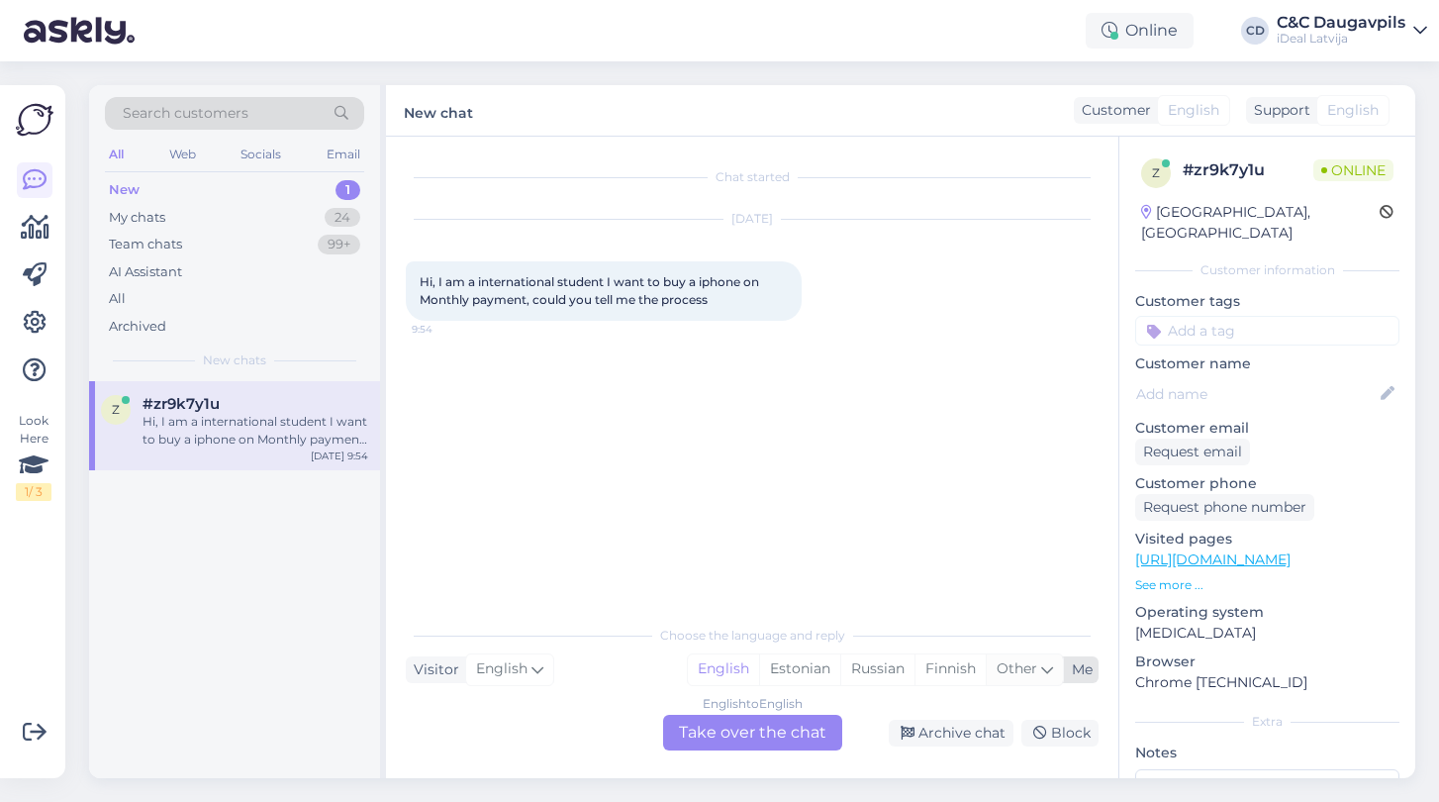
click at [1053, 668] on div "Other" at bounding box center [1024, 669] width 77 height 30
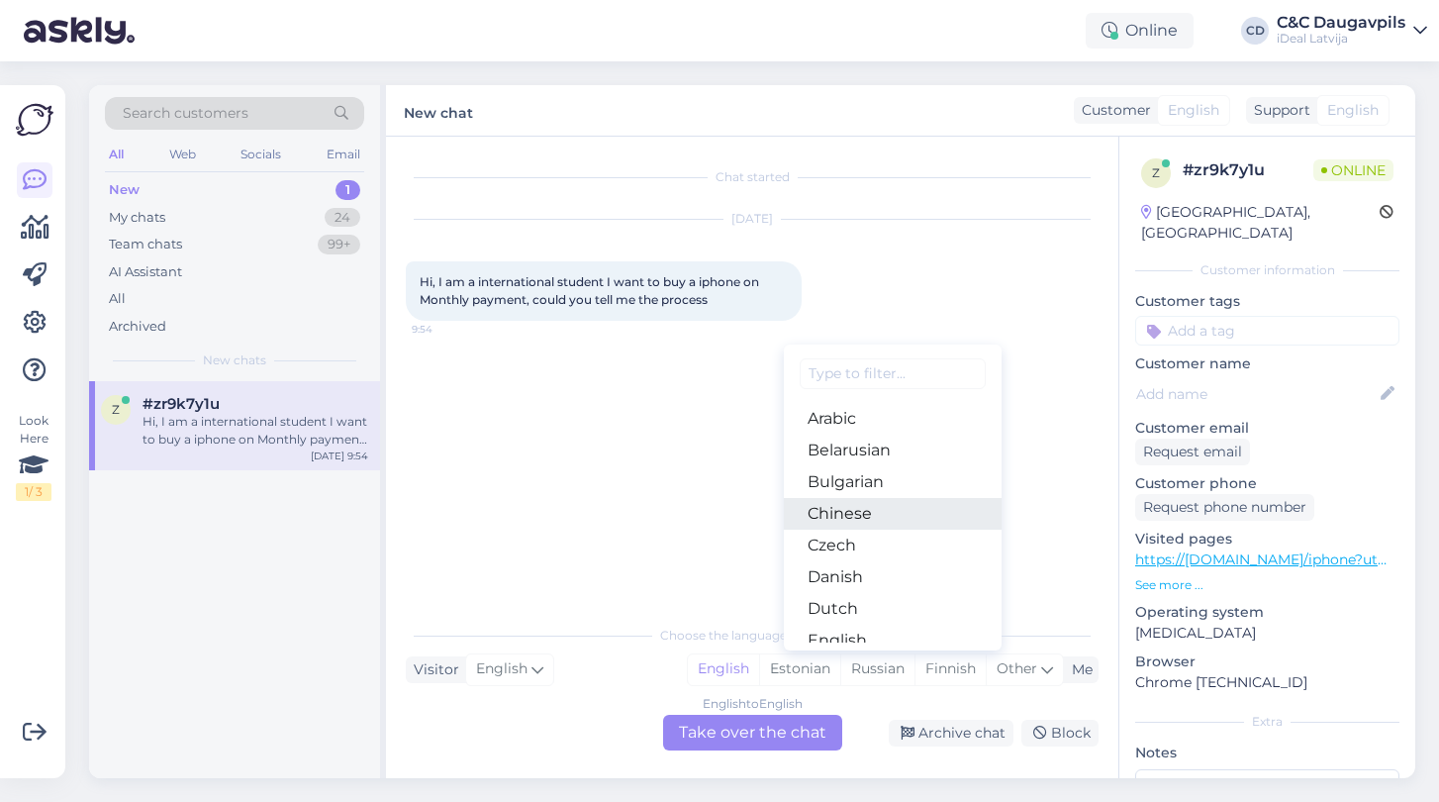
type input "д"
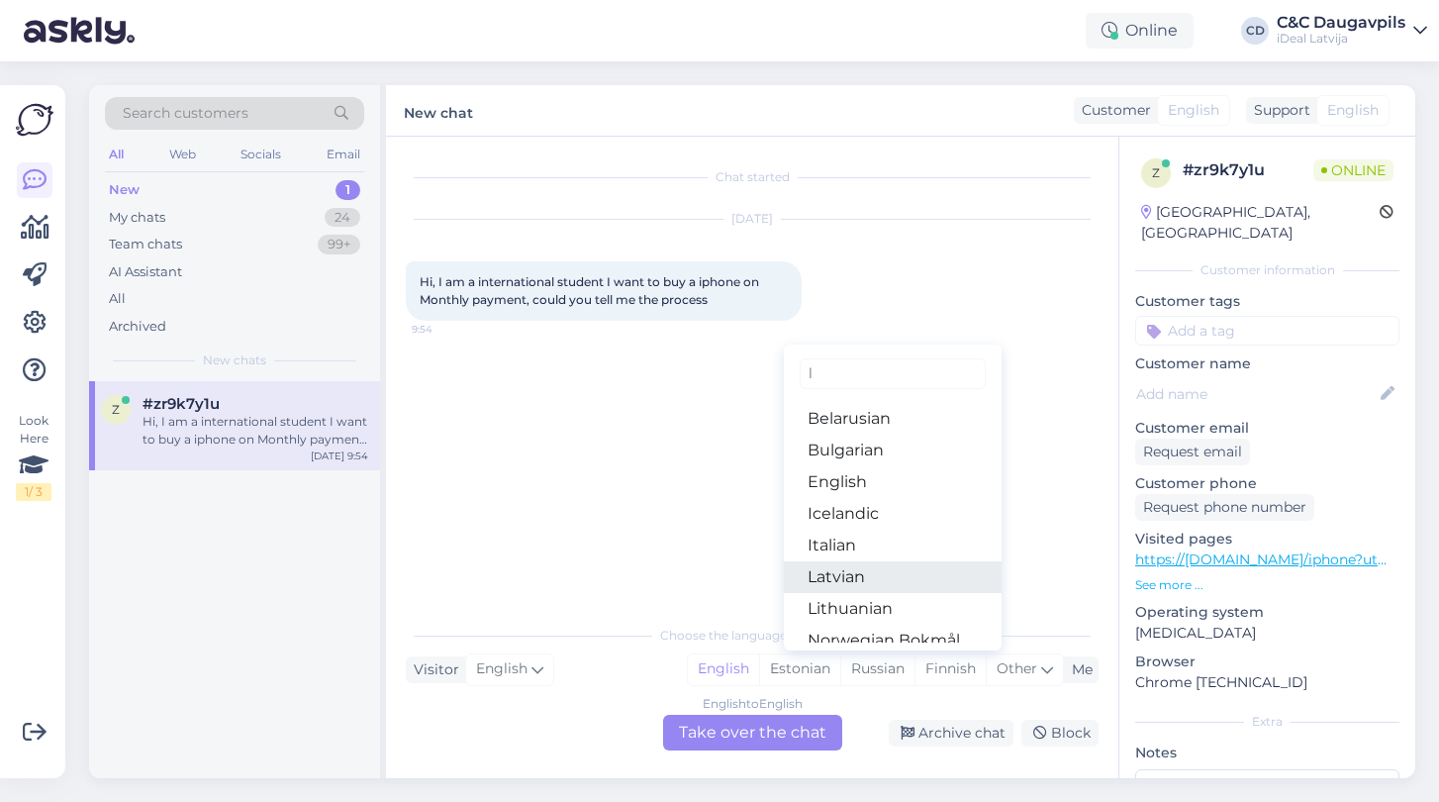
type input "l"
click at [836, 574] on link "Latvian" at bounding box center [893, 577] width 218 height 32
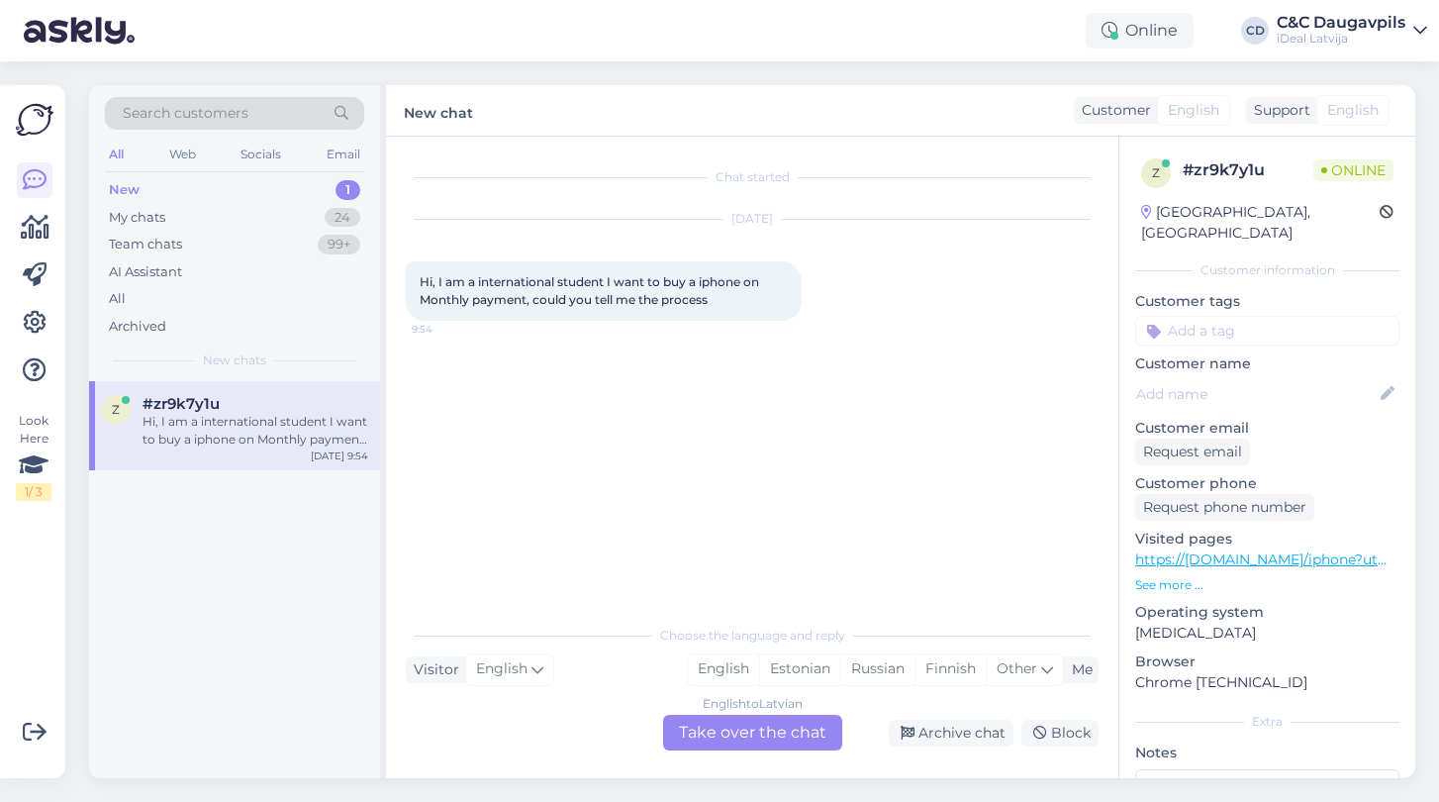
click at [716, 737] on div "English to Latvian Take over the chat" at bounding box center [752, 733] width 179 height 36
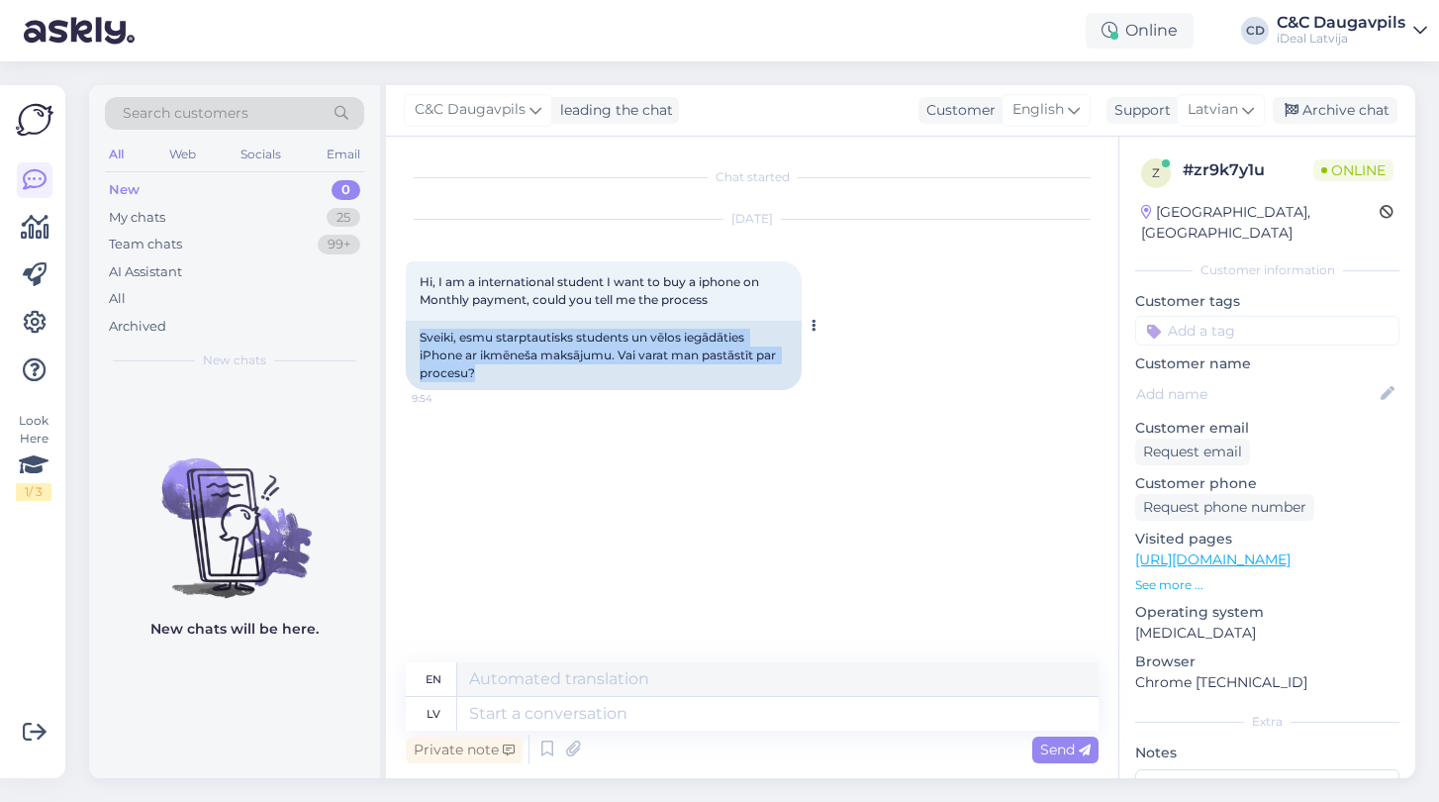
drag, startPoint x: 479, startPoint y: 378, endPoint x: 411, endPoint y: 337, distance: 79.4
click at [411, 337] on div "Sveiki, esmu starptautisks students un vēlos iegādāties iPhone ar ikmēneša maks…" at bounding box center [604, 355] width 396 height 69
copy div "Sveiki, esmu starptautisks students un vēlos iegādāties iPhone ar ikmēneša maks…"
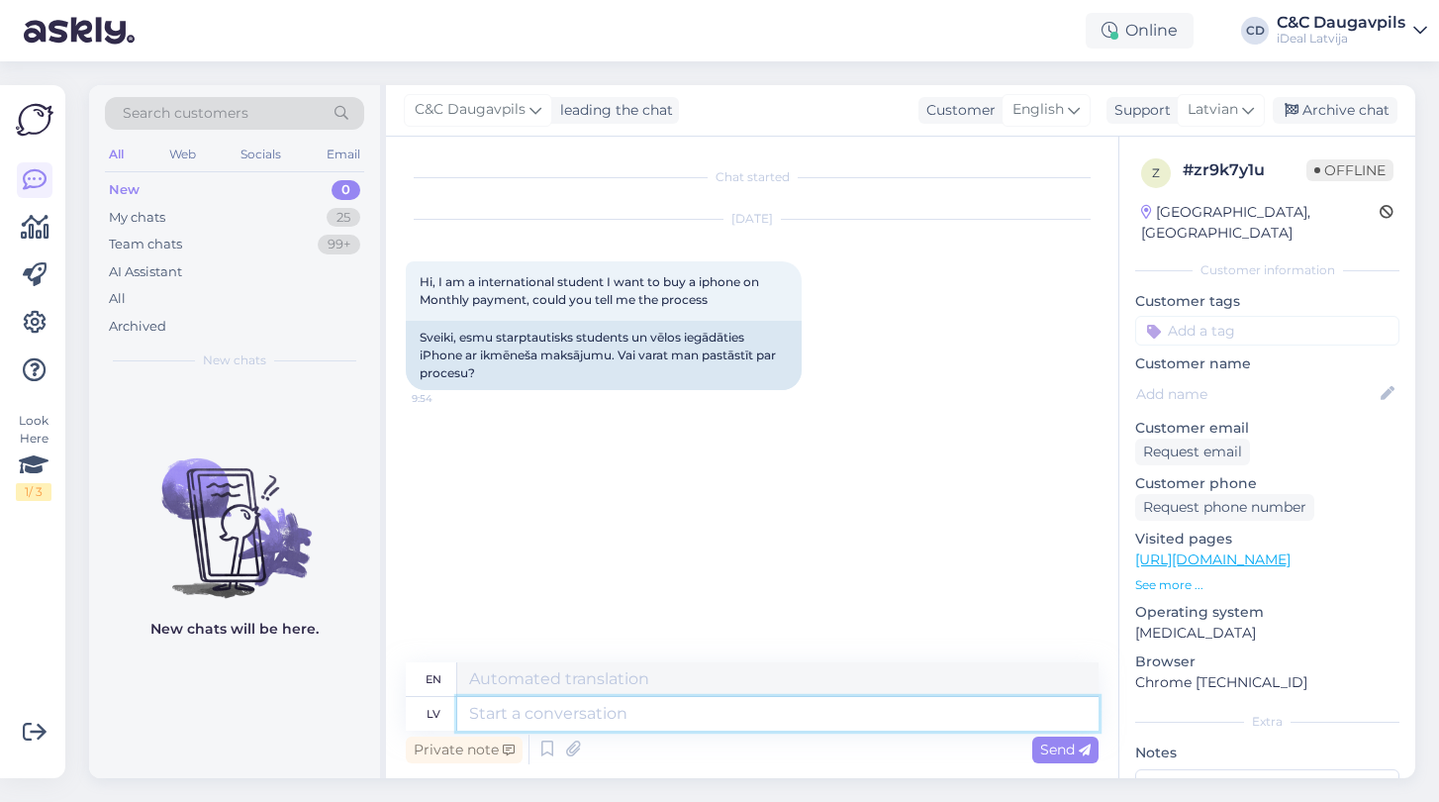
click at [617, 716] on textarea at bounding box center [777, 714] width 641 height 34
paste textarea "Sveiki! Lieliski, ka interesējaties par iPhone iegādi ar ikmēneša maksājumu. La…"
type textarea "Sveiki! Lieliski, ka interesējaties par iPhone iegādi ar ikmēneša maksājumu. La…"
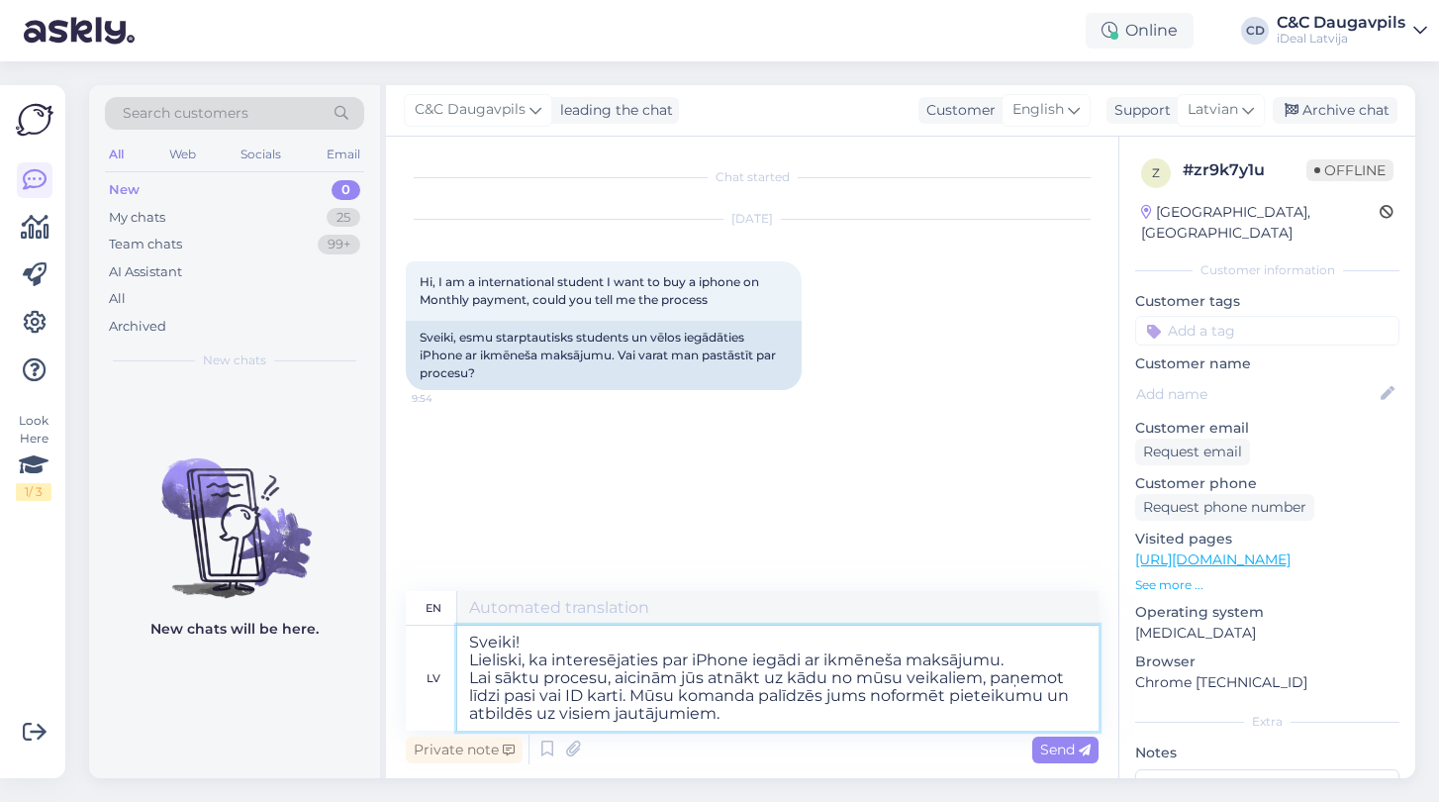
type textarea "Hello! Great that you are interested in purchasing an iPhone with monthly payme…"
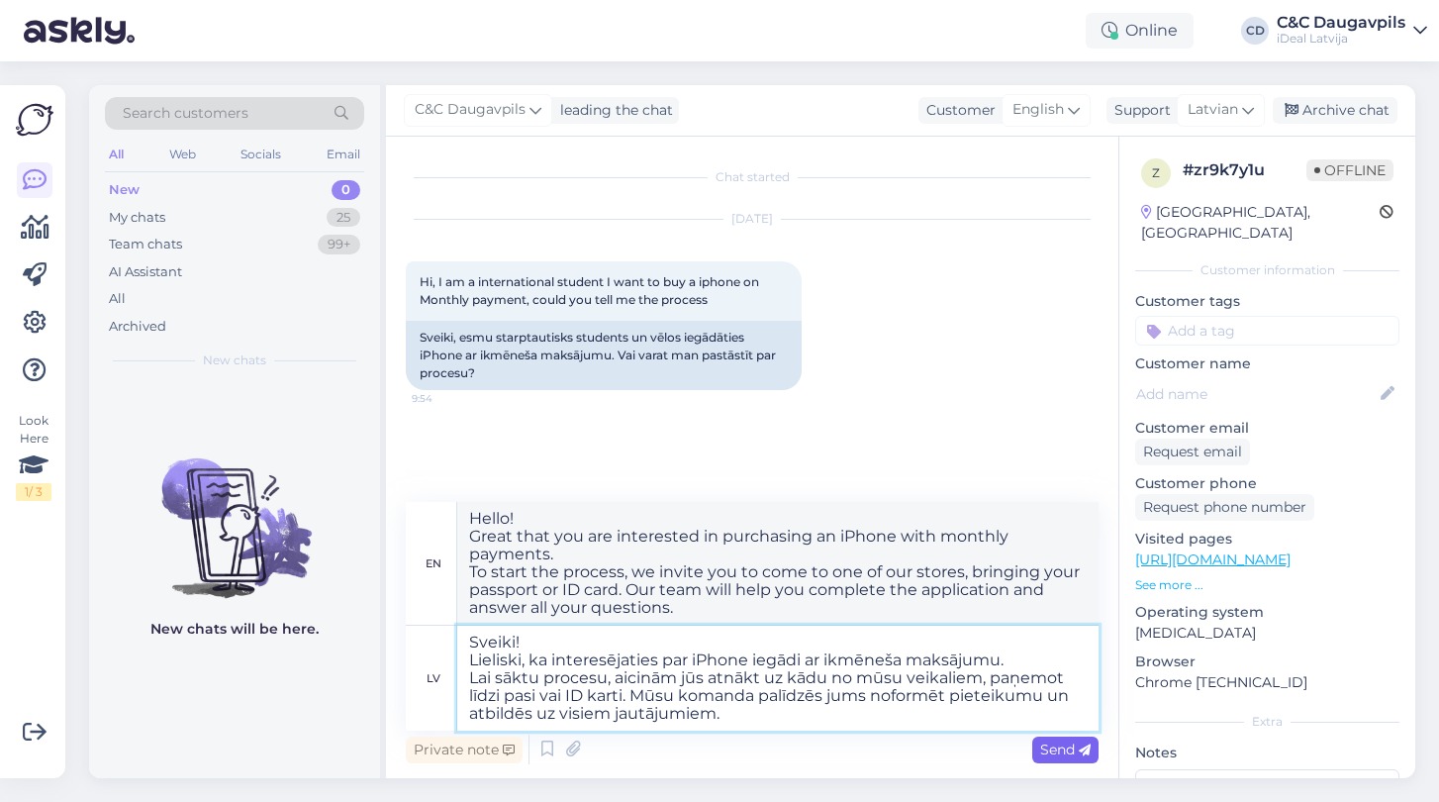
type textarea "Sveiki! Lieliski, ka interesējaties par iPhone iegādi ar ikmēneša maksājumu. La…"
click at [1069, 749] on span "Send" at bounding box center [1065, 749] width 50 height 18
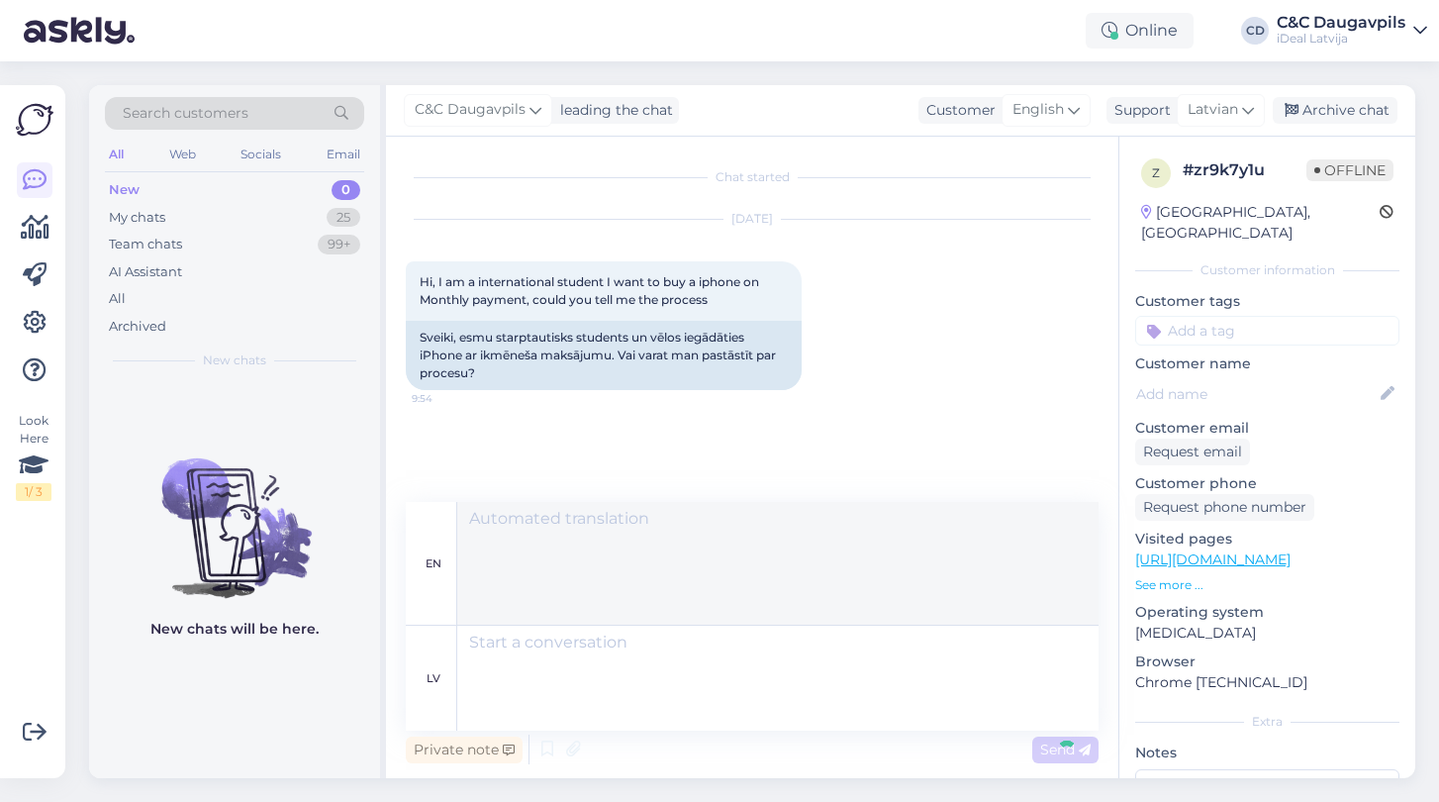
scroll to position [82, 0]
